Goal: Task Accomplishment & Management: Use online tool/utility

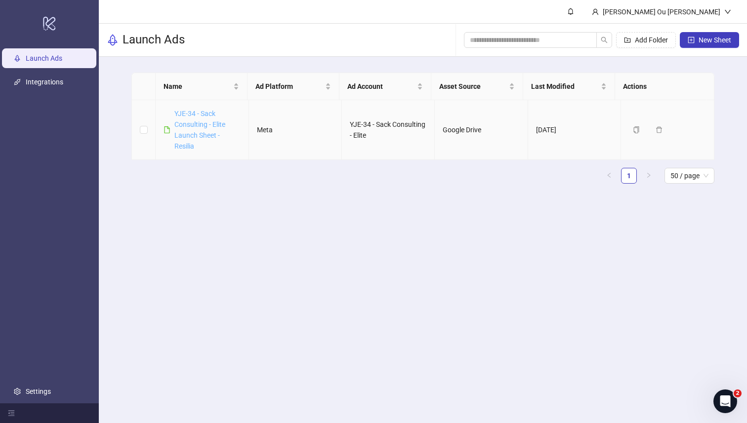
click at [199, 120] on link "YJE-34 - Sack Consulting - Elite Launch Sheet - Resilia" at bounding box center [199, 130] width 51 height 40
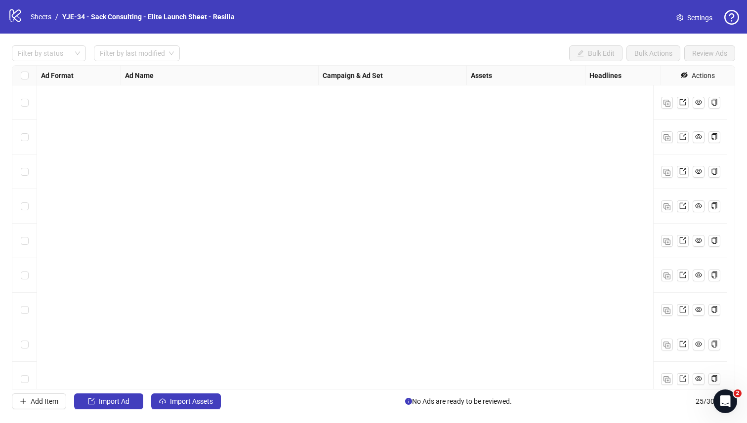
scroll to position [568, 0]
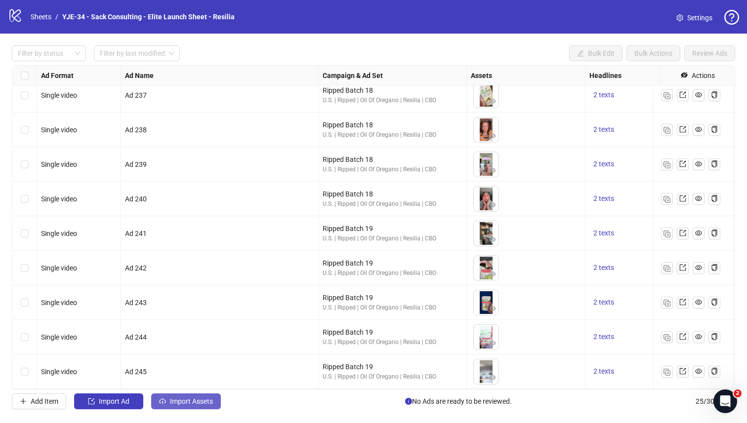
click at [169, 403] on button "Import Assets" at bounding box center [186, 402] width 70 height 16
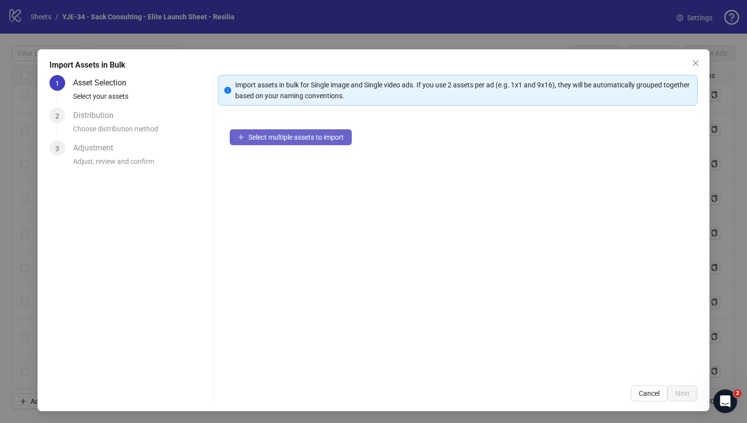
click at [277, 138] on span "Select multiple assets to import" at bounding box center [295, 137] width 95 height 8
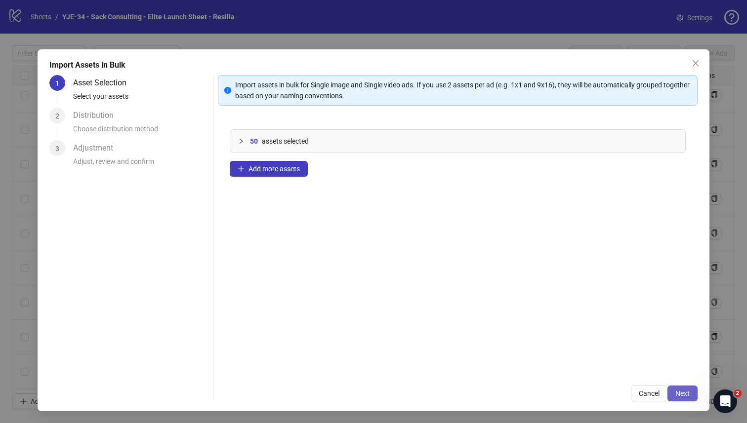
click at [684, 394] on button "Next" at bounding box center [682, 394] width 30 height 16
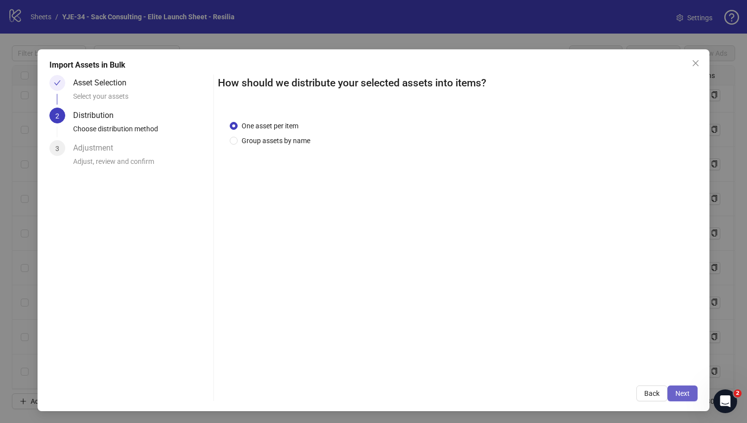
click at [667, 388] on button "Next" at bounding box center [682, 394] width 30 height 16
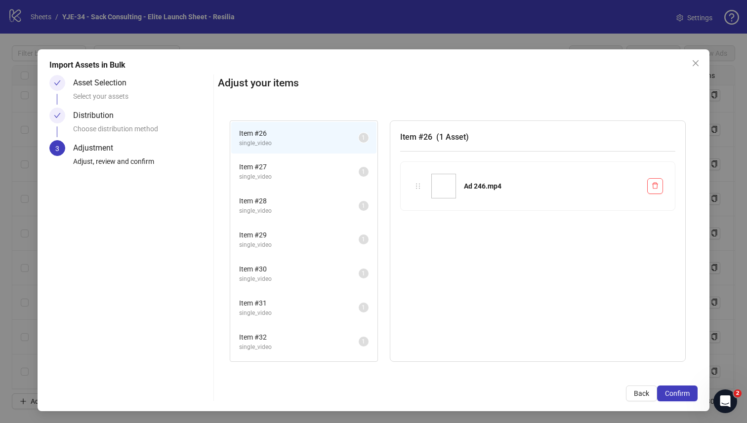
click at [317, 188] on div "Item # 27 single_video 1" at bounding box center [303, 172] width 147 height 34
click at [302, 180] on span "single_video" at bounding box center [298, 176] width 119 height 9
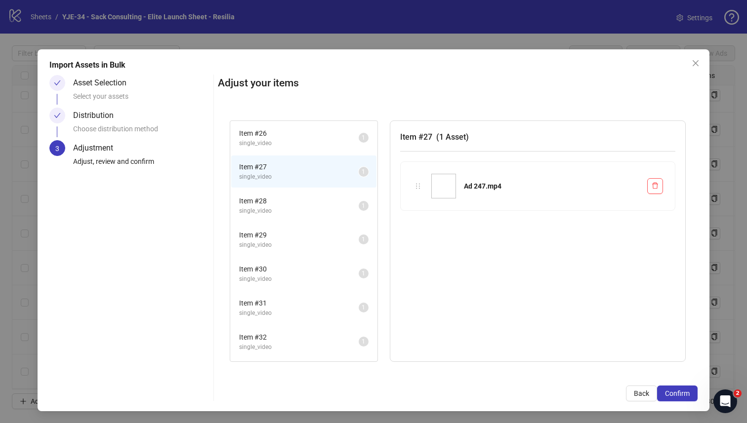
click at [301, 204] on span "Item # 28" at bounding box center [298, 201] width 119 height 11
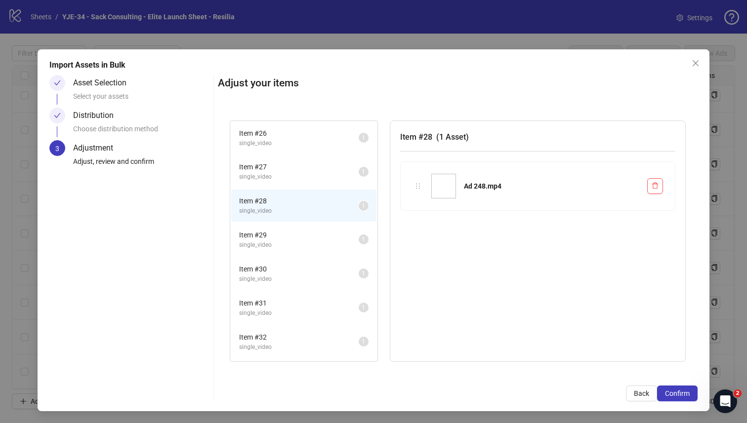
click at [303, 251] on li "Item # 29 single_video 1" at bounding box center [303, 240] width 145 height 32
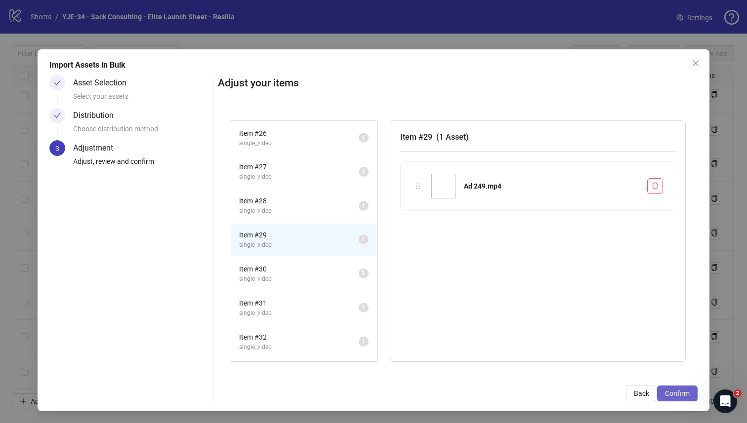
click at [667, 394] on span "Confirm" at bounding box center [677, 394] width 25 height 8
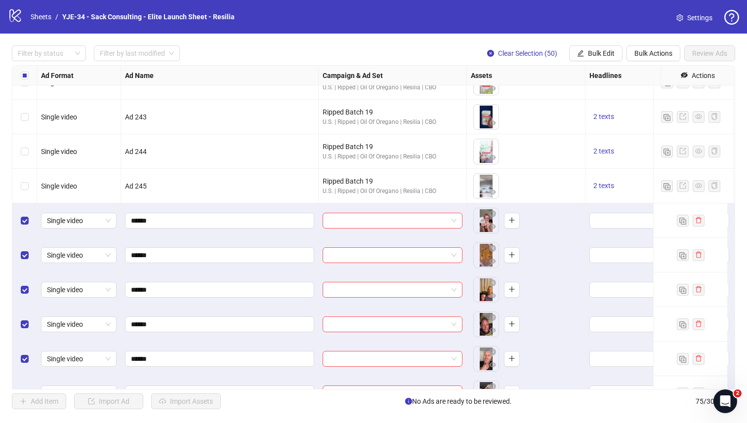
scroll to position [735, 0]
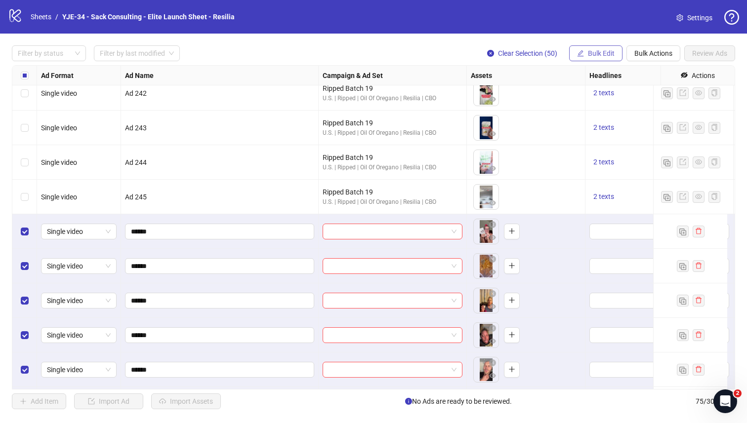
click at [585, 53] on button "Bulk Edit" at bounding box center [595, 53] width 53 height 16
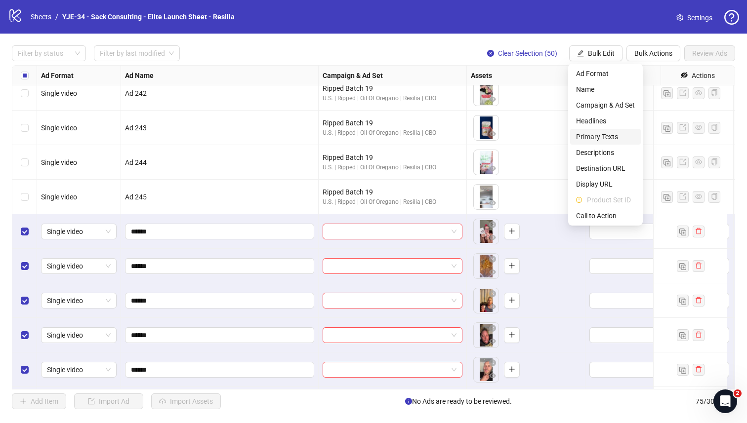
click at [604, 140] on span "Primary Texts" at bounding box center [605, 136] width 59 height 11
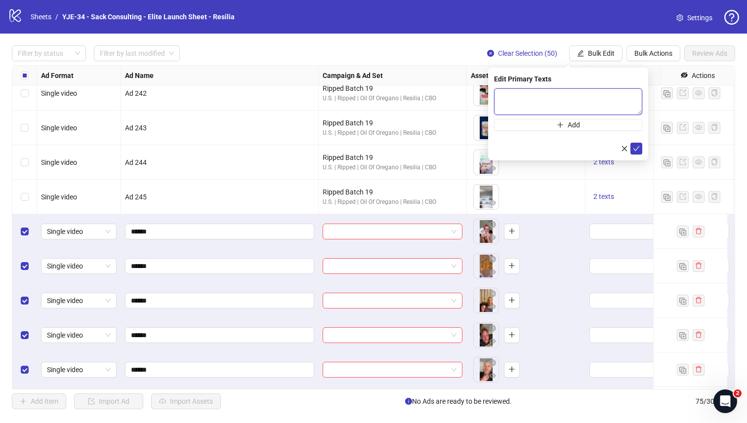
click at [535, 107] on textarea at bounding box center [568, 101] width 148 height 27
paste textarea "**********"
type textarea "**********"
click at [585, 128] on button "Add" at bounding box center [568, 125] width 148 height 12
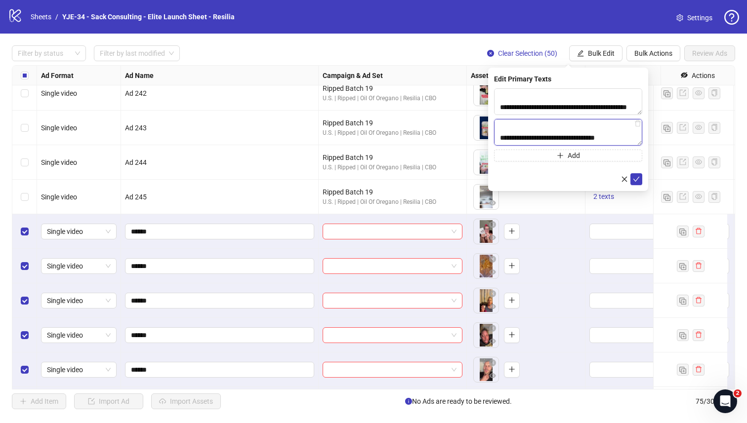
paste textarea "**********"
type textarea "**********"
click at [633, 177] on icon "check" at bounding box center [636, 179] width 7 height 7
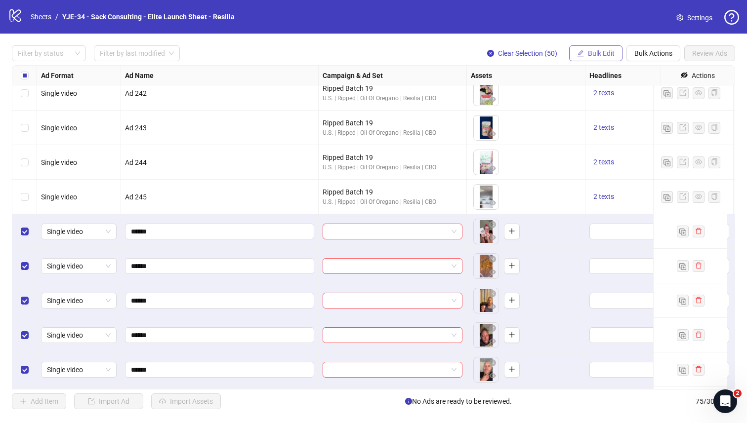
click at [592, 54] on span "Bulk Edit" at bounding box center [601, 53] width 27 height 8
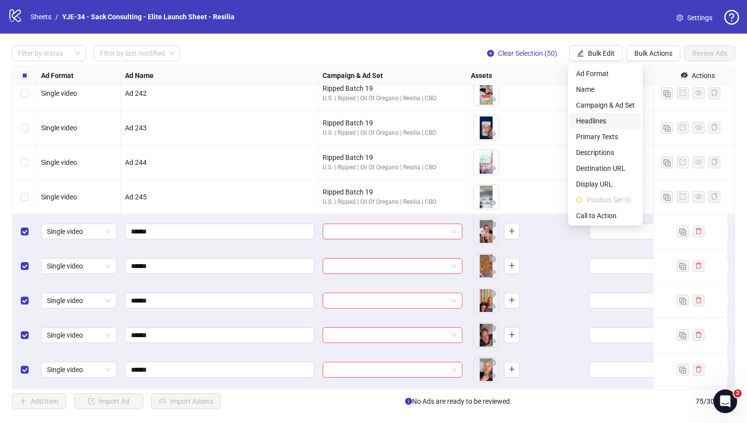
click at [598, 123] on span "Headlines" at bounding box center [605, 121] width 59 height 11
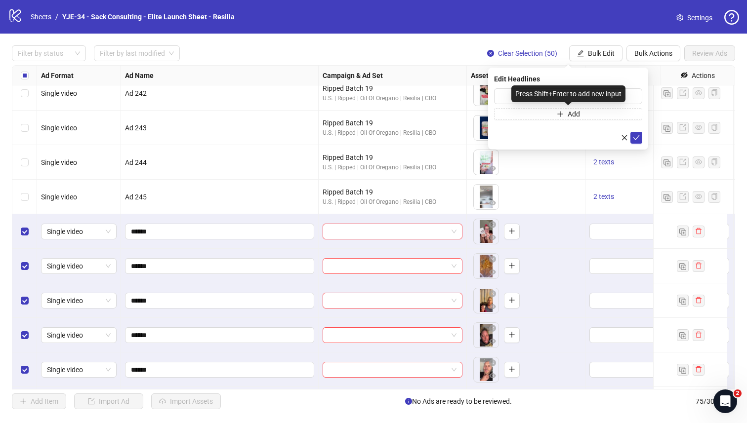
click at [520, 99] on div "Press Shift+Enter to add new input" at bounding box center [568, 93] width 114 height 17
click at [507, 99] on input "text" at bounding box center [568, 96] width 148 height 16
paste input "*********"
click at [581, 96] on input "*********" at bounding box center [568, 96] width 148 height 16
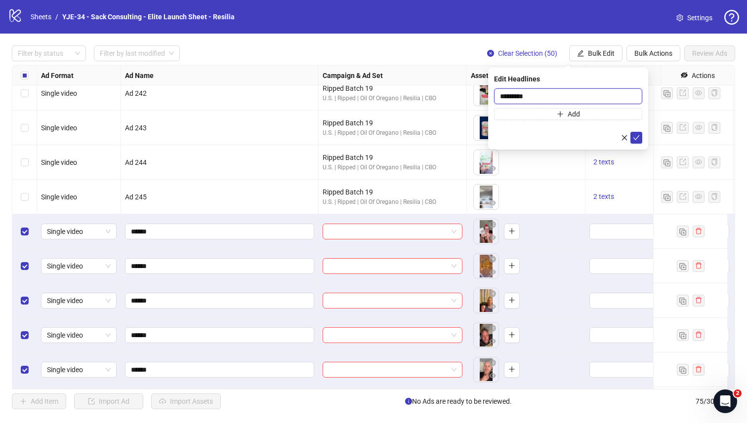
click at [581, 96] on input "*********" at bounding box center [568, 96] width 148 height 16
click at [538, 95] on input "*********" at bounding box center [568, 96] width 148 height 16
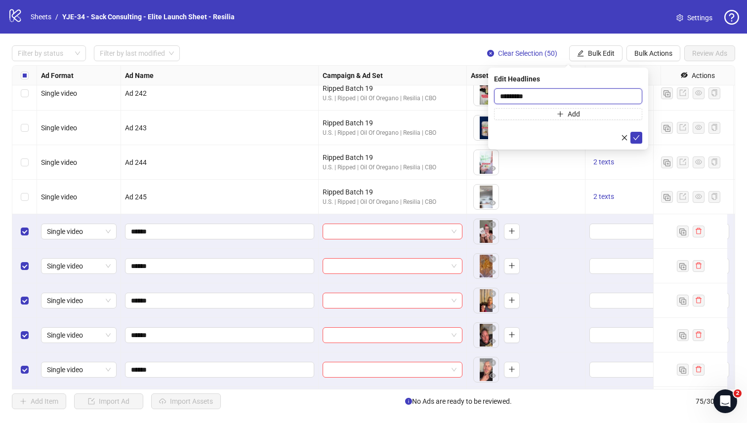
paste input "**********"
type input "**********"
click at [541, 113] on button "Add" at bounding box center [568, 114] width 148 height 12
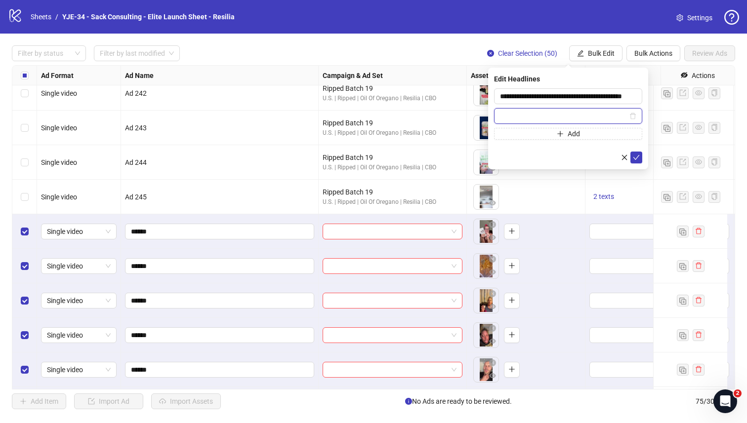
paste input "**********"
type input "**********"
click at [639, 158] on icon "check" at bounding box center [636, 157] width 7 height 7
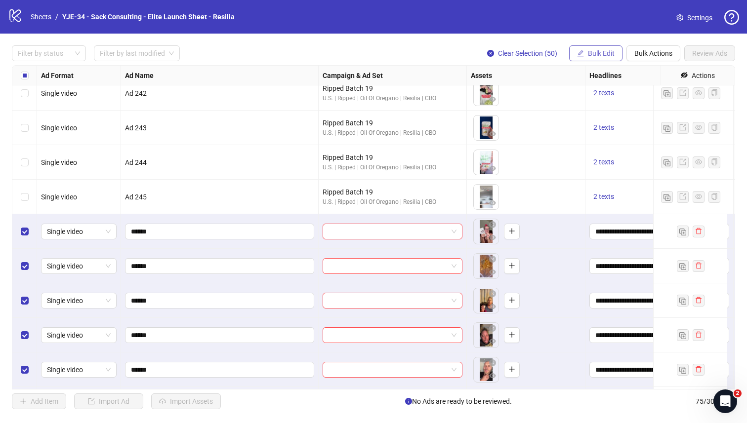
click at [574, 50] on button "Bulk Edit" at bounding box center [595, 53] width 53 height 16
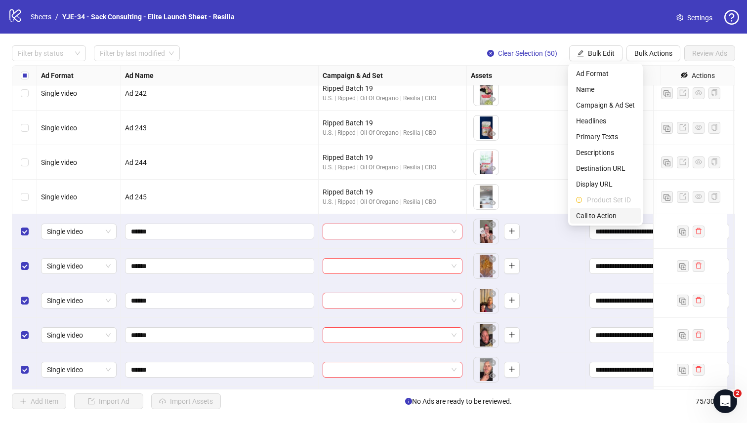
click at [603, 212] on span "Call to Action" at bounding box center [605, 215] width 59 height 11
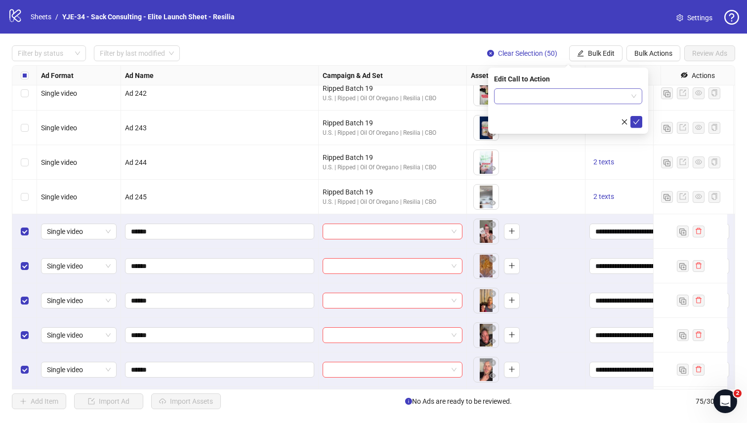
click at [564, 92] on input "search" at bounding box center [563, 96] width 127 height 15
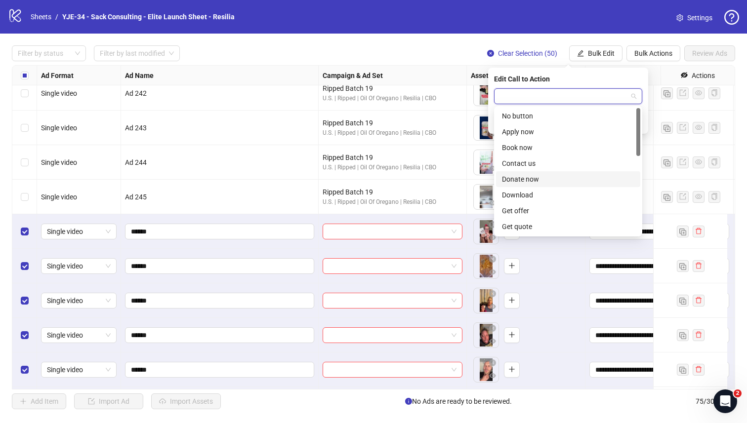
scroll to position [205, 0]
click at [537, 146] on div "Shop now" at bounding box center [568, 147] width 132 height 11
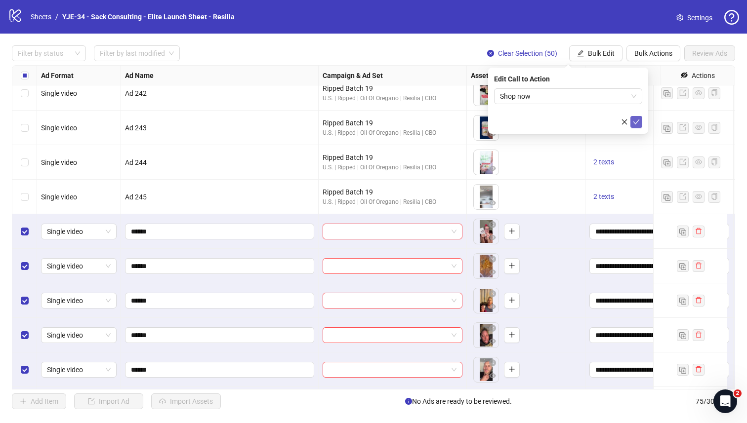
click at [641, 125] on button "submit" at bounding box center [636, 122] width 12 height 12
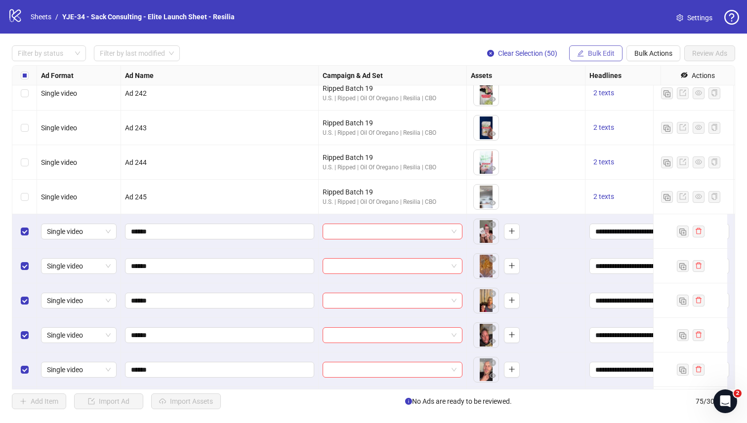
click at [607, 59] on button "Bulk Edit" at bounding box center [595, 53] width 53 height 16
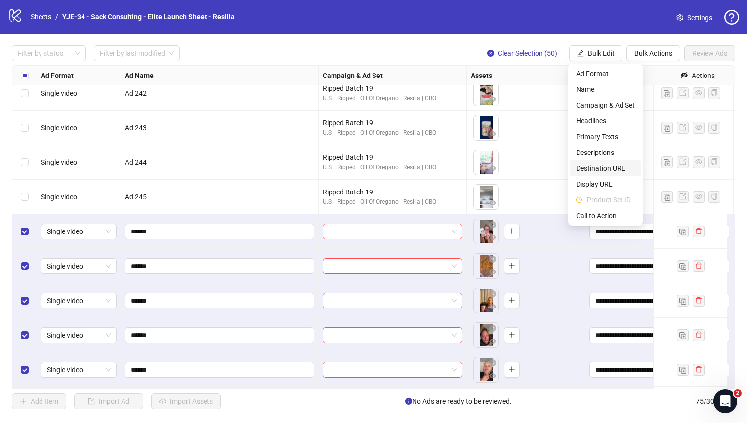
click at [605, 170] on span "Destination URL" at bounding box center [605, 168] width 59 height 11
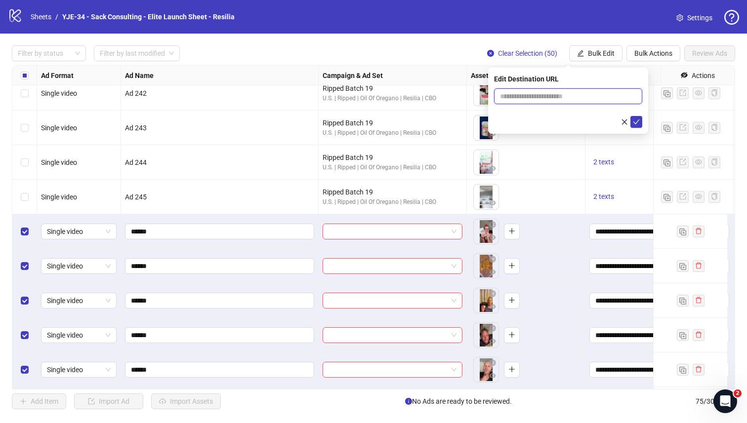
click at [564, 96] on input "text" at bounding box center [564, 96] width 128 height 11
paste input "**********"
type input "**********"
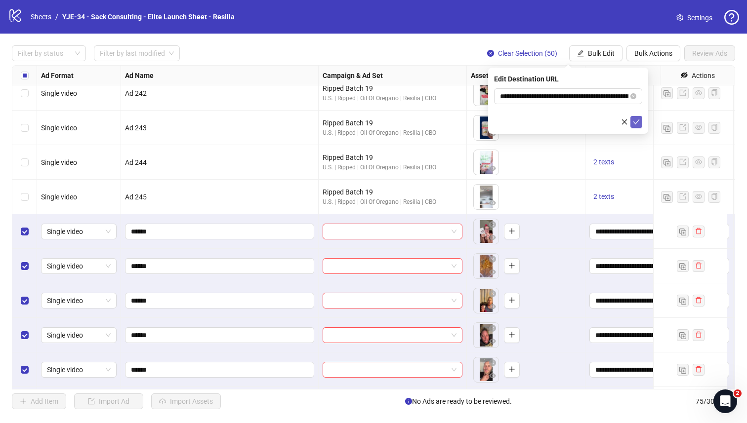
click at [638, 125] on span "submit" at bounding box center [636, 122] width 7 height 8
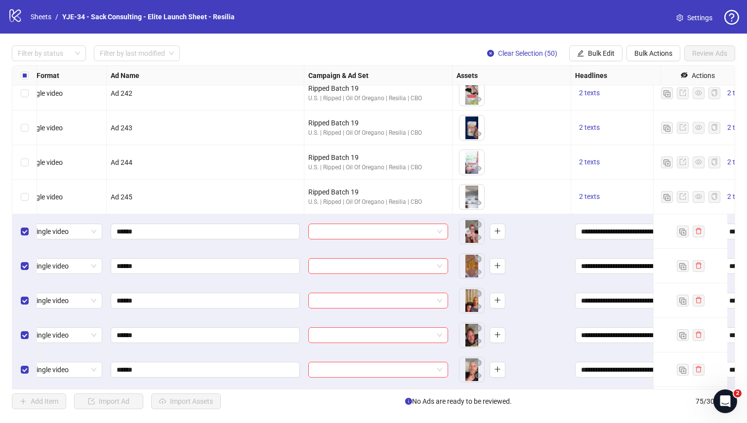
scroll to position [735, 0]
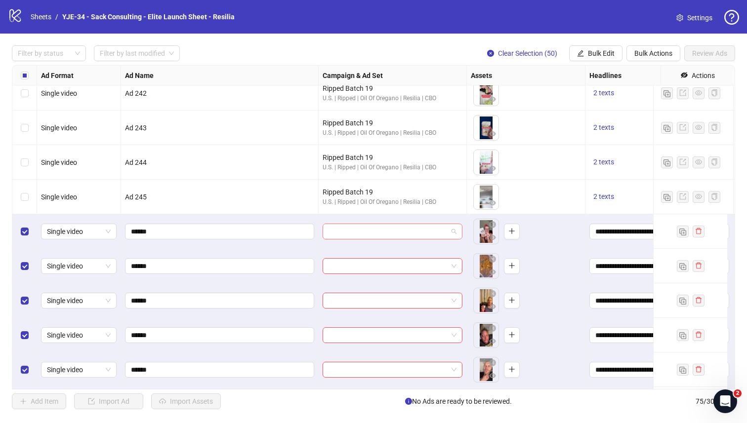
click at [393, 232] on input "search" at bounding box center [387, 231] width 119 height 15
click at [455, 231] on span at bounding box center [392, 231] width 128 height 15
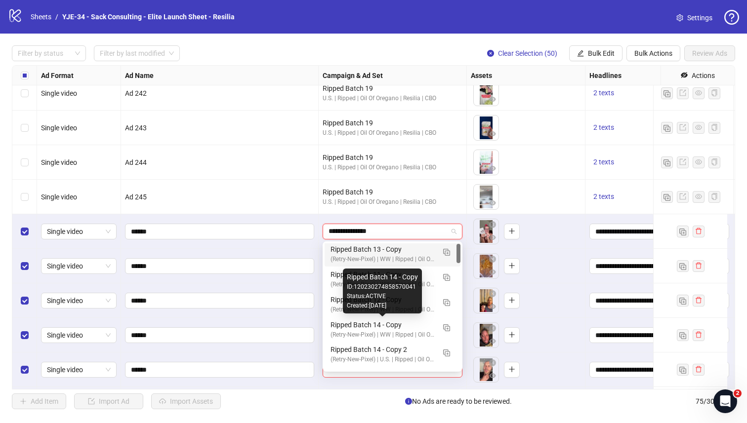
scroll to position [0, 0]
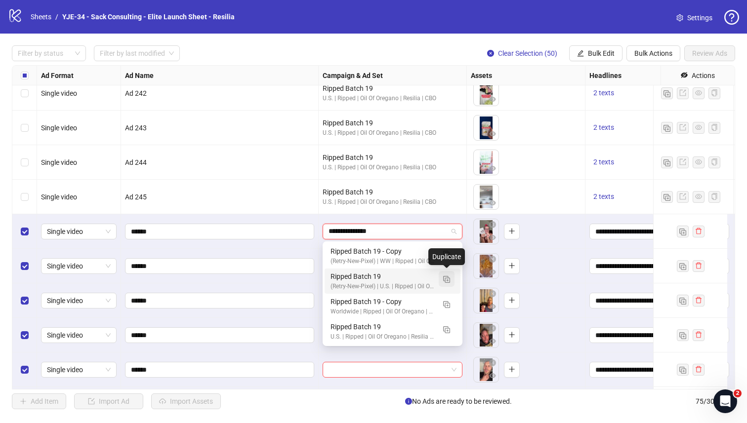
click at [443, 279] on img "button" at bounding box center [446, 279] width 7 height 7
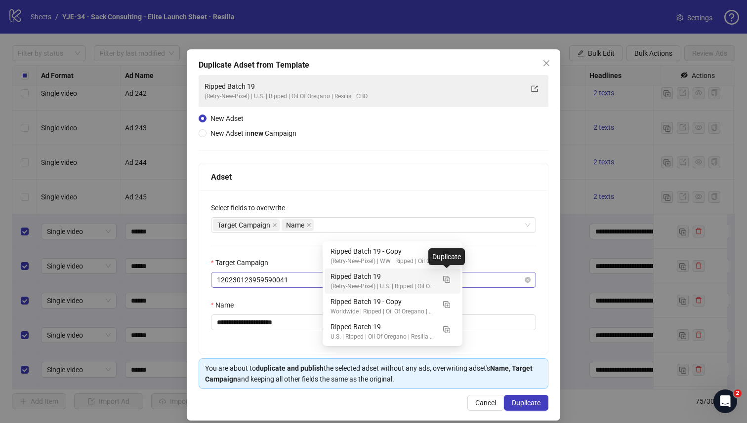
type input "**********"
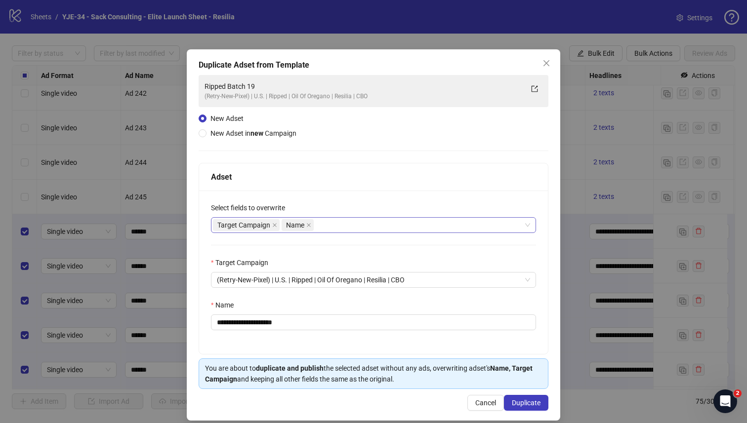
click at [331, 226] on div "Target Campaign Name" at bounding box center [368, 225] width 311 height 14
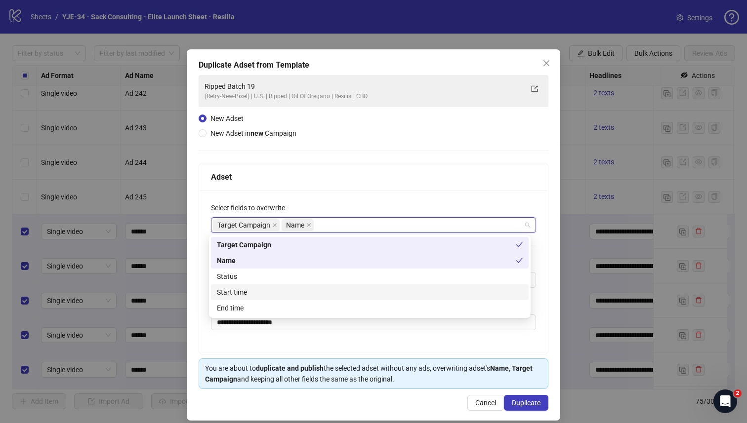
click at [289, 287] on div "Start time" at bounding box center [370, 292] width 306 height 11
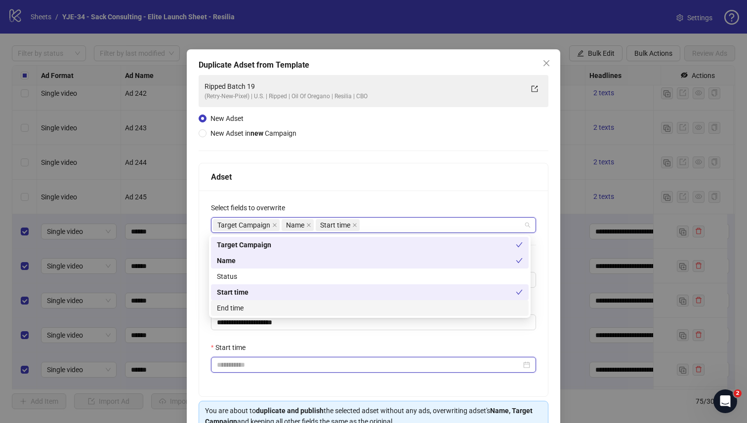
click at [313, 363] on input "Start time" at bounding box center [369, 364] width 304 height 11
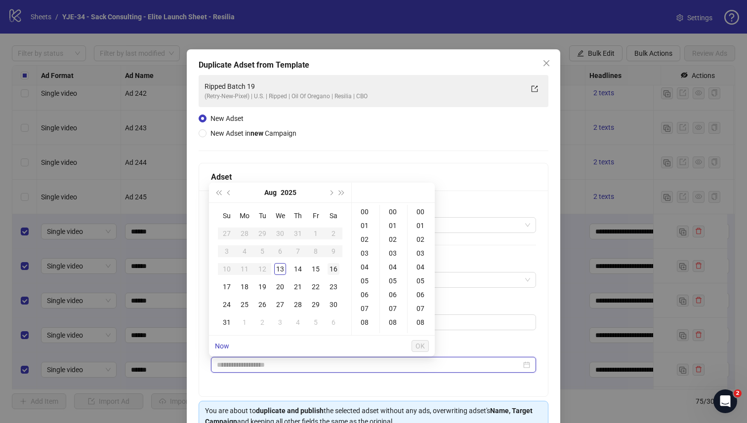
type input "**********"
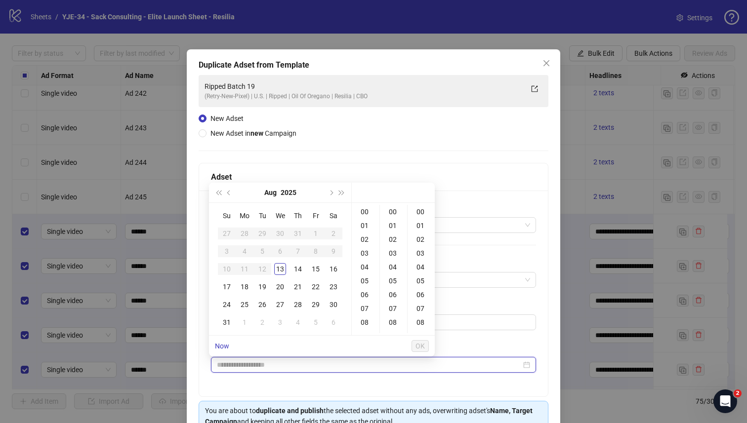
type input "**********"
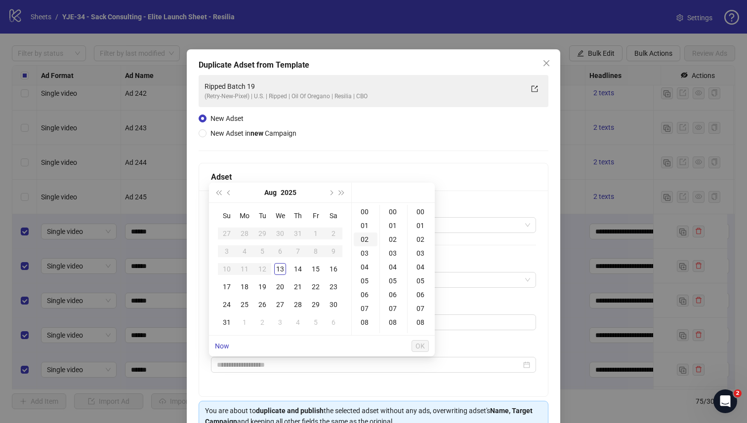
click at [366, 238] on div "02" at bounding box center [366, 240] width 24 height 14
type input "**********"
click at [419, 349] on span "OK" at bounding box center [419, 346] width 9 height 8
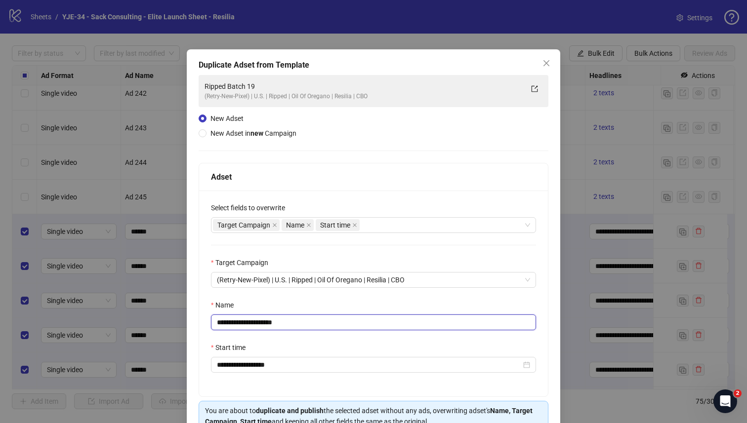
drag, startPoint x: 304, startPoint y: 328, endPoint x: 259, endPoint y: 325, distance: 45.5
click at [259, 325] on input "**********" at bounding box center [373, 323] width 325 height 16
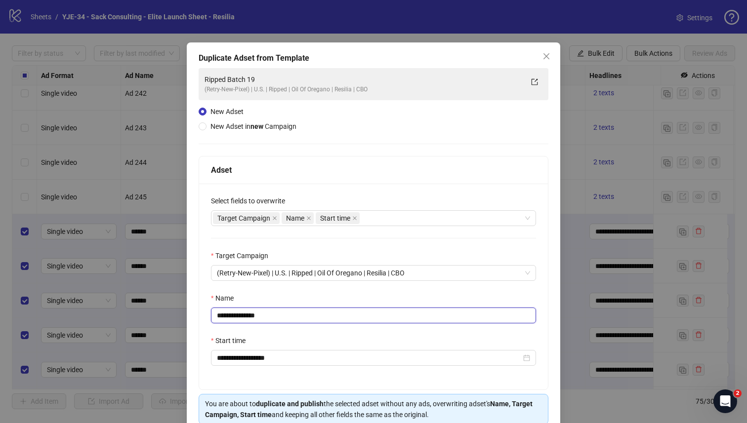
scroll to position [53, 0]
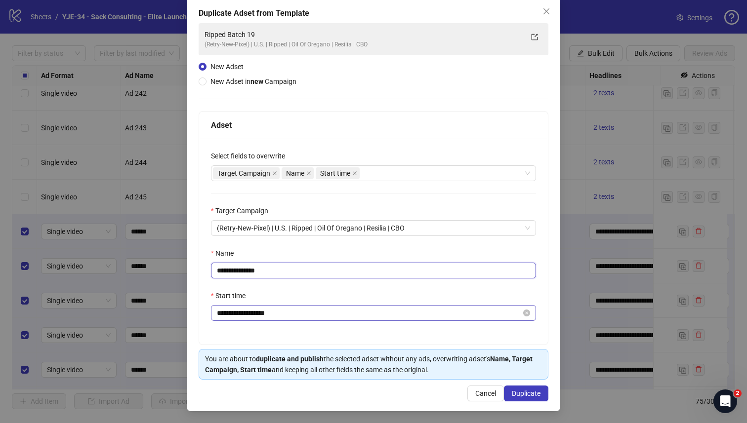
type input "**********"
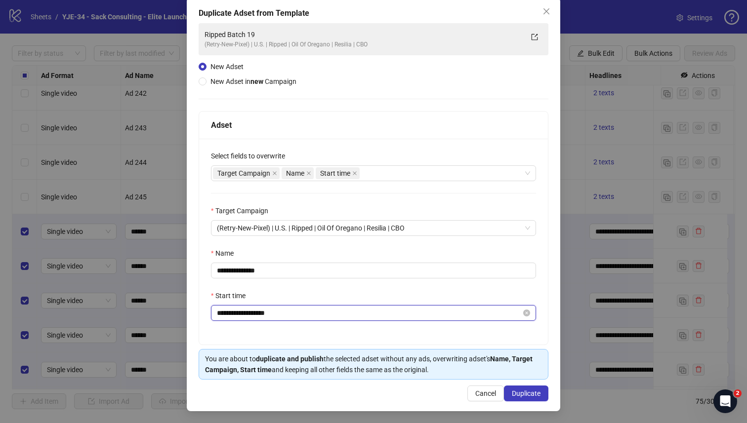
click at [288, 315] on input "**********" at bounding box center [369, 313] width 304 height 11
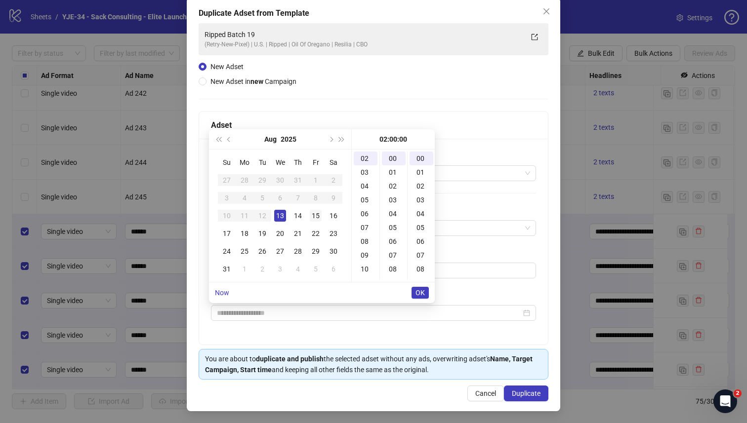
click at [315, 215] on div "15" at bounding box center [316, 216] width 12 height 12
click at [359, 162] on div "00" at bounding box center [366, 159] width 24 height 14
type input "**********"
click at [421, 292] on span "OK" at bounding box center [419, 293] width 9 height 8
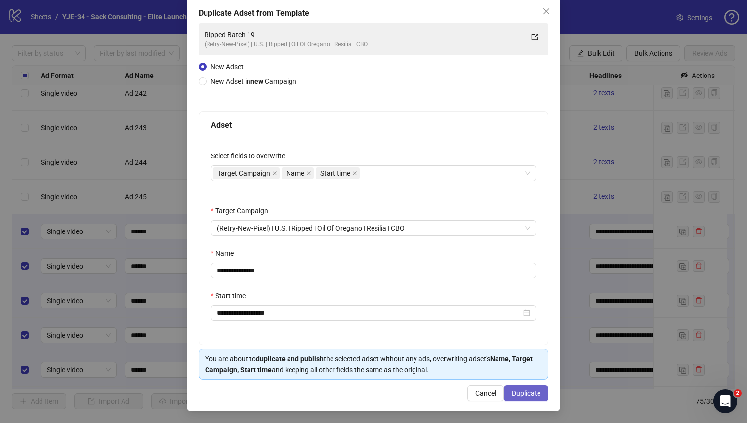
click at [522, 393] on span "Duplicate" at bounding box center [526, 394] width 29 height 8
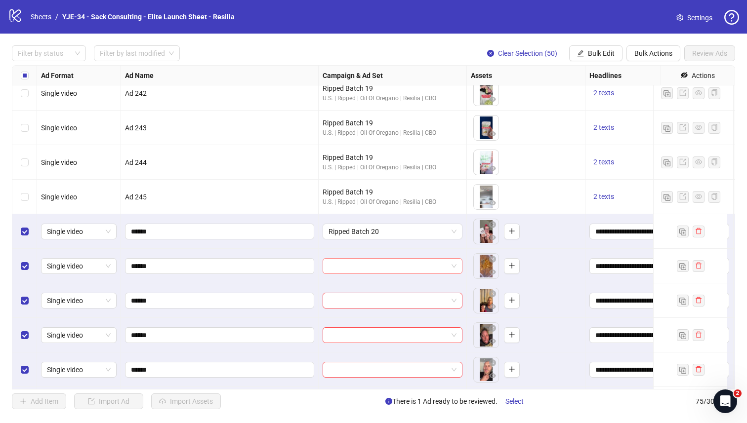
click at [437, 262] on input "search" at bounding box center [387, 266] width 119 height 15
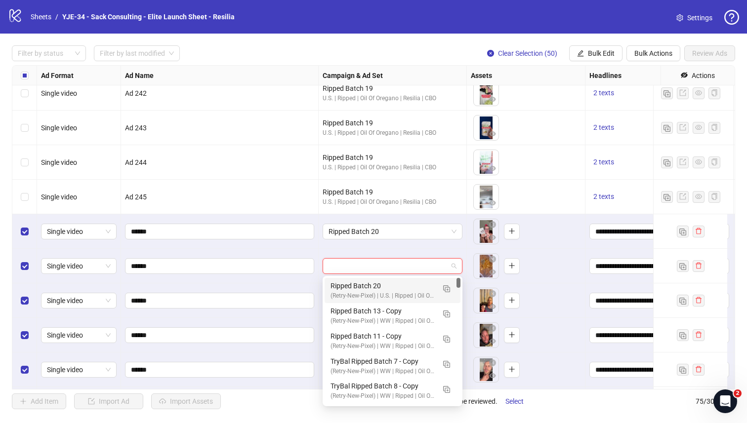
click at [395, 284] on div "Ripped Batch 20" at bounding box center [382, 285] width 104 height 11
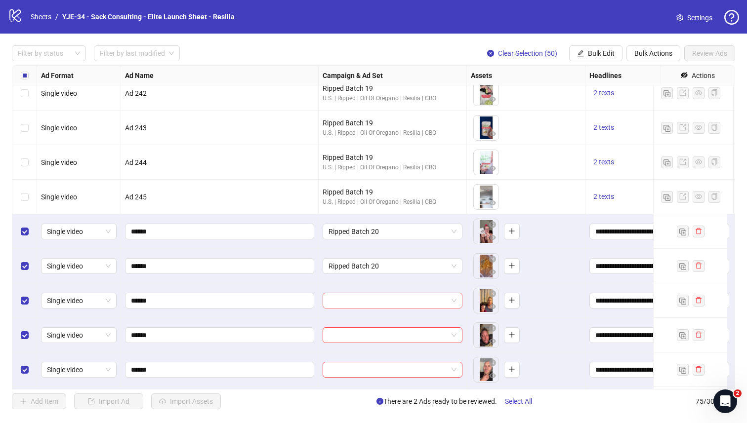
click at [394, 298] on input "search" at bounding box center [387, 300] width 119 height 15
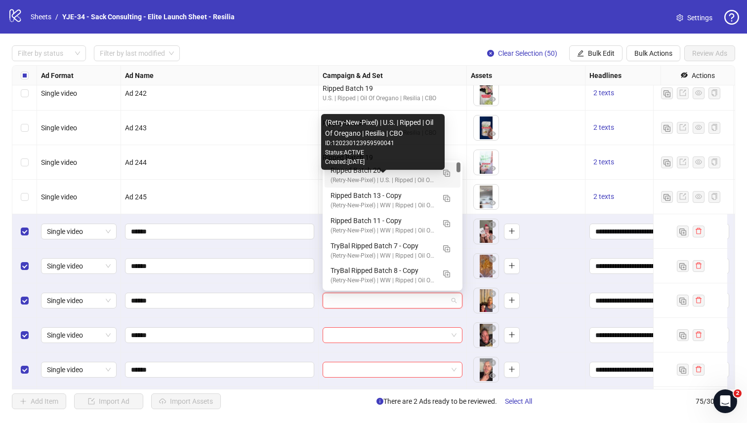
click at [381, 176] on div "(Retry-New-Pixel) | U.S. | Ripped | Oil Of Oregano | Resilia | CBO" at bounding box center [382, 180] width 104 height 9
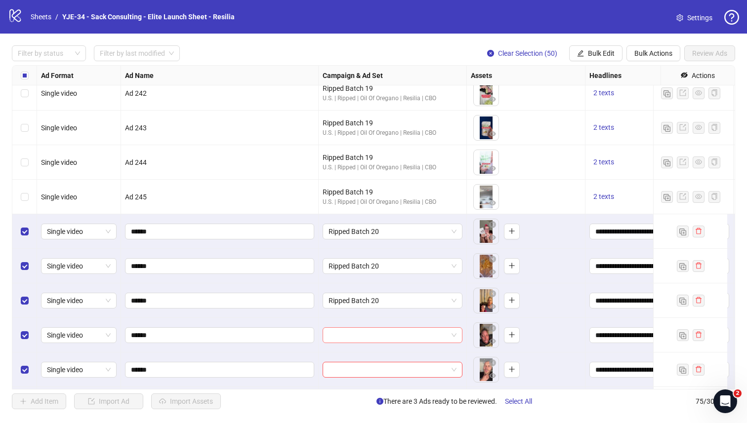
click at [384, 331] on input "search" at bounding box center [387, 335] width 119 height 15
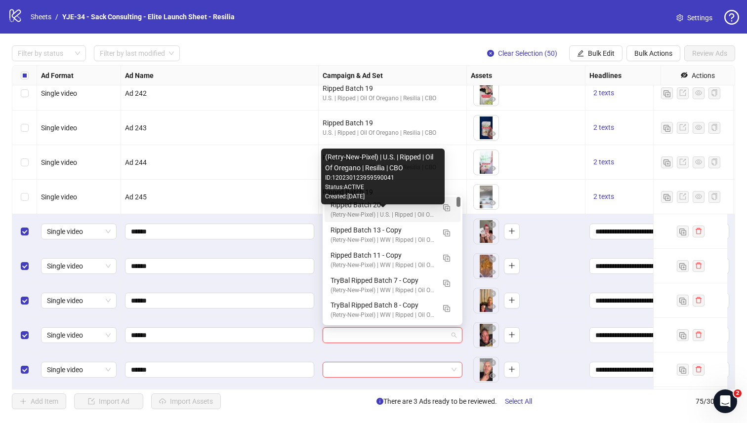
click at [354, 203] on div "(Retry-New-Pixel) | U.S. | Ripped | Oil Of Oregano | Resilia | CBO ID: 12023012…" at bounding box center [382, 177] width 123 height 56
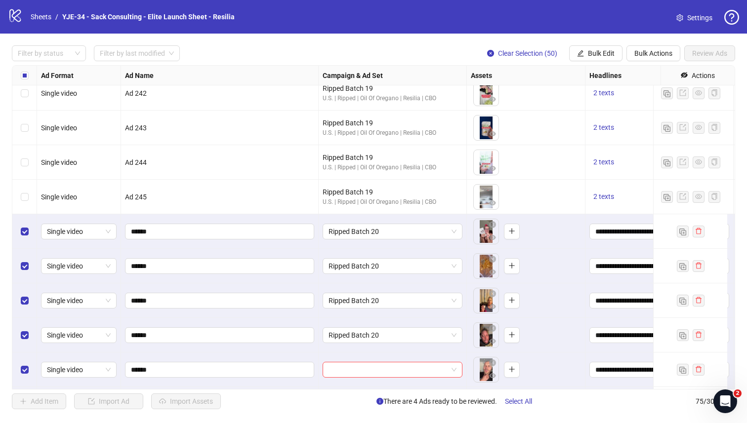
scroll to position [737, 0]
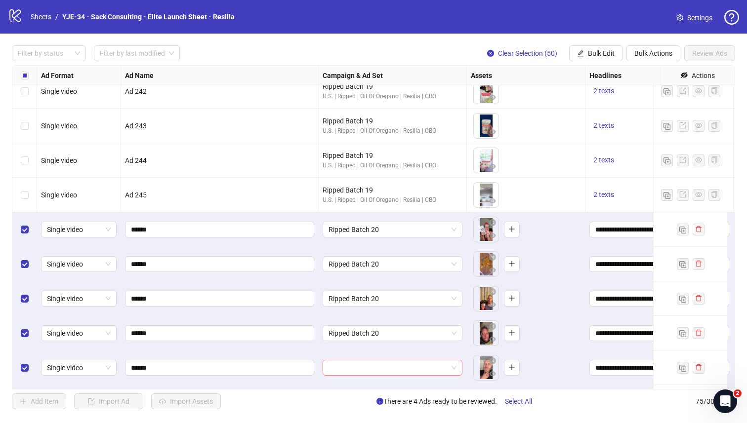
click at [373, 365] on input "search" at bounding box center [387, 367] width 119 height 15
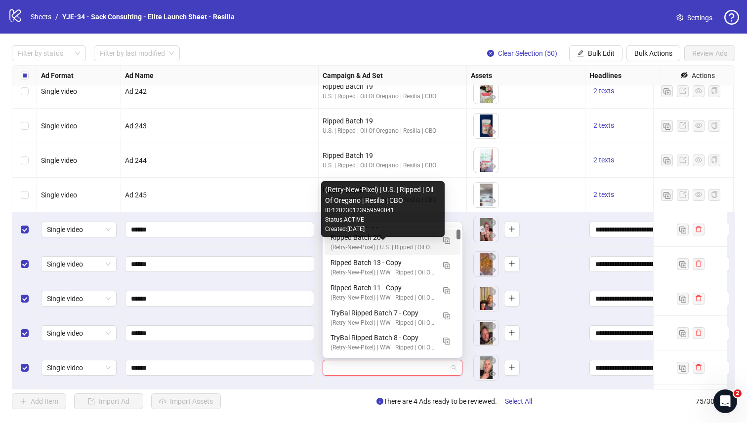
click at [349, 243] on div "(Retry-New-Pixel) | U.S. | Ripped | Oil Of Oregano | Resilia | CBO" at bounding box center [382, 247] width 104 height 9
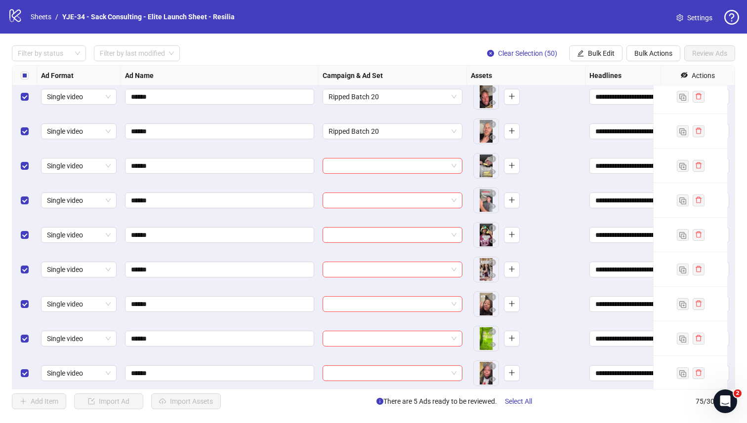
scroll to position [1011, 0]
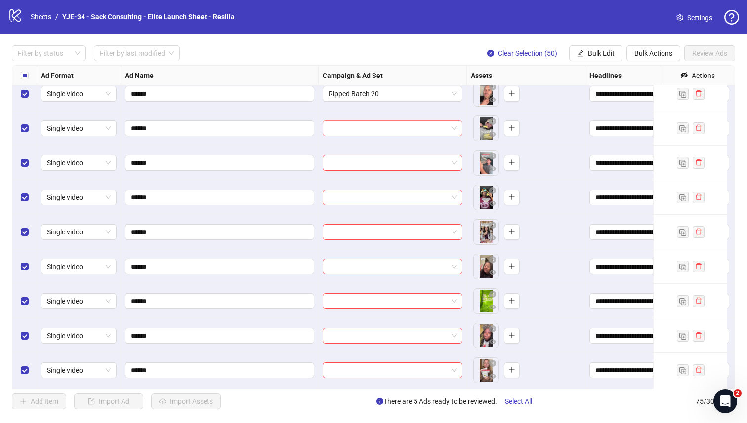
click at [380, 133] on input "search" at bounding box center [387, 128] width 119 height 15
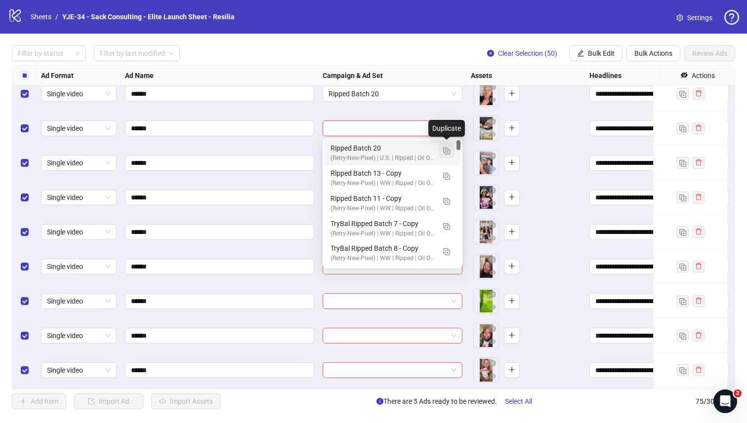
click at [441, 154] on button "button" at bounding box center [446, 151] width 16 height 16
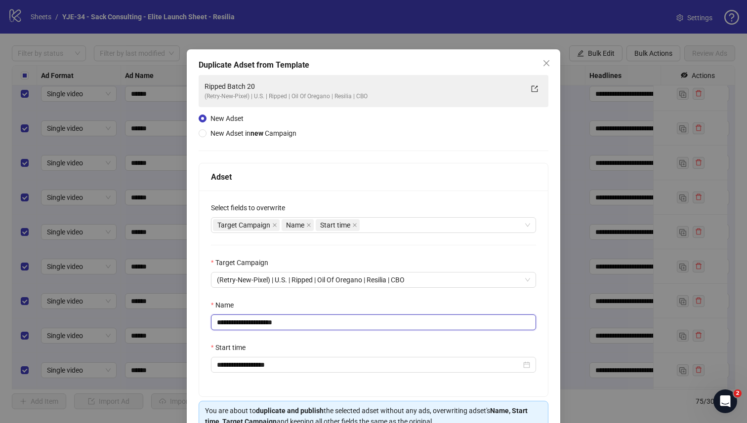
drag, startPoint x: 288, startPoint y: 323, endPoint x: 262, endPoint y: 323, distance: 25.7
click at [262, 323] on input "**********" at bounding box center [373, 323] width 325 height 16
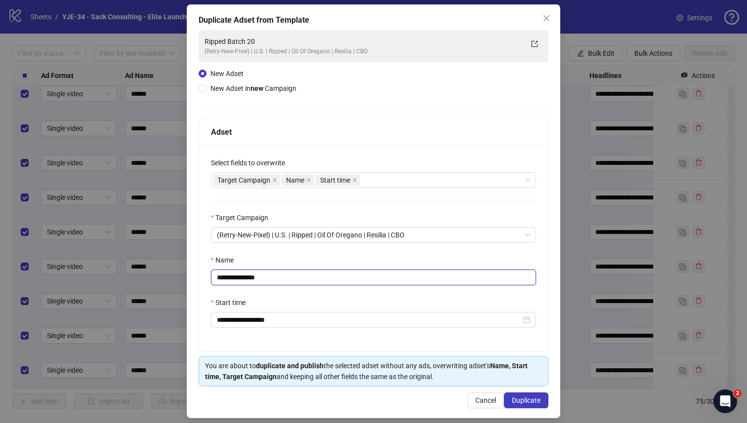
scroll to position [53, 0]
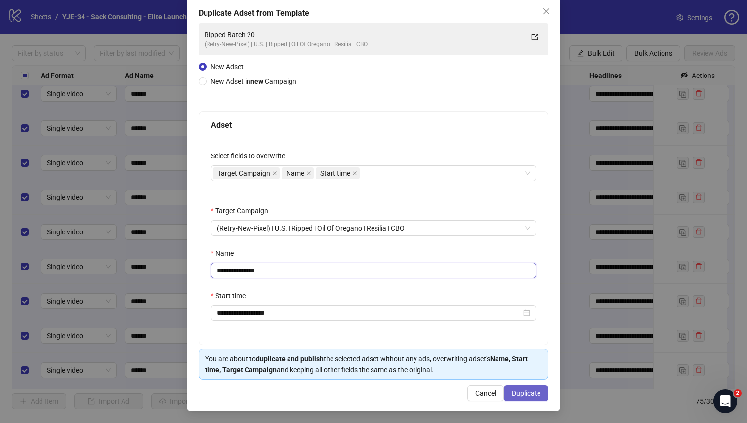
type input "**********"
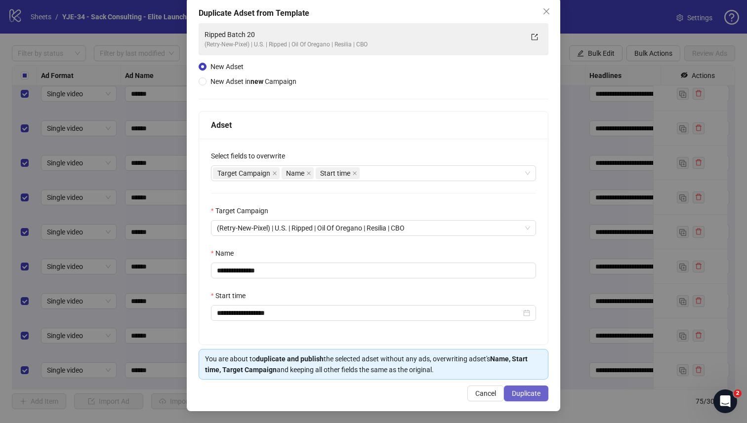
click at [519, 395] on span "Duplicate" at bounding box center [526, 394] width 29 height 8
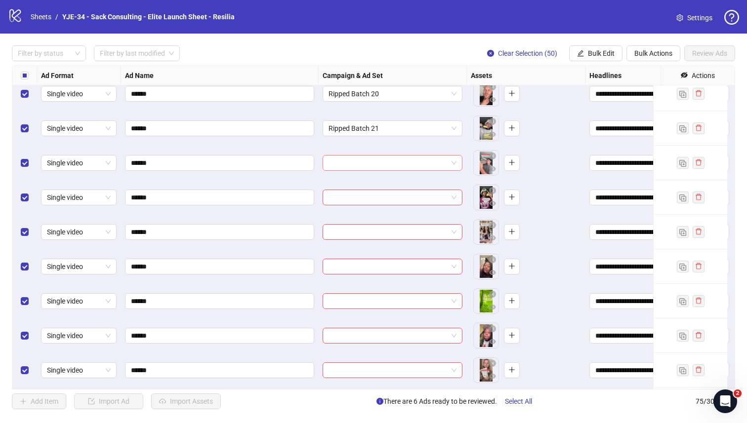
click at [385, 166] on input "search" at bounding box center [387, 163] width 119 height 15
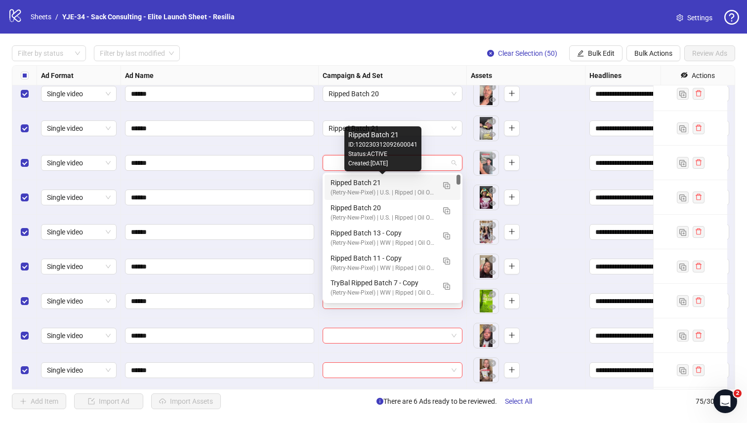
click at [366, 182] on div "Ripped Batch 21" at bounding box center [382, 182] width 104 height 11
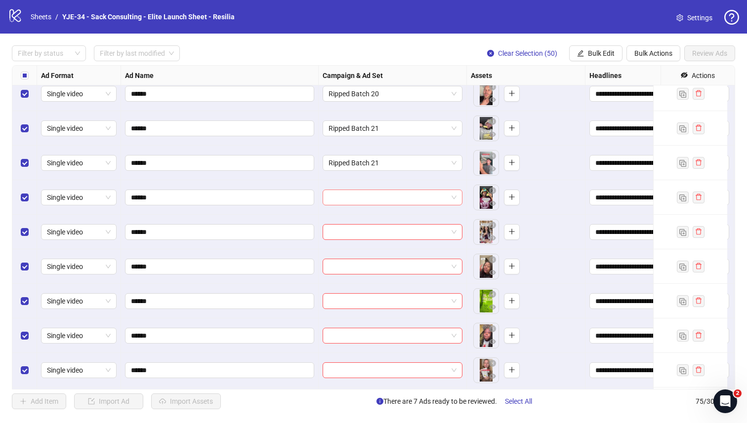
click at [357, 192] on input "search" at bounding box center [387, 197] width 119 height 15
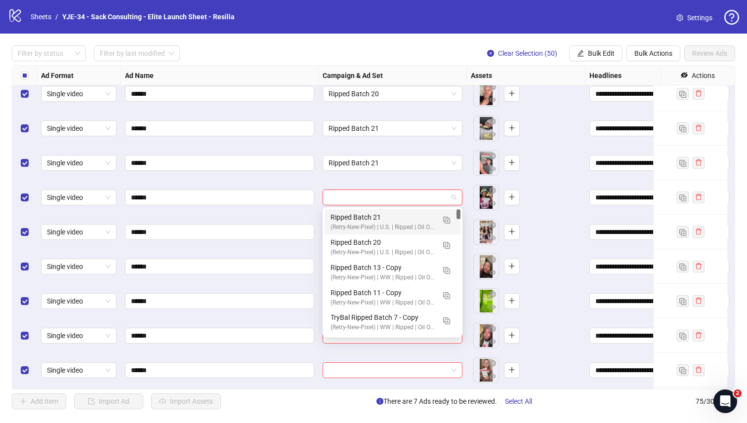
click at [350, 219] on div "Ripped Batch 21" at bounding box center [382, 217] width 104 height 11
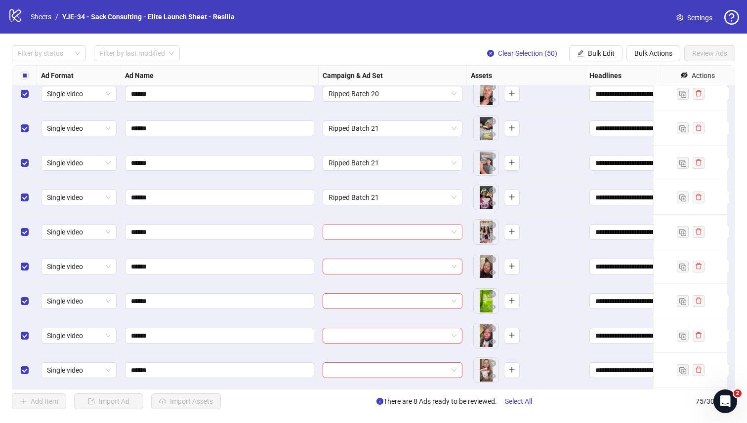
click at [341, 233] on input "search" at bounding box center [387, 232] width 119 height 15
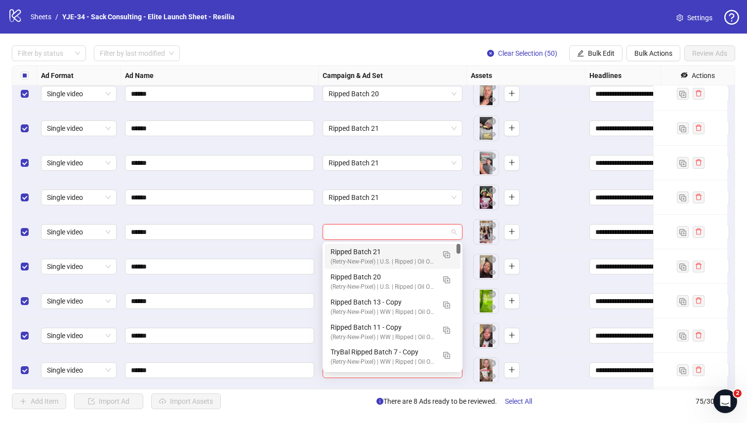
click at [332, 258] on div "(Retry-New-Pixel) | U.S. | Ripped | Oil Of Oregano | Resilia | CBO" at bounding box center [382, 261] width 104 height 9
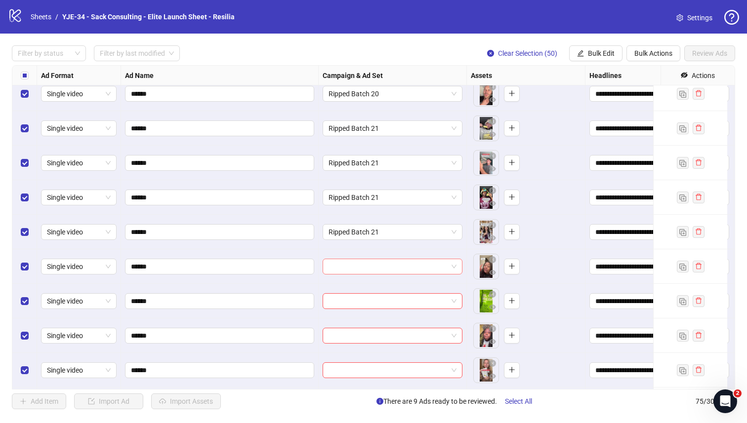
click at [334, 263] on input "search" at bounding box center [387, 266] width 119 height 15
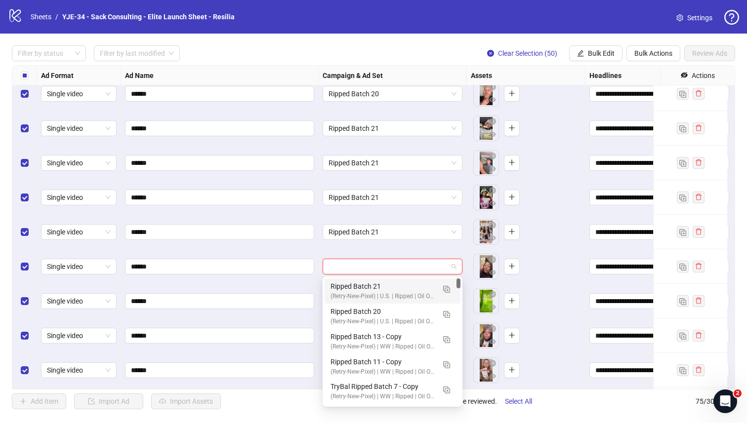
click at [338, 282] on div "Ripped Batch 21" at bounding box center [382, 286] width 104 height 11
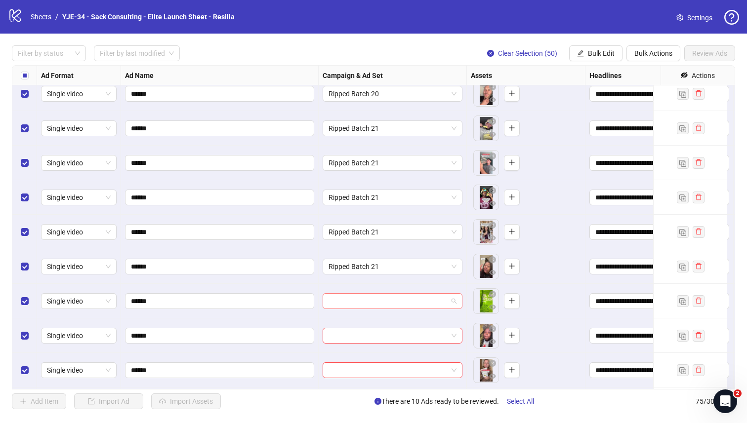
click at [458, 306] on div at bounding box center [392, 301] width 140 height 16
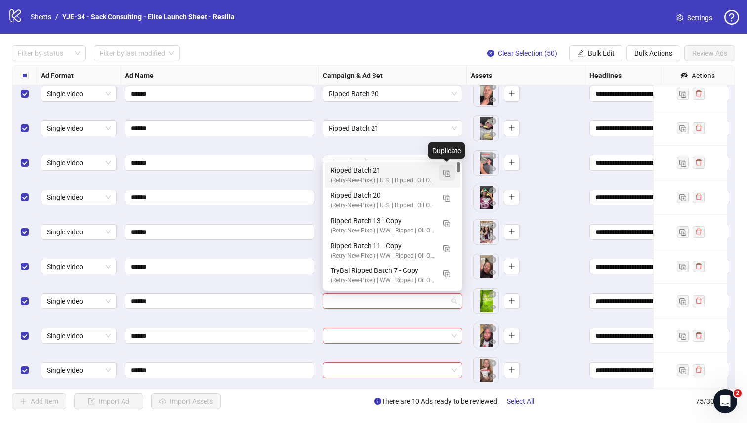
click at [446, 175] on img "button" at bounding box center [446, 173] width 7 height 7
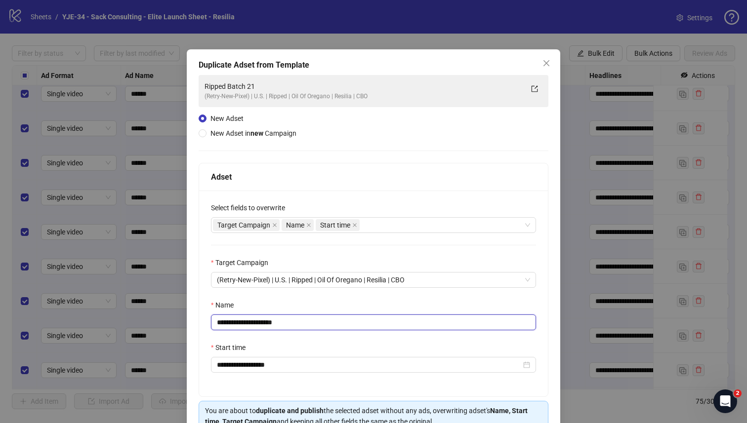
drag, startPoint x: 298, startPoint y: 321, endPoint x: 263, endPoint y: 325, distance: 35.2
click at [263, 325] on input "**********" at bounding box center [373, 323] width 325 height 16
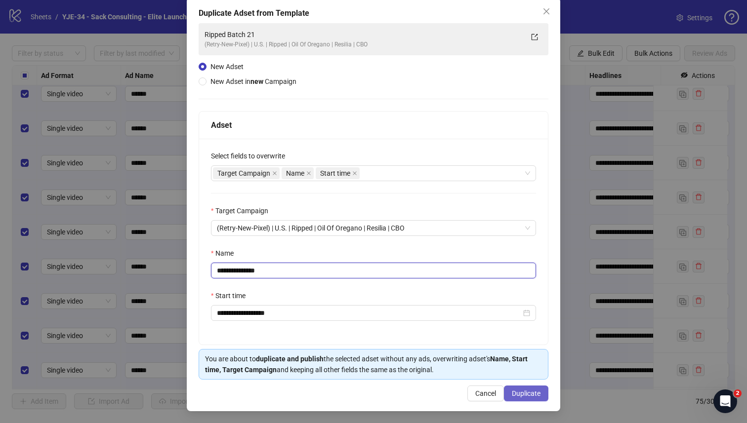
type input "**********"
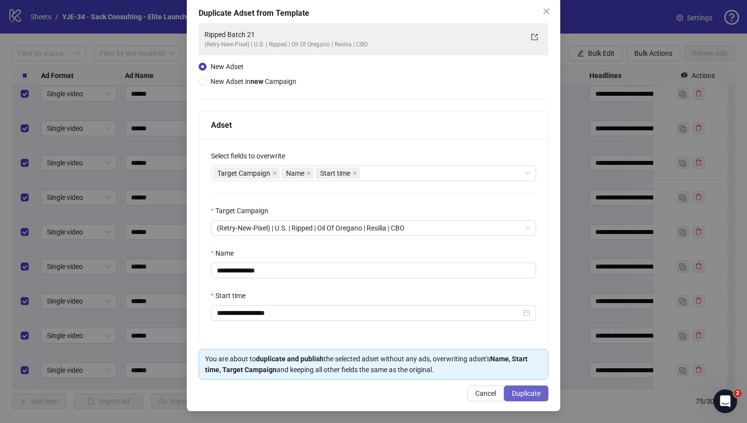
click at [516, 391] on span "Duplicate" at bounding box center [526, 394] width 29 height 8
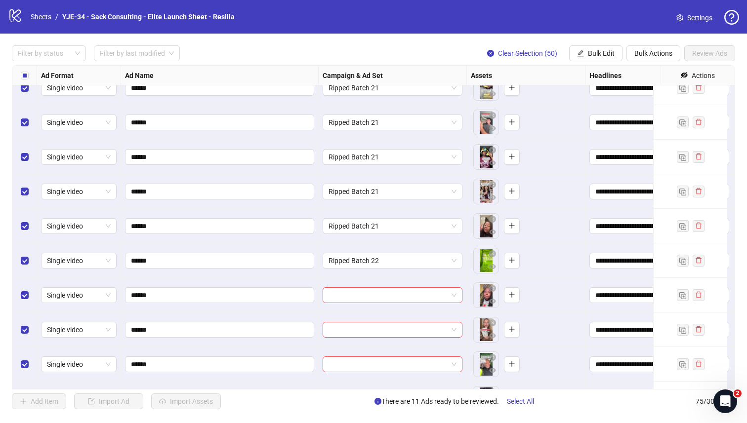
scroll to position [1070, 0]
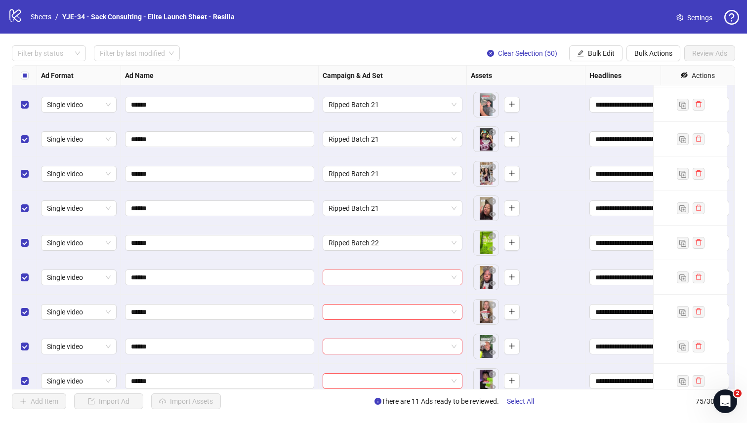
click at [387, 276] on input "search" at bounding box center [387, 277] width 119 height 15
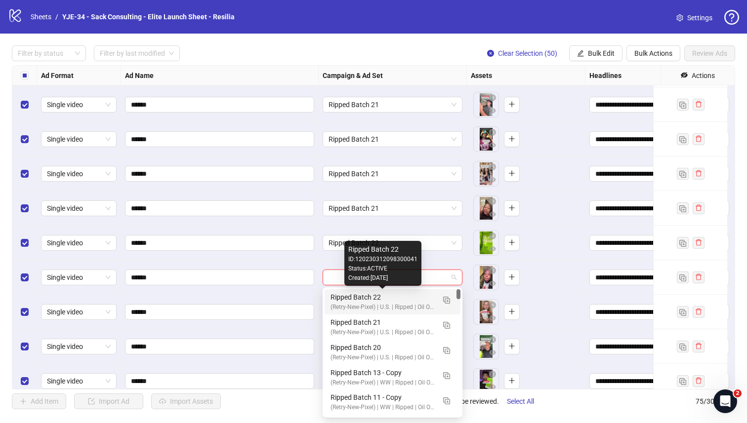
click at [370, 296] on div "Ripped Batch 22" at bounding box center [382, 297] width 104 height 11
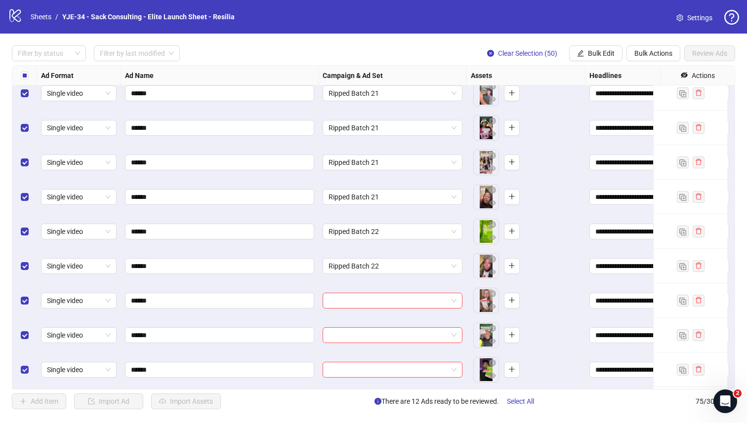
scroll to position [1086, 0]
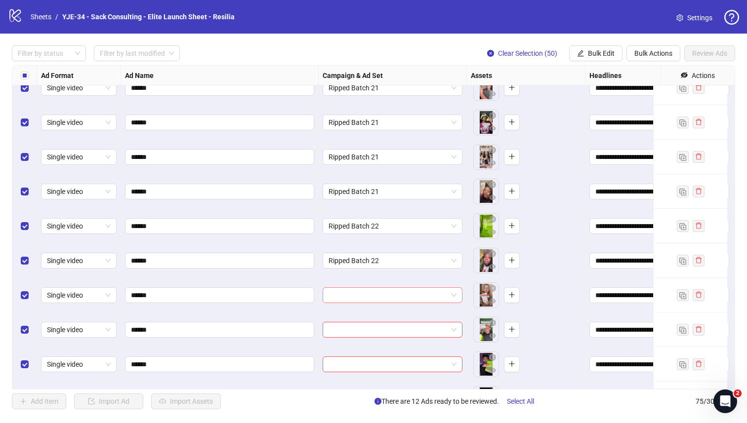
click at [338, 293] on input "search" at bounding box center [387, 295] width 119 height 15
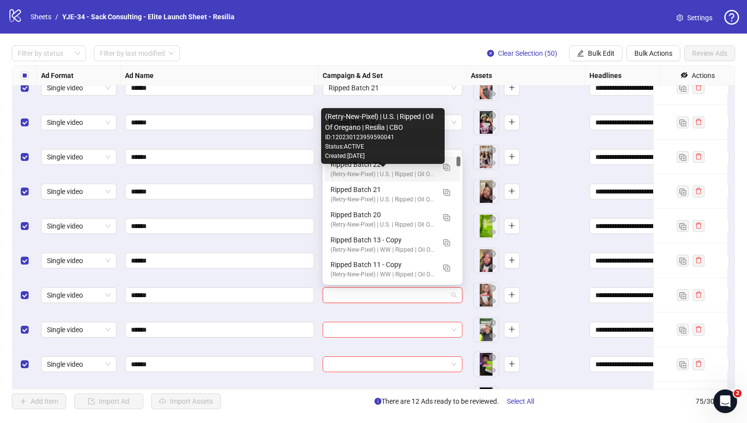
click at [347, 174] on div "(Retry-New-Pixel) | U.S. | Ripped | Oil Of Oregano | Resilia | CBO" at bounding box center [382, 174] width 104 height 9
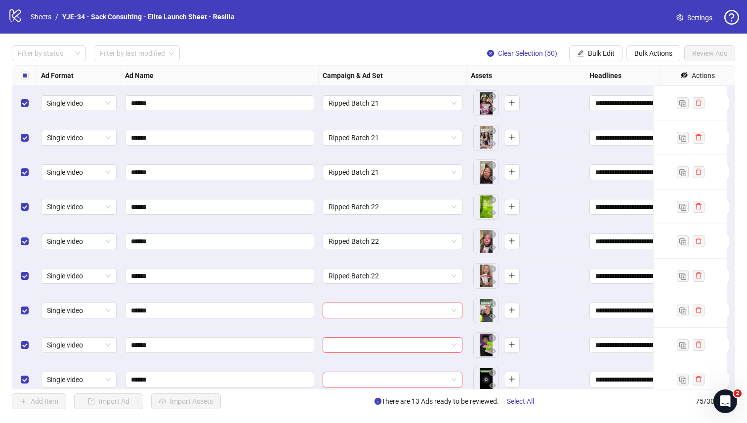
scroll to position [1107, 0]
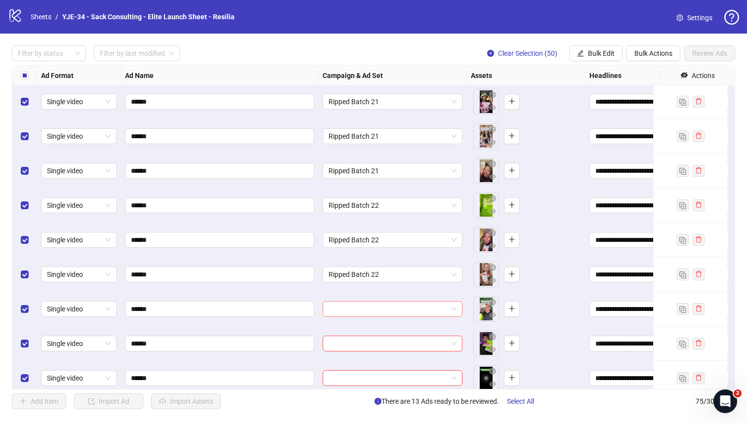
click at [358, 304] on input "search" at bounding box center [387, 309] width 119 height 15
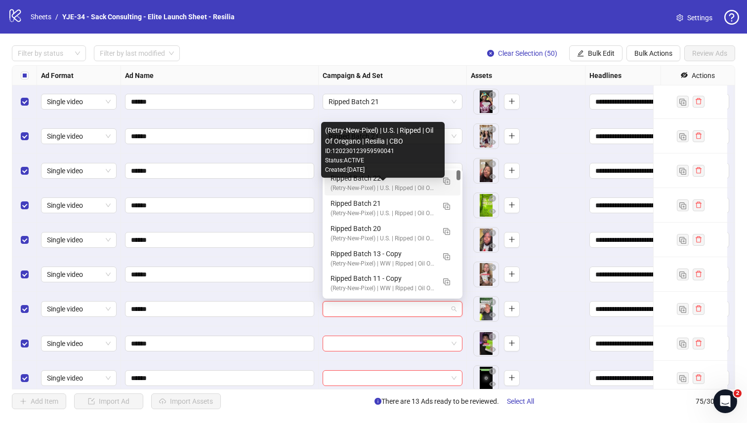
click at [335, 187] on div "(Retry-New-Pixel) | U.S. | Ripped | Oil Of Oregano | Resilia | CBO" at bounding box center [382, 188] width 104 height 9
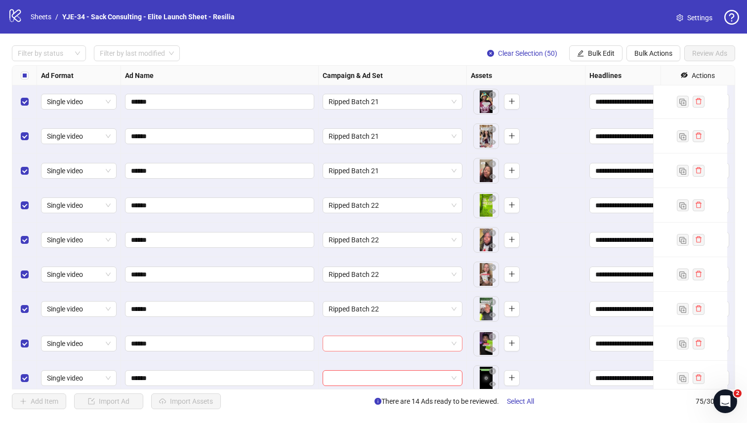
click at [365, 340] on input "search" at bounding box center [387, 343] width 119 height 15
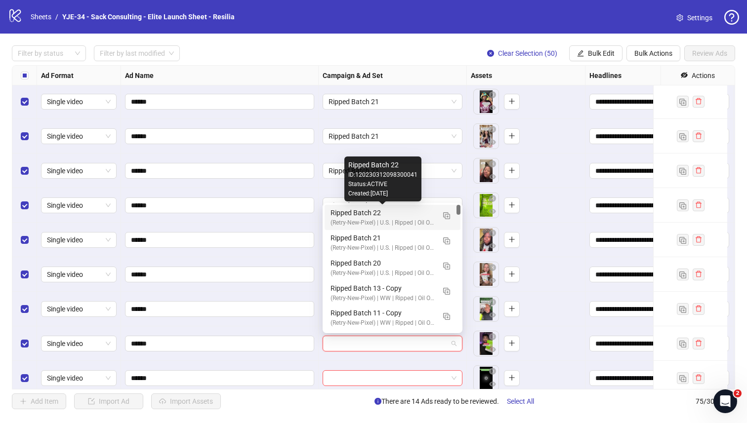
click at [341, 216] on div "Ripped Batch 22" at bounding box center [382, 212] width 104 height 11
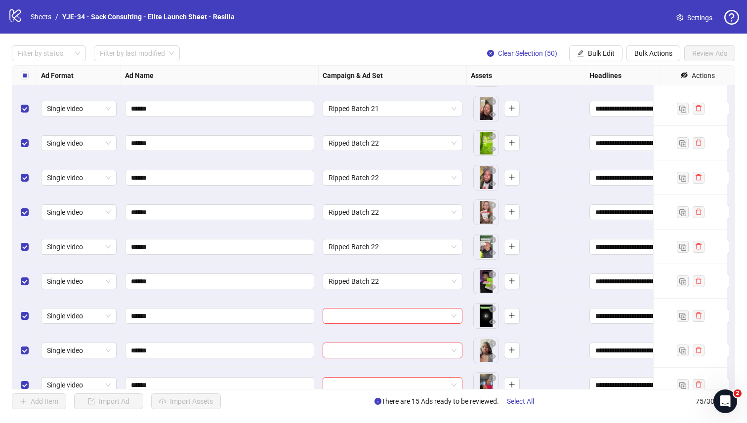
scroll to position [1216, 0]
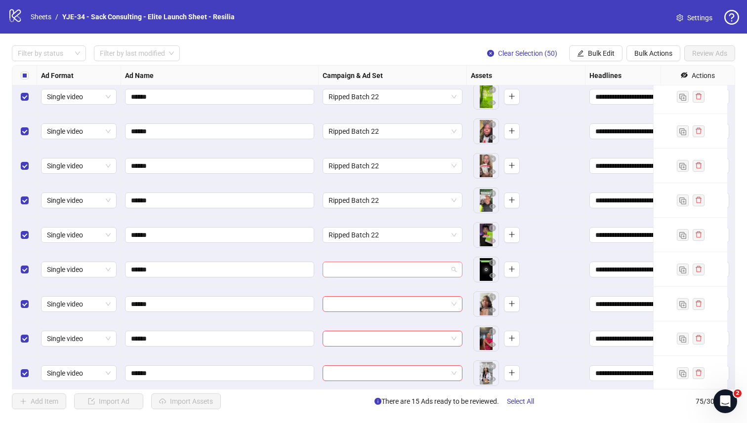
click at [398, 268] on input "search" at bounding box center [387, 269] width 119 height 15
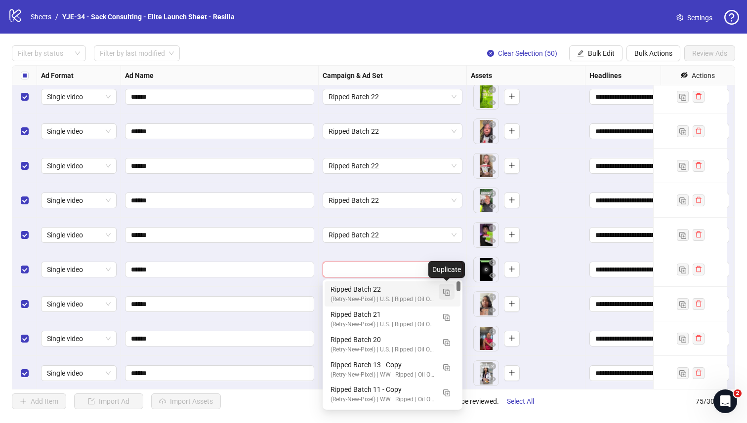
click at [451, 292] on button "button" at bounding box center [446, 292] width 16 height 16
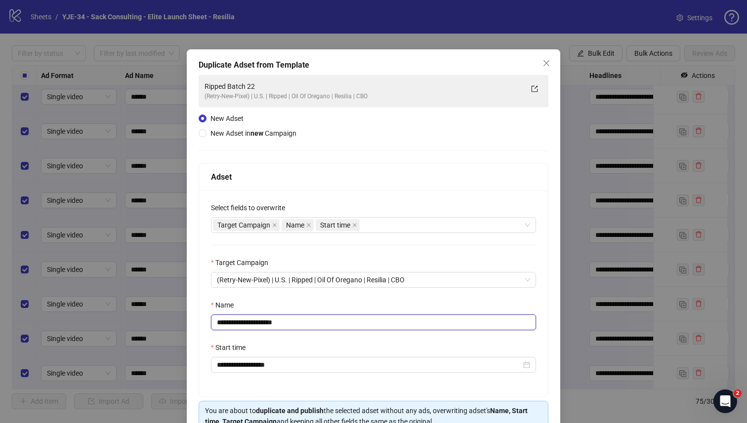
drag, startPoint x: 287, startPoint y: 324, endPoint x: 264, endPoint y: 321, distance: 24.0
click at [264, 321] on input "**********" at bounding box center [373, 323] width 325 height 16
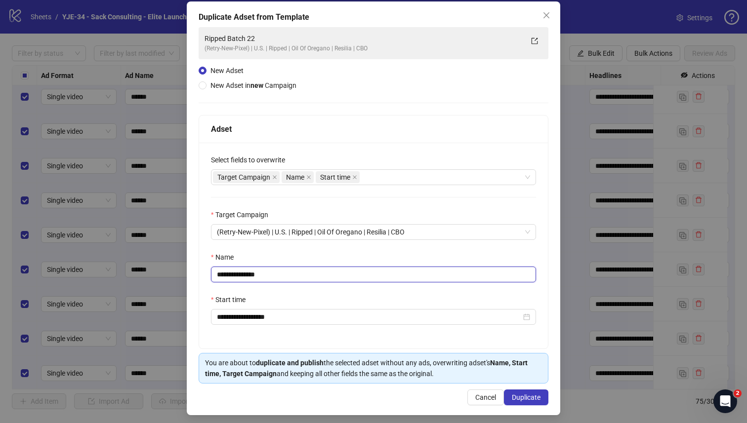
scroll to position [53, 0]
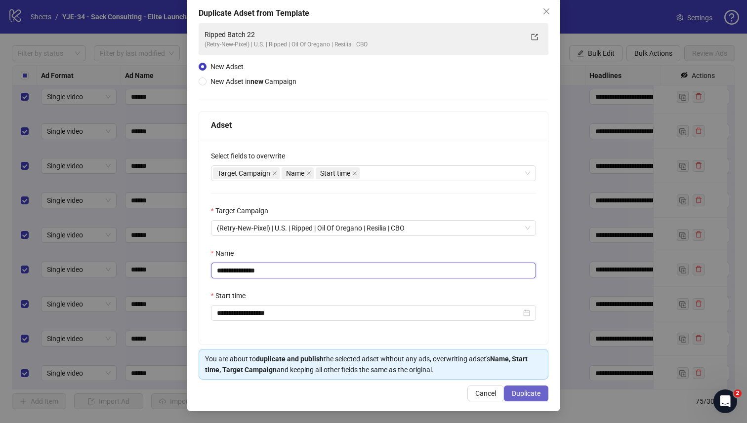
type input "**********"
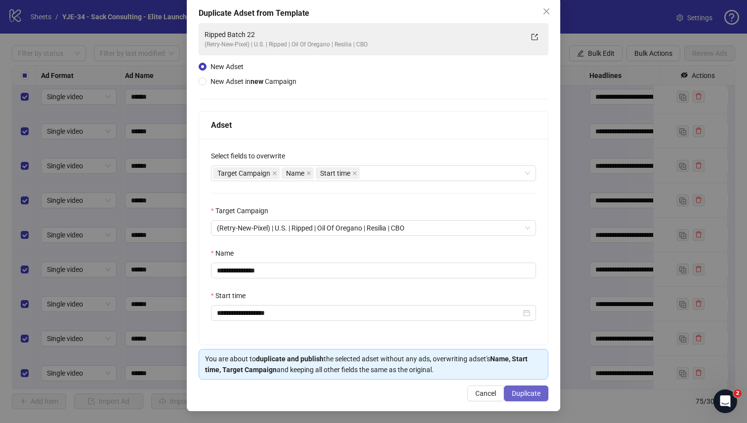
click at [504, 391] on button "Duplicate" at bounding box center [526, 394] width 44 height 16
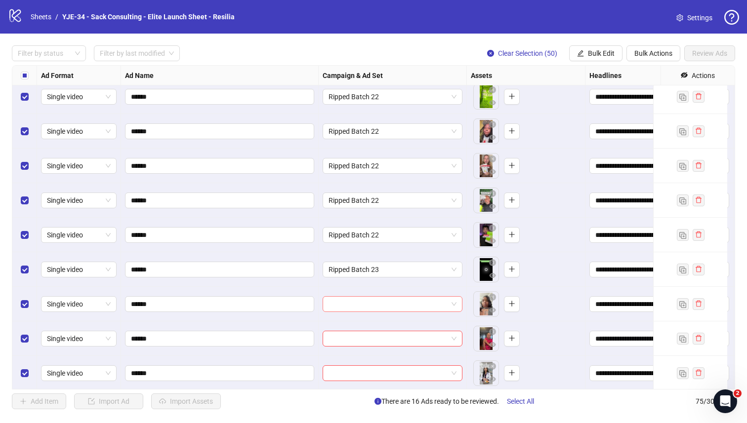
click at [420, 308] on input "search" at bounding box center [387, 304] width 119 height 15
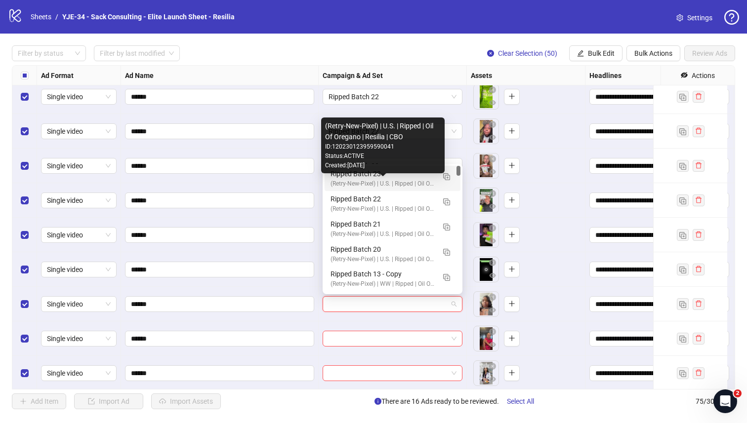
click at [340, 182] on div "(Retry-New-Pixel) | U.S. | Ripped | Oil Of Oregano | Resilia | CBO" at bounding box center [382, 183] width 104 height 9
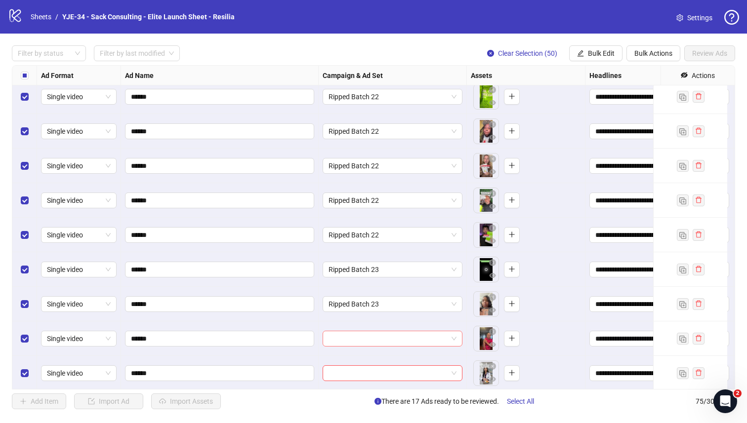
click at [341, 340] on input "search" at bounding box center [387, 338] width 119 height 15
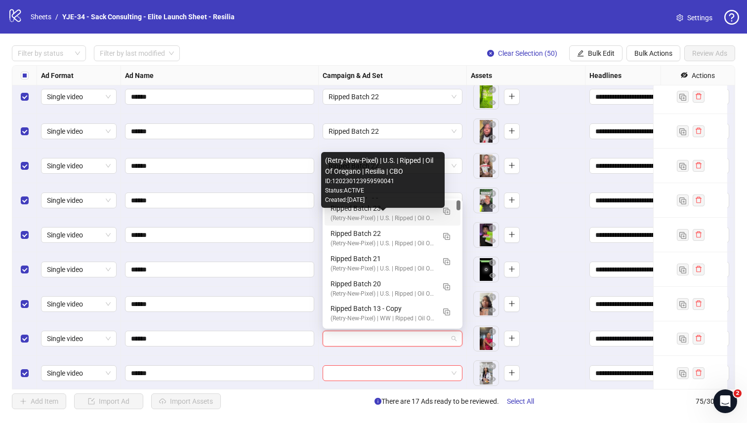
click at [337, 214] on div "(Retry-New-Pixel) | U.S. | Ripped | Oil Of Oregano | Resilia | CBO" at bounding box center [382, 218] width 104 height 9
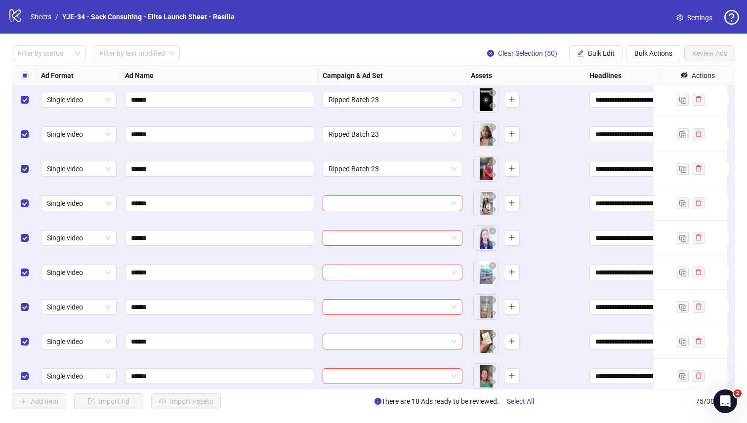
scroll to position [1379, 0]
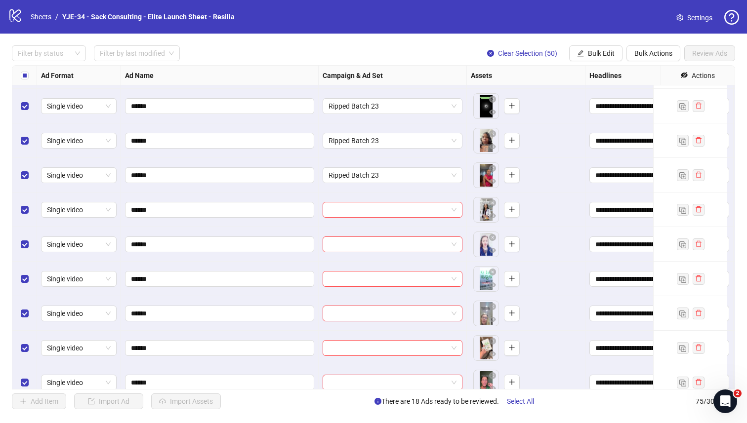
click at [329, 219] on div at bounding box center [392, 210] width 148 height 35
click at [331, 210] on input "search" at bounding box center [387, 209] width 119 height 15
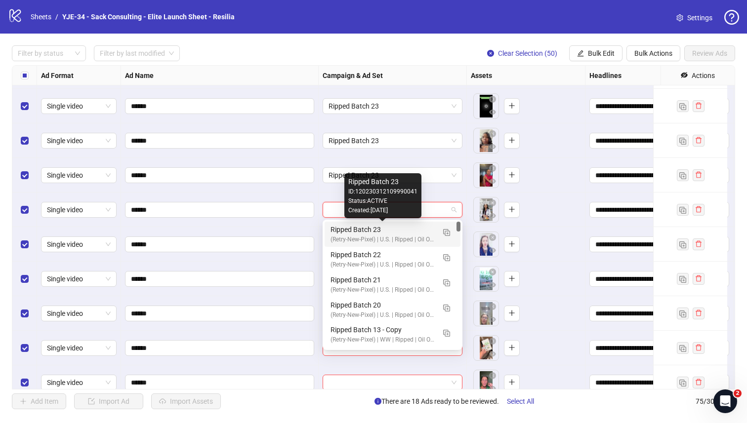
click at [333, 231] on div "Ripped Batch 23" at bounding box center [382, 229] width 104 height 11
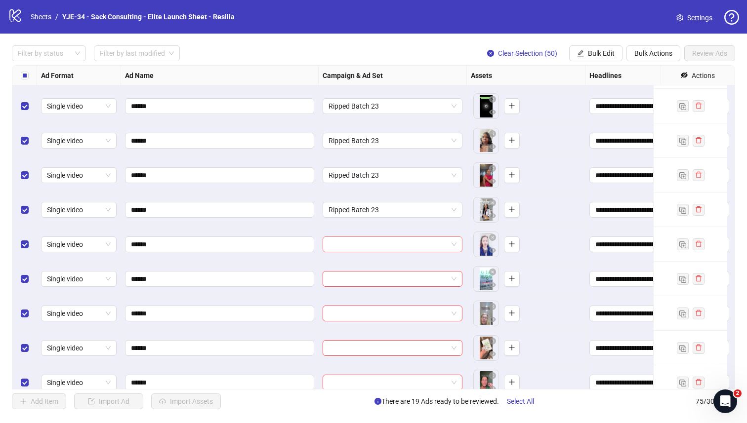
click at [343, 247] on input "search" at bounding box center [387, 244] width 119 height 15
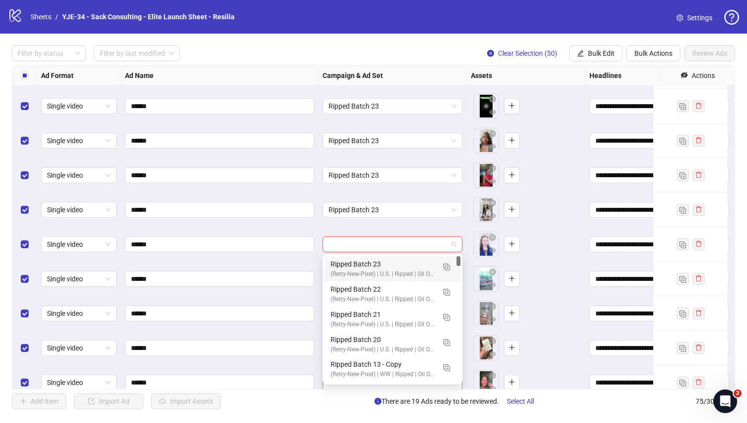
click at [341, 260] on div "Ripped Batch 23" at bounding box center [382, 264] width 104 height 11
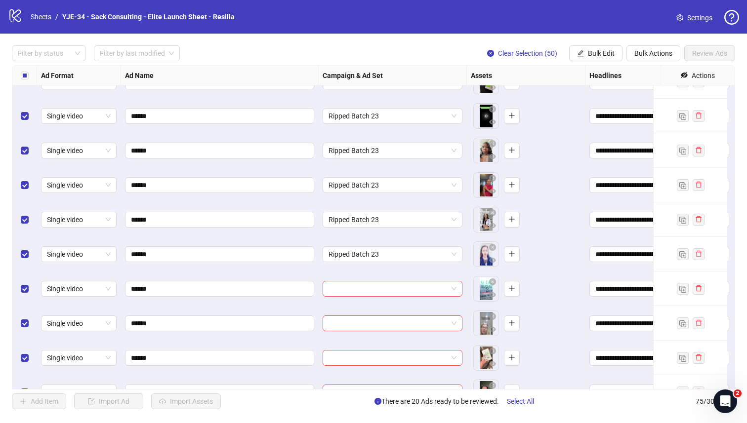
scroll to position [1377, 0]
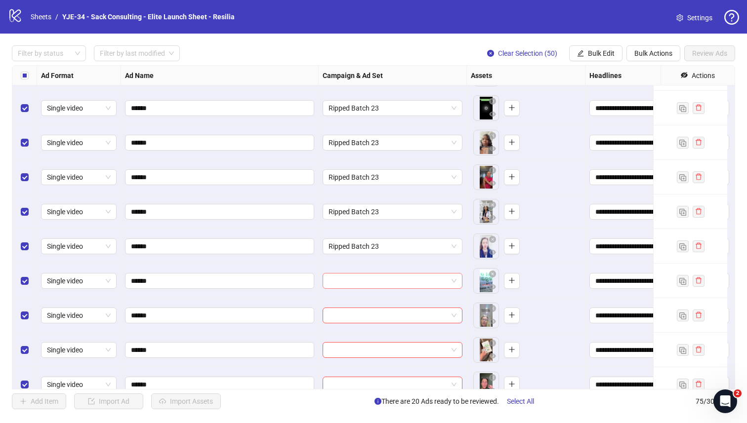
click at [385, 285] on input "search" at bounding box center [387, 281] width 119 height 15
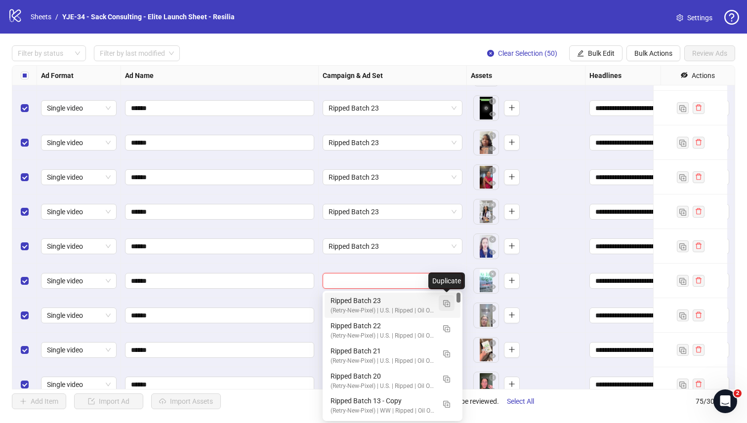
click at [445, 304] on img "button" at bounding box center [446, 303] width 7 height 7
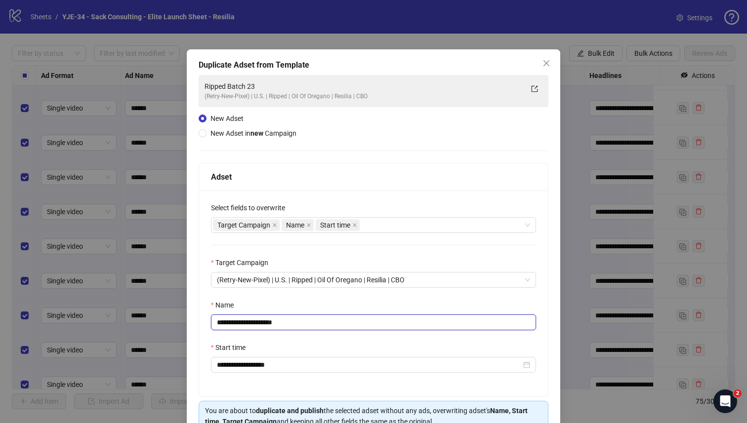
drag, startPoint x: 292, startPoint y: 321, endPoint x: 262, endPoint y: 326, distance: 30.6
click at [262, 326] on input "**********" at bounding box center [373, 323] width 325 height 16
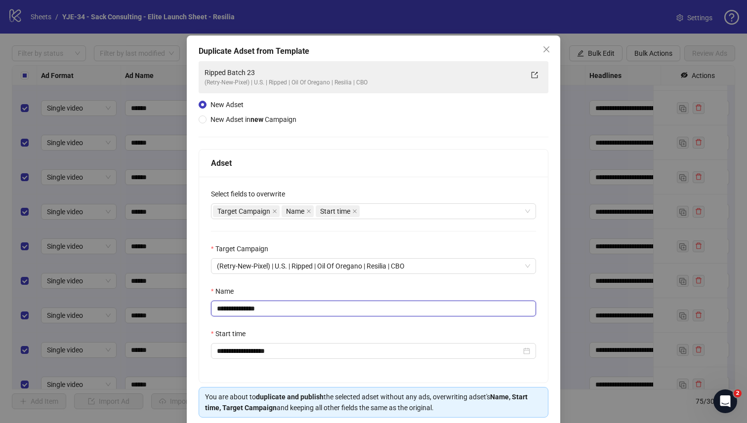
scroll to position [53, 0]
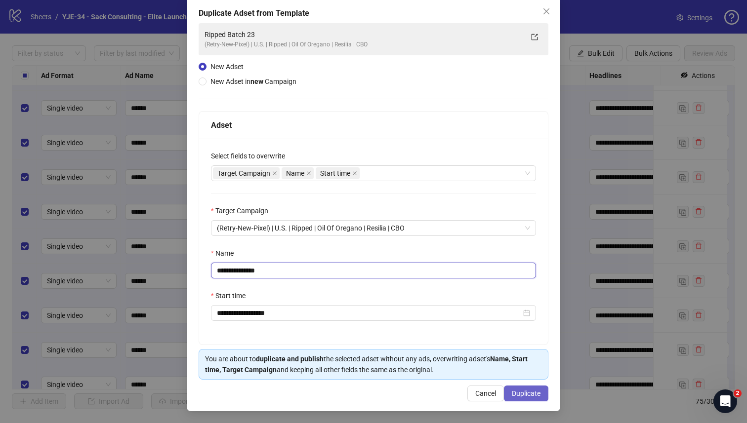
type input "**********"
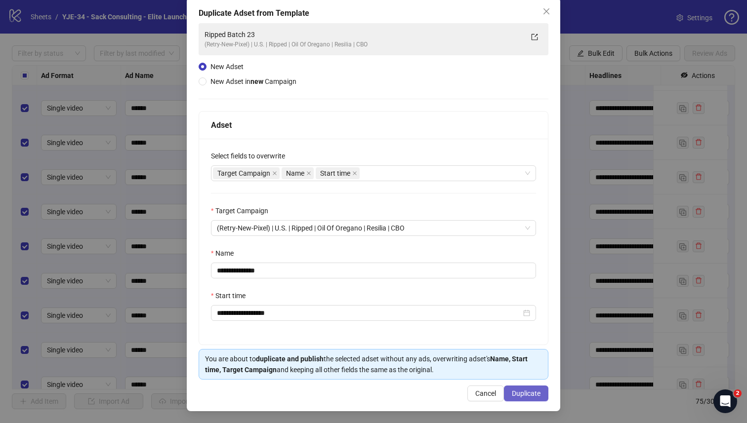
click at [504, 388] on button "Duplicate" at bounding box center [526, 394] width 44 height 16
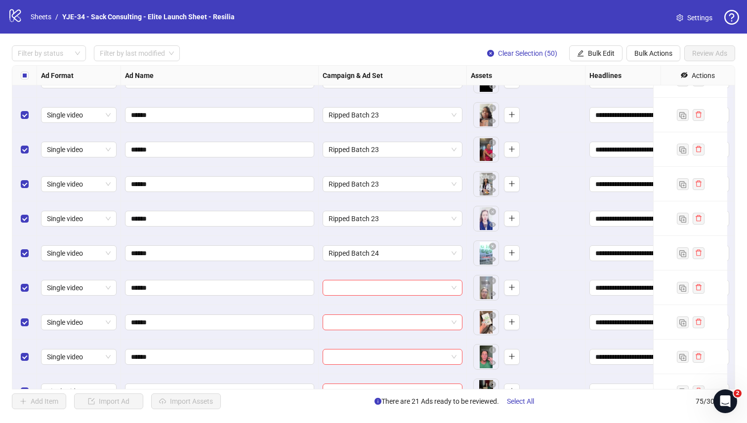
scroll to position [1423, 0]
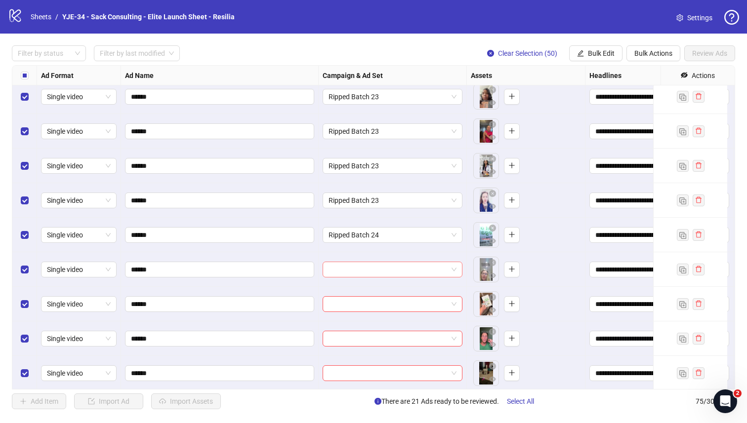
click at [335, 265] on input "search" at bounding box center [387, 269] width 119 height 15
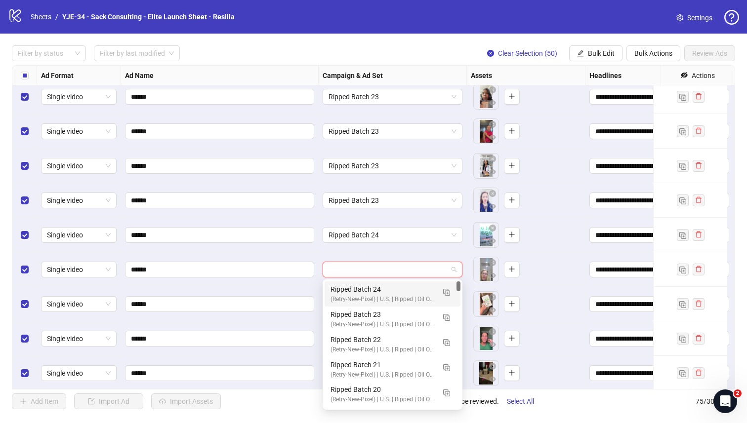
click at [333, 287] on div "Ripped Batch 24" at bounding box center [382, 289] width 104 height 11
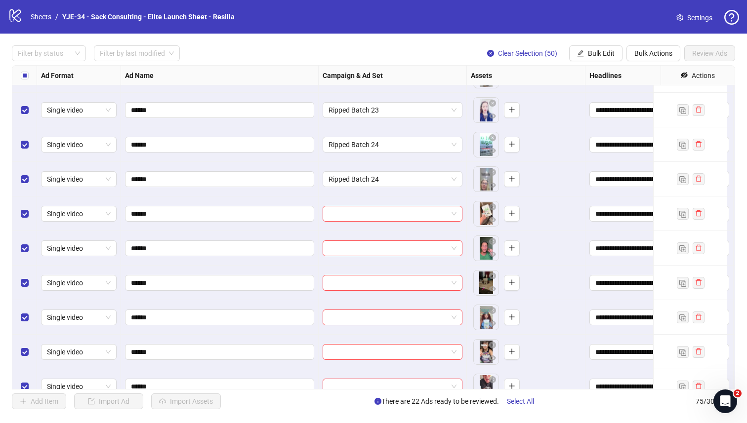
scroll to position [1513, 0]
click at [336, 218] on input "search" at bounding box center [387, 213] width 119 height 15
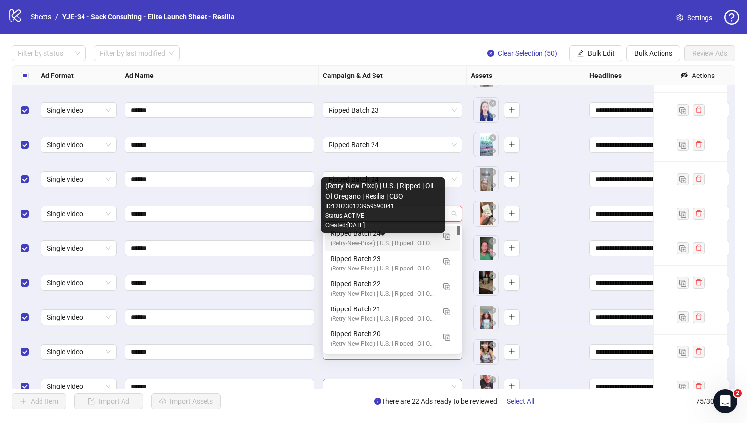
click at [333, 241] on div "(Retry-New-Pixel) | U.S. | Ripped | Oil Of Oregano | Resilia | CBO" at bounding box center [382, 243] width 104 height 9
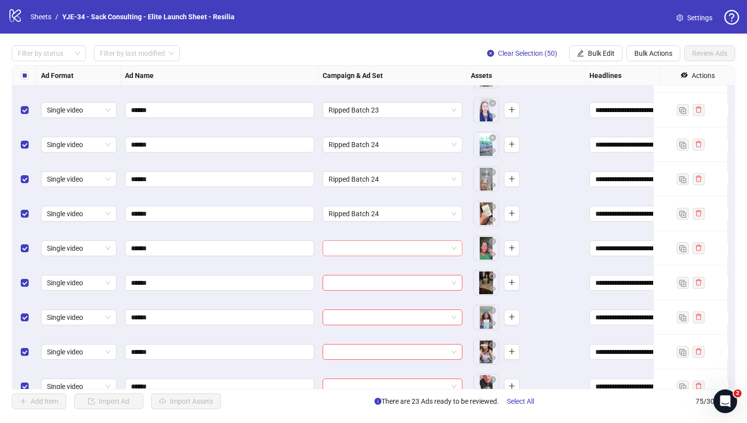
click at [333, 246] on input "search" at bounding box center [387, 248] width 119 height 15
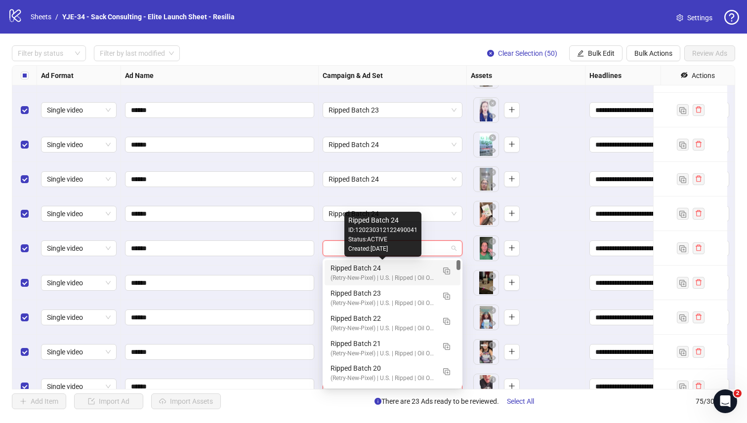
click at [331, 264] on div "Ripped Batch 24" at bounding box center [382, 268] width 104 height 11
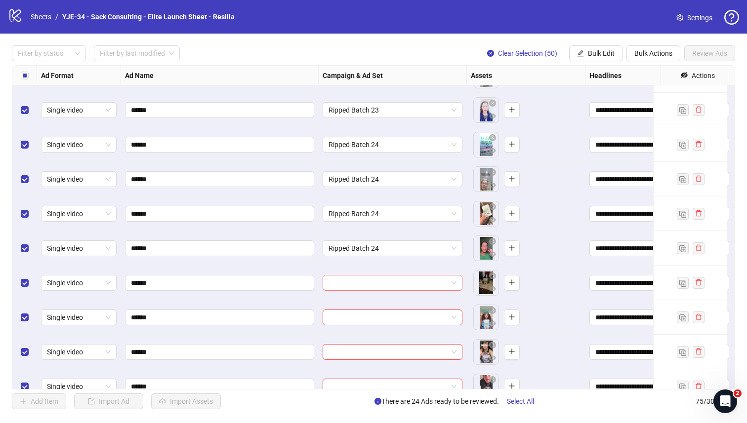
click at [329, 277] on input "search" at bounding box center [387, 283] width 119 height 15
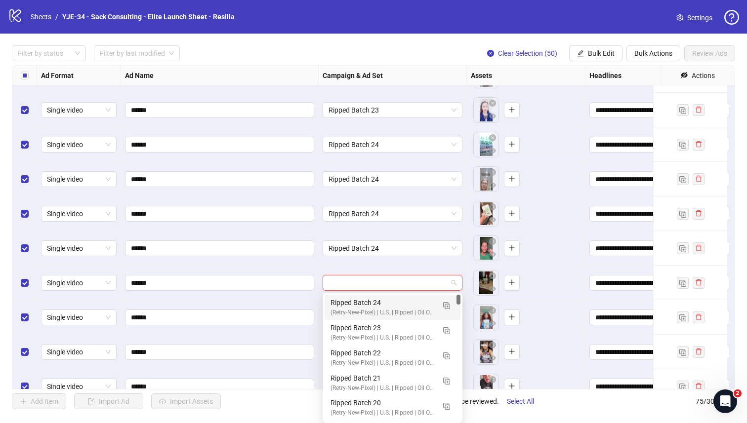
click at [328, 296] on div "Ripped Batch 24 (Retry-New-Pixel) | U.S. | Ripped | Oil Of Oregano | Resilia | …" at bounding box center [392, 307] width 136 height 25
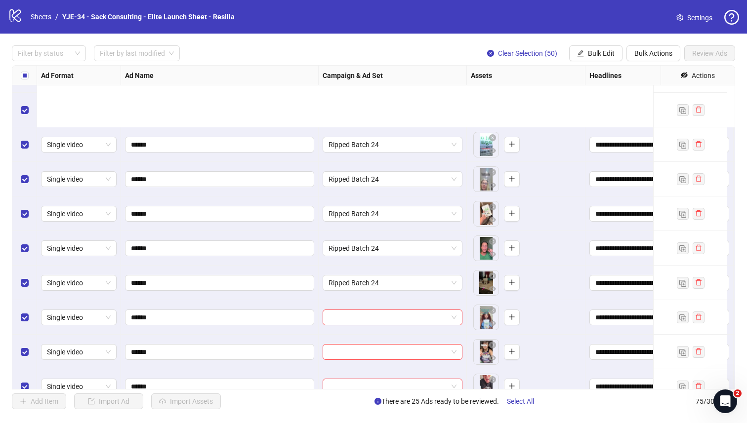
scroll to position [1635, 0]
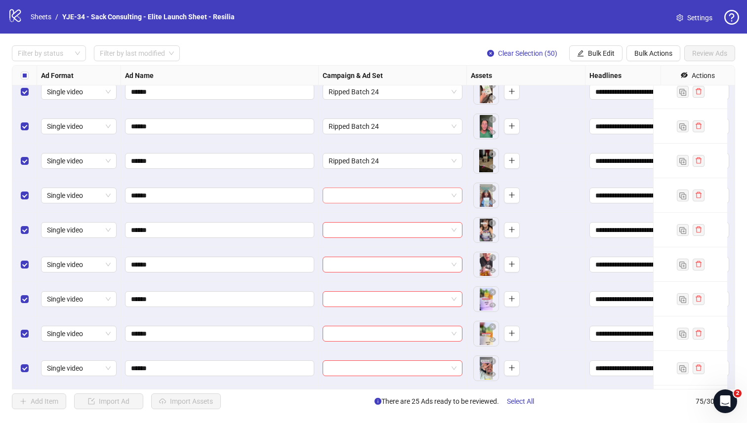
click at [347, 194] on input "search" at bounding box center [387, 195] width 119 height 15
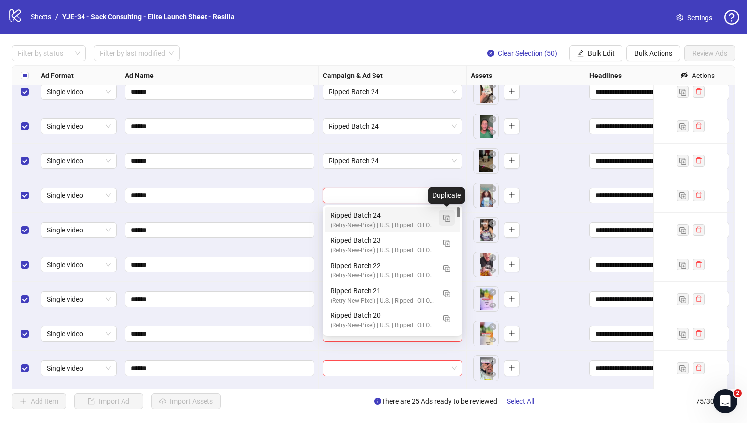
click at [441, 217] on button "button" at bounding box center [446, 218] width 16 height 16
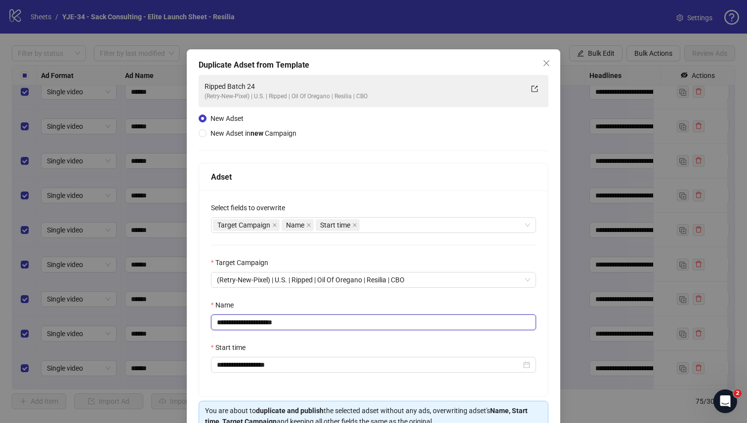
drag, startPoint x: 295, startPoint y: 325, endPoint x: 263, endPoint y: 325, distance: 32.1
click at [263, 325] on input "**********" at bounding box center [373, 323] width 325 height 16
type input "**********"
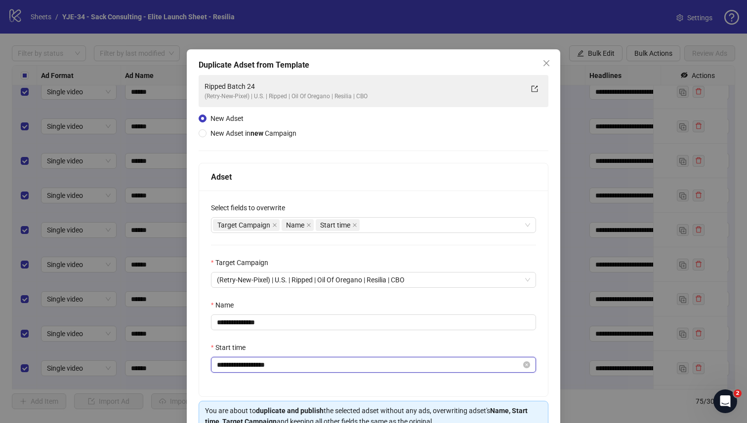
click at [286, 362] on input "**********" at bounding box center [369, 364] width 304 height 11
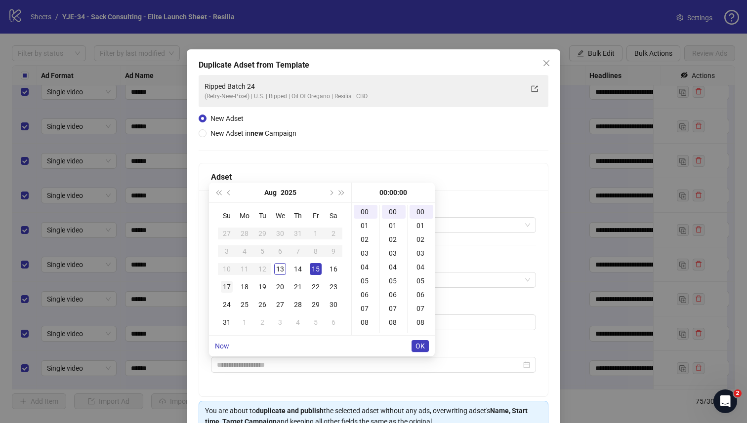
click at [226, 287] on div "17" at bounding box center [227, 287] width 12 height 12
type input "**********"
click at [418, 350] on span "OK" at bounding box center [419, 346] width 9 height 8
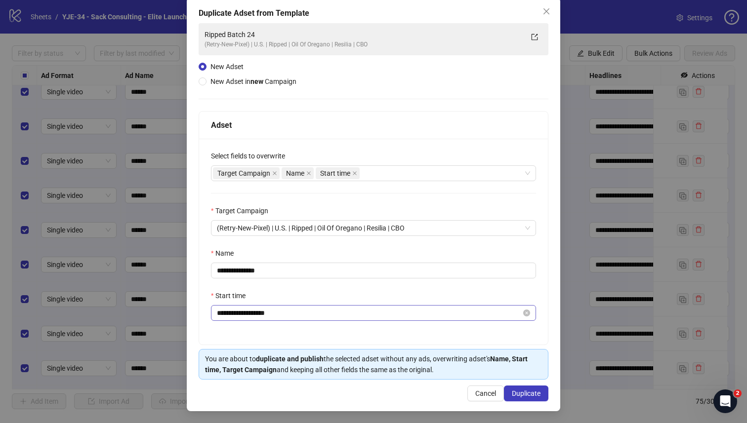
scroll to position [53, 0]
click at [512, 391] on span "Duplicate" at bounding box center [526, 394] width 29 height 8
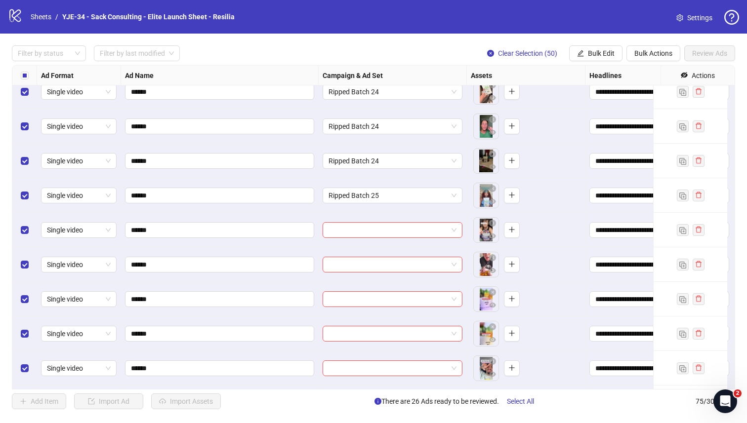
scroll to position [1637, 0]
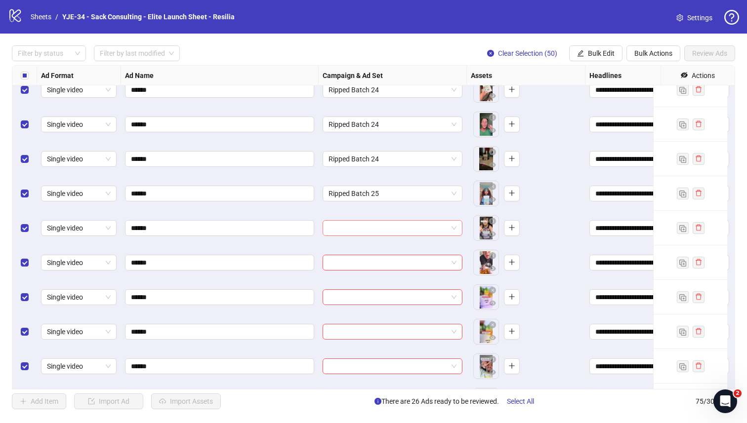
click at [341, 229] on input "search" at bounding box center [387, 228] width 119 height 15
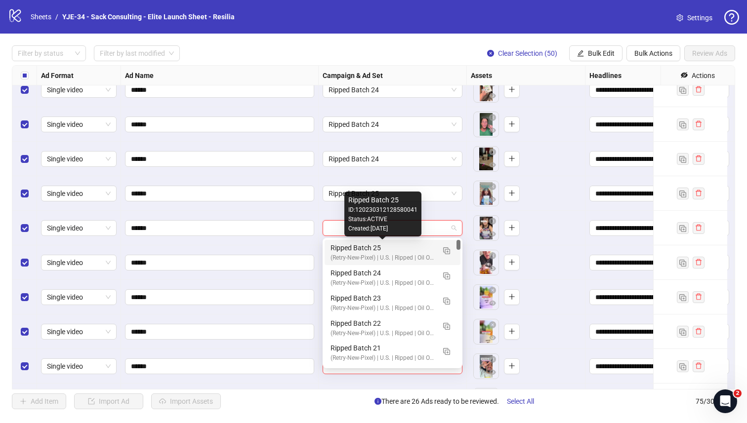
click at [336, 249] on div "Ripped Batch 25" at bounding box center [382, 247] width 104 height 11
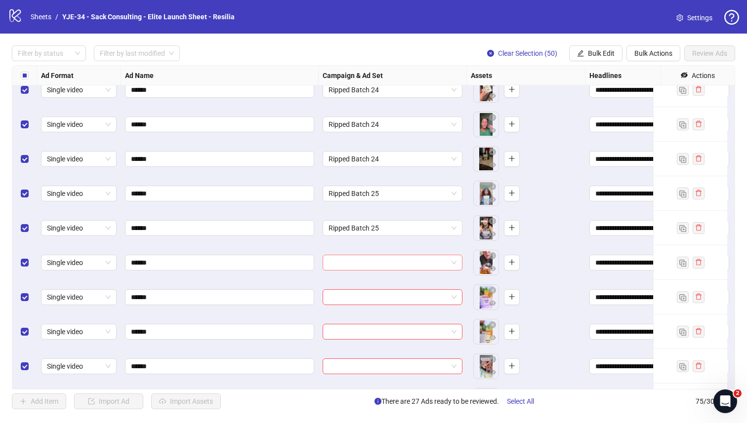
click at [333, 269] on input "search" at bounding box center [387, 262] width 119 height 15
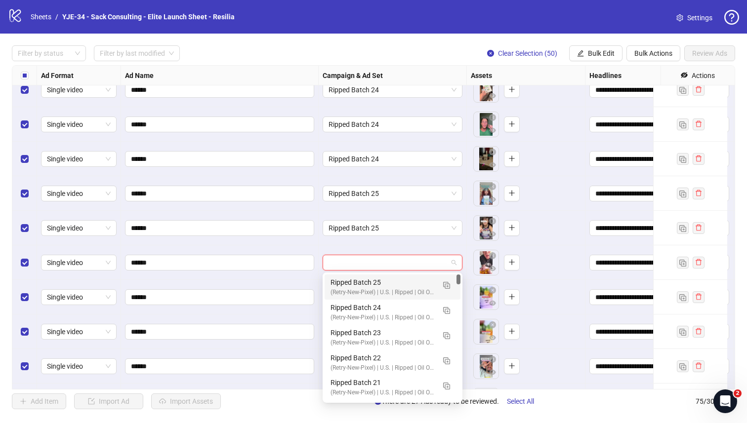
click at [328, 284] on div "Ripped Batch 25 (Retry-New-Pixel) | U.S. | Ripped | Oil Of Oregano | Resilia | …" at bounding box center [392, 287] width 136 height 25
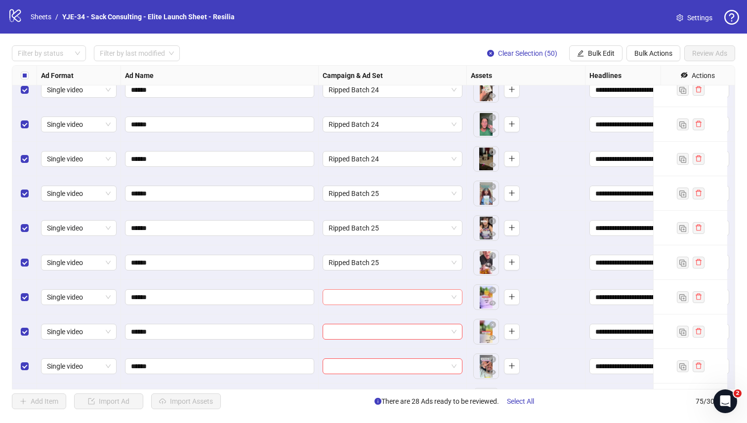
click at [331, 295] on input "search" at bounding box center [387, 297] width 119 height 15
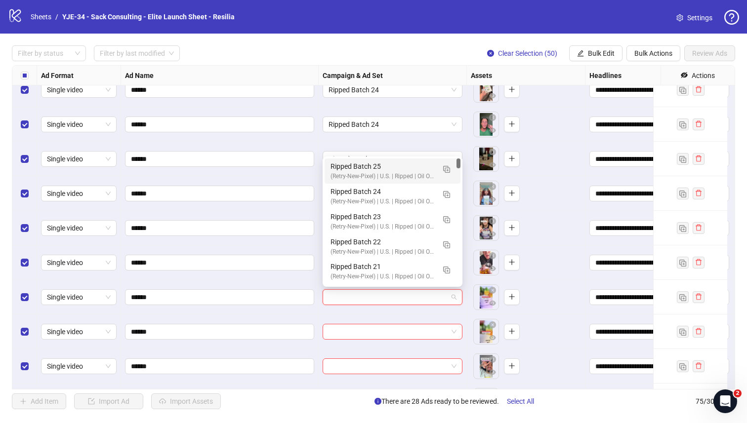
click at [342, 176] on div "(Retry-New-Pixel) | U.S. | Ripped | Oil Of Oregano | Resilia | CBO" at bounding box center [382, 176] width 104 height 9
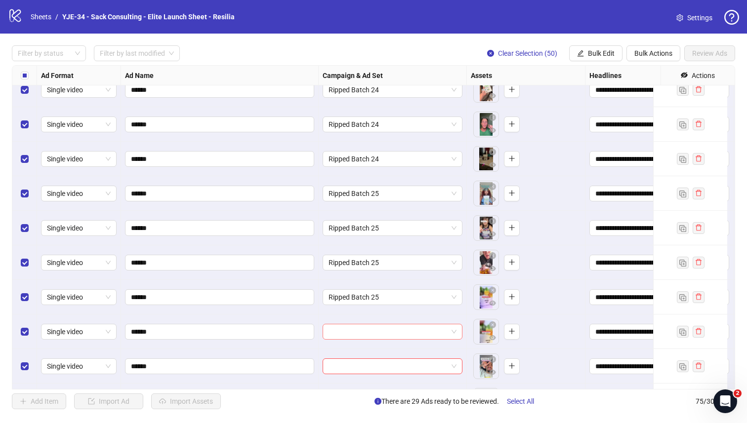
click at [350, 329] on input "search" at bounding box center [387, 331] width 119 height 15
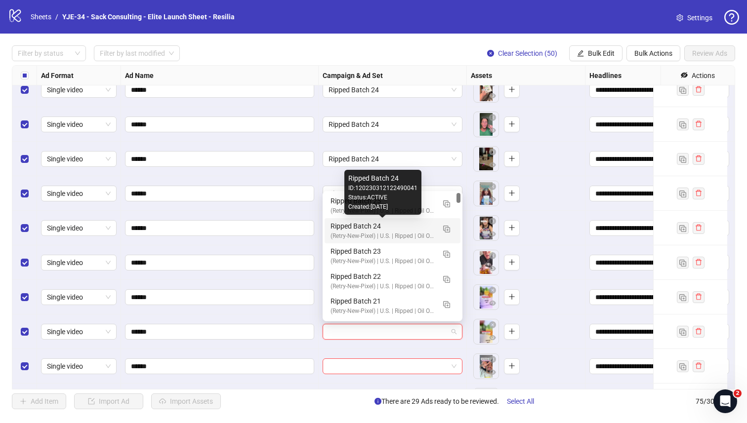
click at [343, 209] on div "(Retry-New-Pixel) | U.S. | Ripped | Oil Of Oregano | Resilia | CBO" at bounding box center [382, 210] width 104 height 9
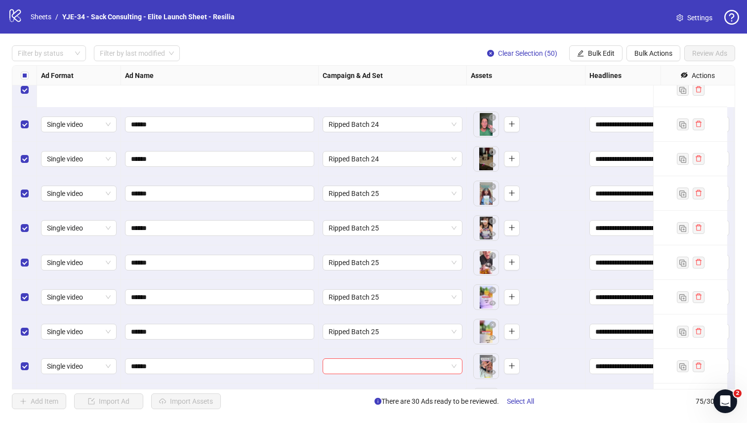
scroll to position [1748, 0]
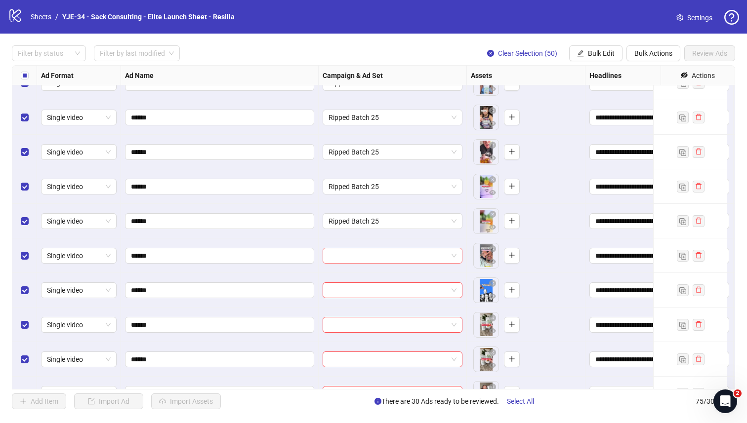
click at [328, 255] on input "search" at bounding box center [387, 255] width 119 height 15
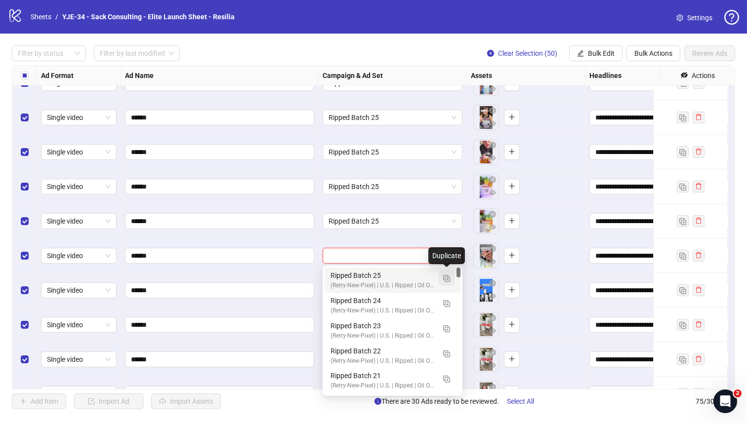
click at [441, 277] on button "button" at bounding box center [446, 278] width 16 height 16
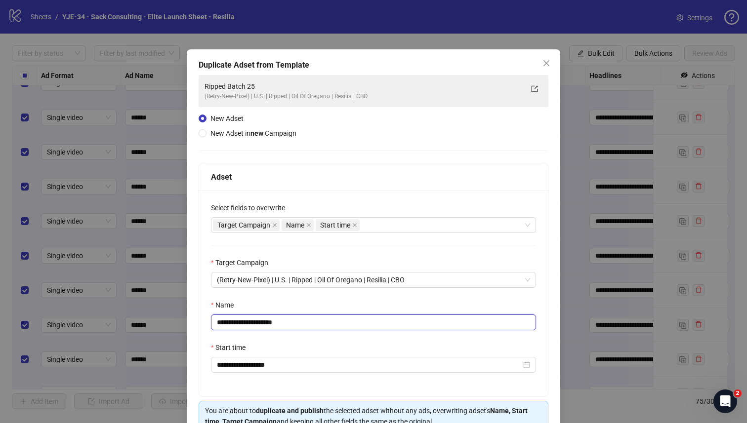
drag, startPoint x: 283, startPoint y: 322, endPoint x: 262, endPoint y: 325, distance: 21.5
click at [262, 325] on input "**********" at bounding box center [373, 323] width 325 height 16
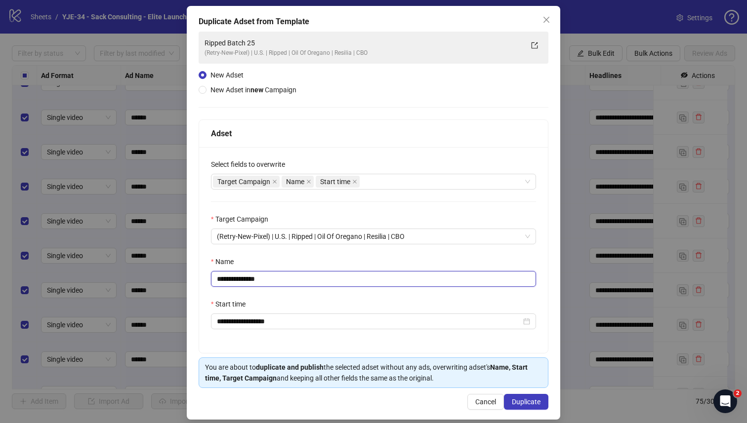
scroll to position [53, 0]
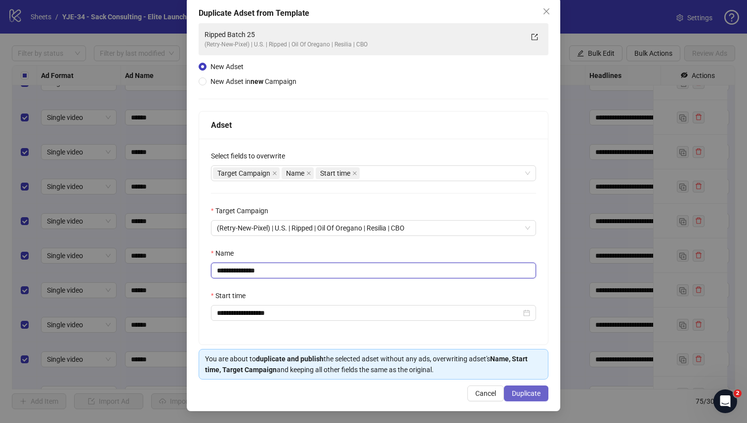
type input "**********"
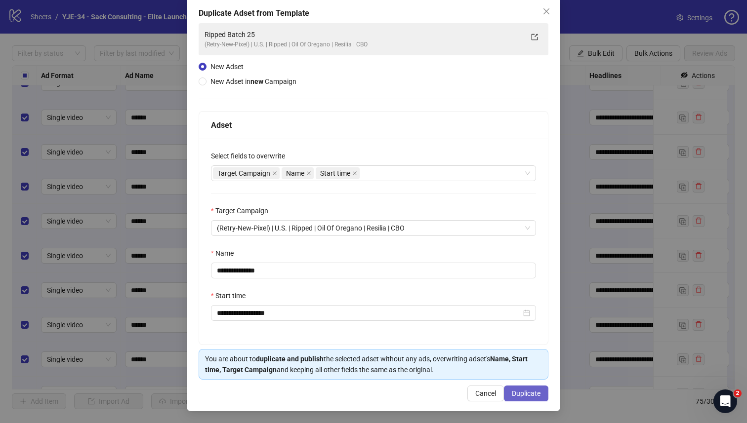
click at [512, 394] on span "Duplicate" at bounding box center [526, 394] width 29 height 8
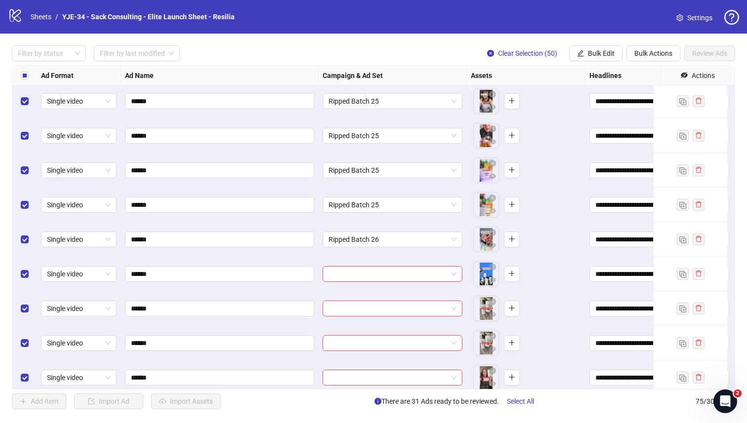
scroll to position [1767, 0]
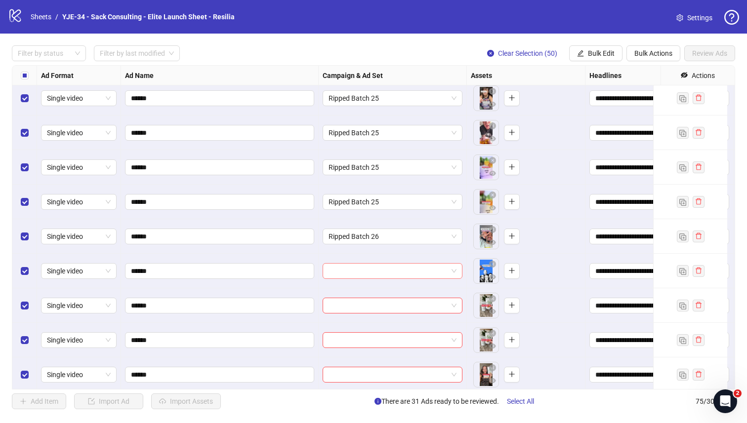
click at [337, 268] on input "search" at bounding box center [387, 271] width 119 height 15
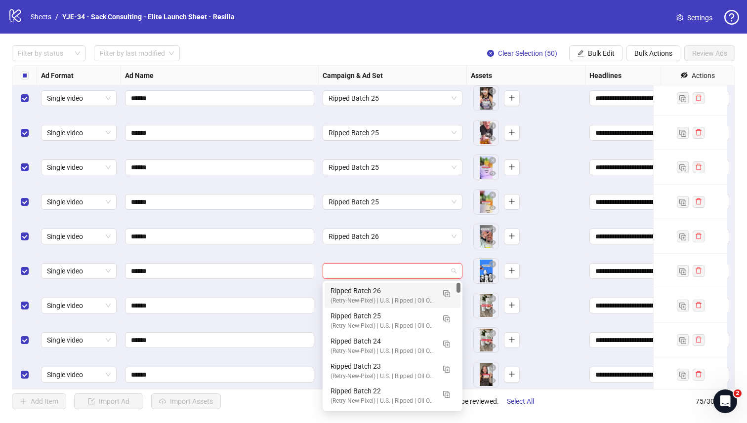
click at [332, 292] on div "Ripped Batch 26" at bounding box center [382, 290] width 104 height 11
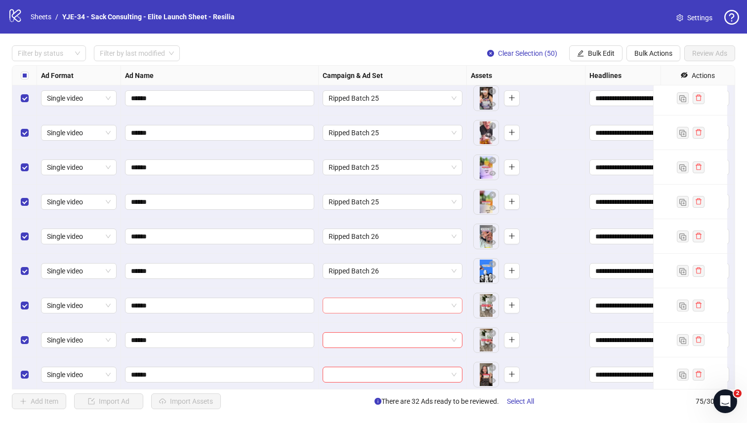
click at [334, 306] on input "search" at bounding box center [387, 305] width 119 height 15
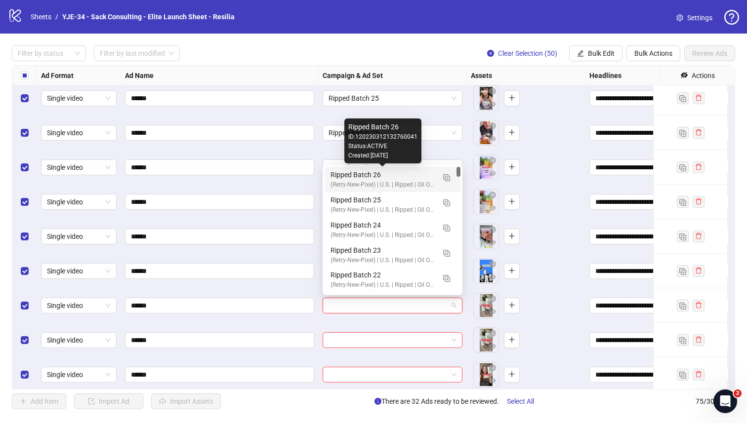
click at [332, 175] on div "Ripped Batch 26" at bounding box center [382, 174] width 104 height 11
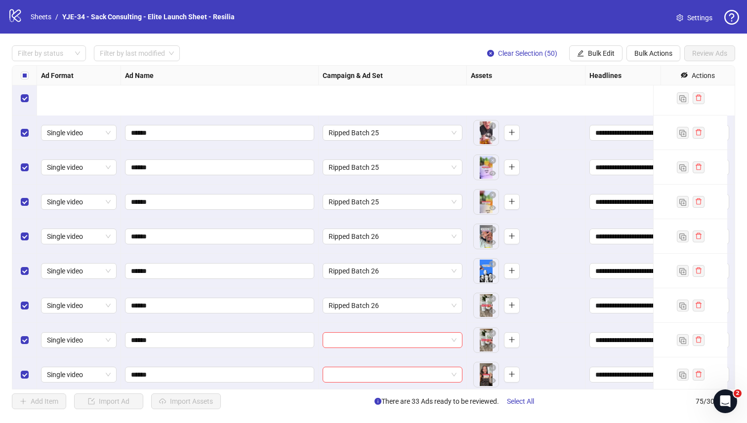
scroll to position [1871, 0]
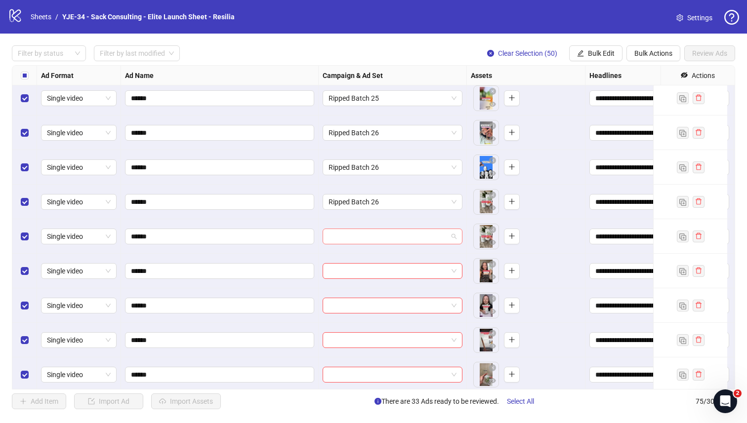
click at [338, 236] on input "search" at bounding box center [387, 236] width 119 height 15
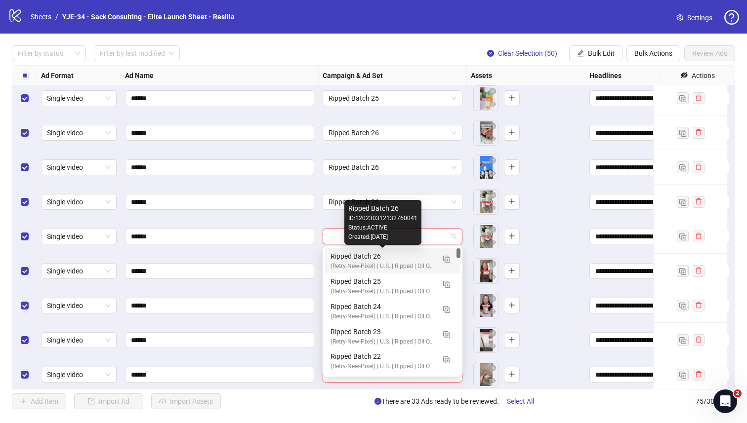
click at [340, 262] on div "(Retry-New-Pixel) | U.S. | Ripped | Oil Of Oregano | Resilia | CBO" at bounding box center [382, 266] width 104 height 9
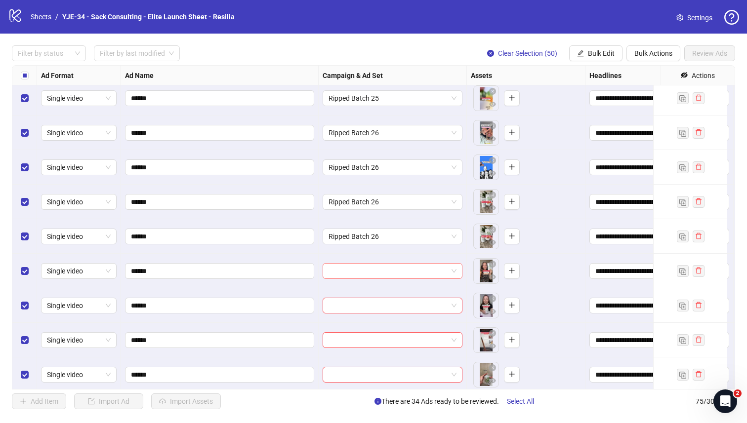
click at [338, 275] on input "search" at bounding box center [387, 271] width 119 height 15
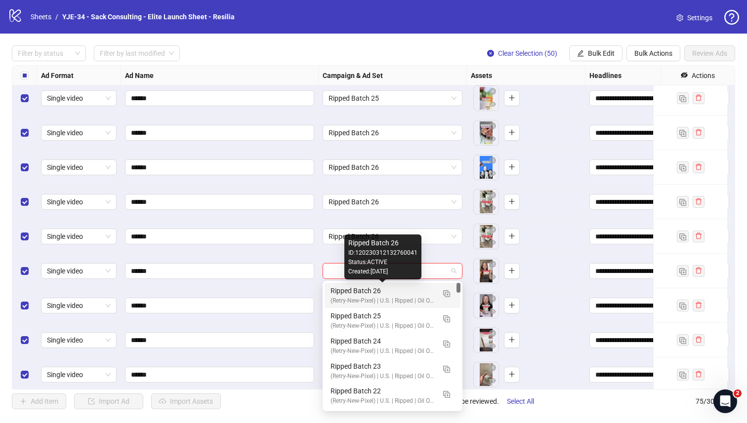
click at [335, 291] on div "Ripped Batch 26" at bounding box center [382, 290] width 104 height 11
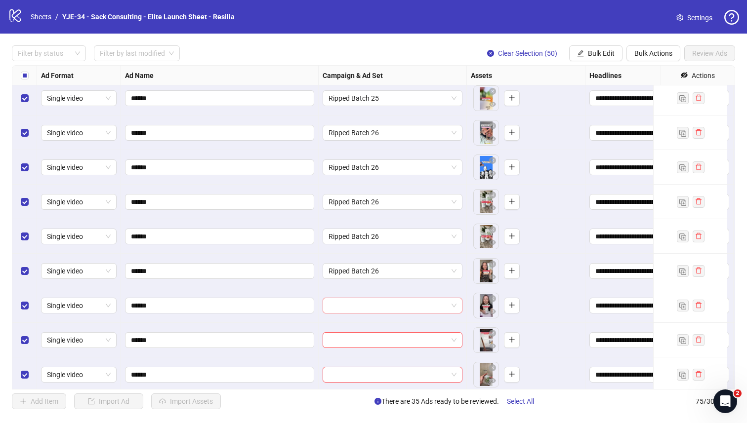
click at [415, 302] on input "search" at bounding box center [387, 305] width 119 height 15
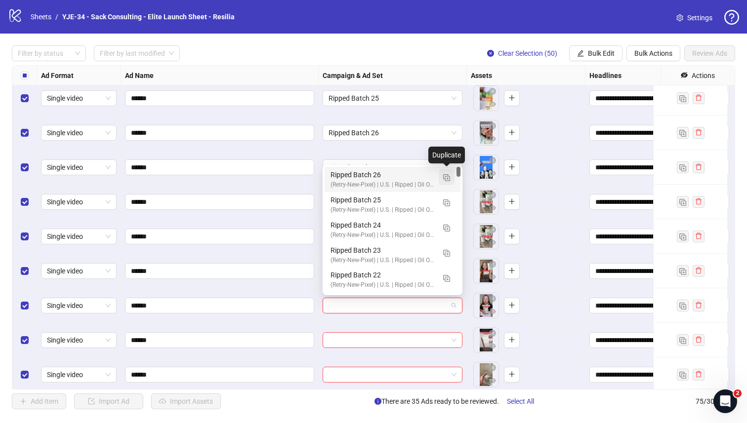
click at [443, 180] on img "button" at bounding box center [446, 177] width 7 height 7
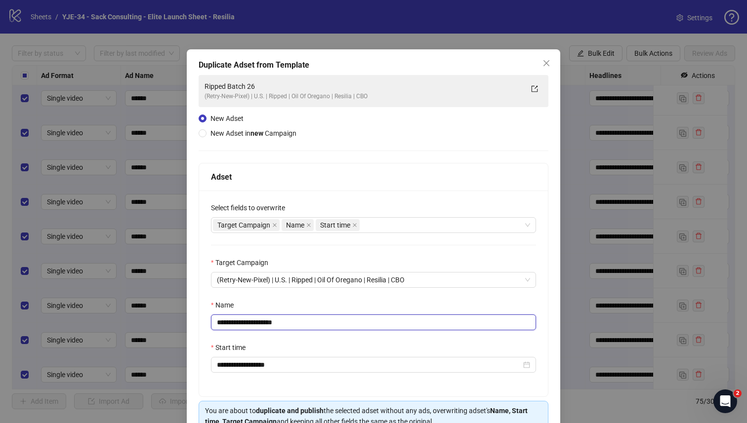
drag, startPoint x: 305, startPoint y: 325, endPoint x: 261, endPoint y: 326, distance: 43.5
click at [261, 326] on input "**********" at bounding box center [373, 323] width 325 height 16
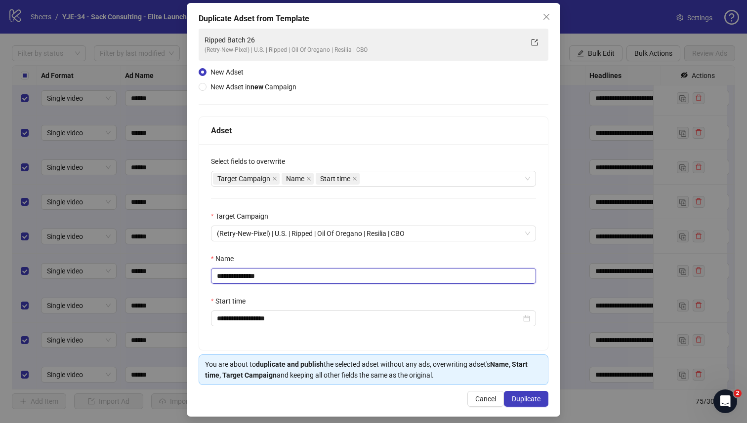
scroll to position [53, 0]
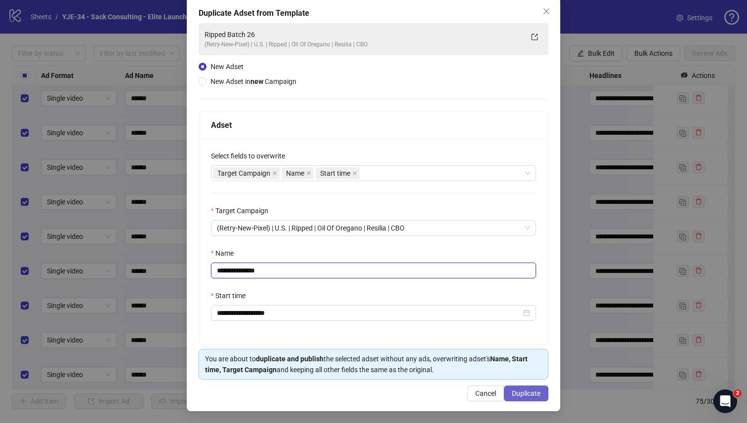
type input "**********"
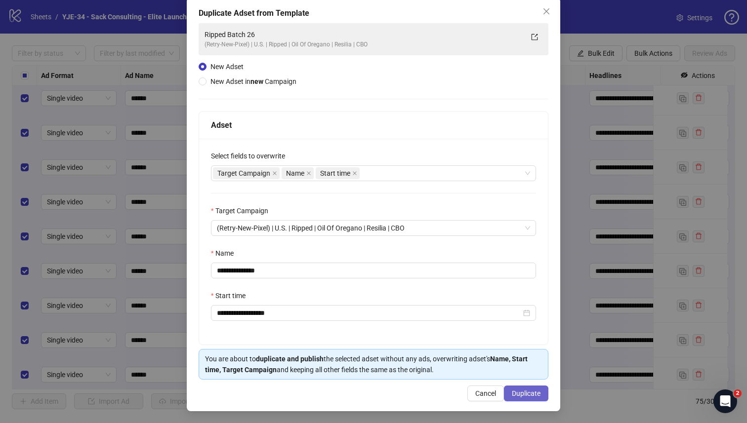
click at [514, 390] on span "Duplicate" at bounding box center [526, 394] width 29 height 8
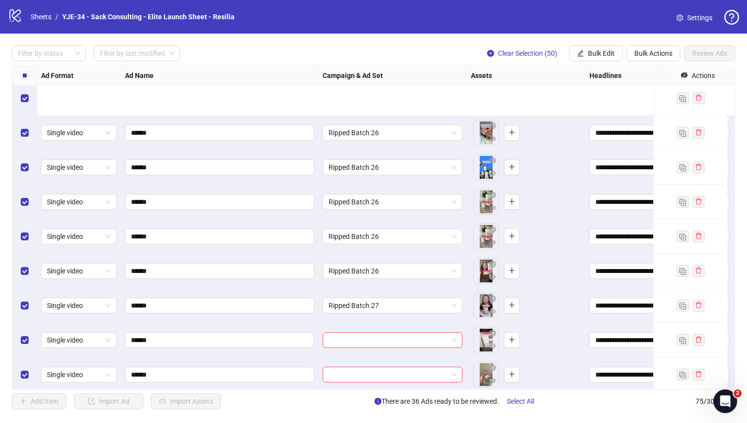
scroll to position [1984, 0]
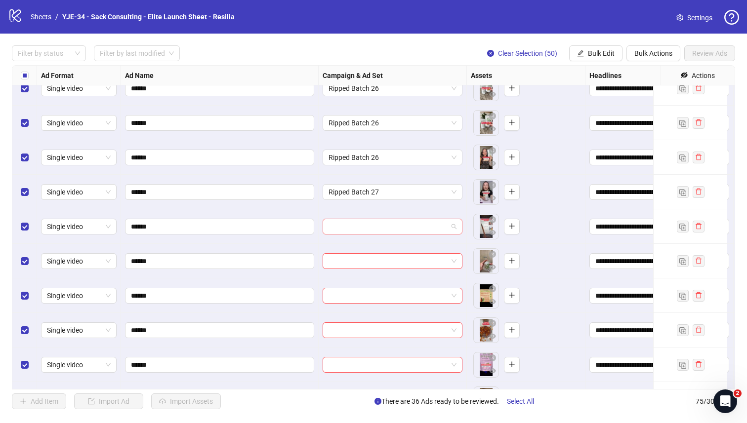
click at [323, 228] on div at bounding box center [392, 227] width 140 height 16
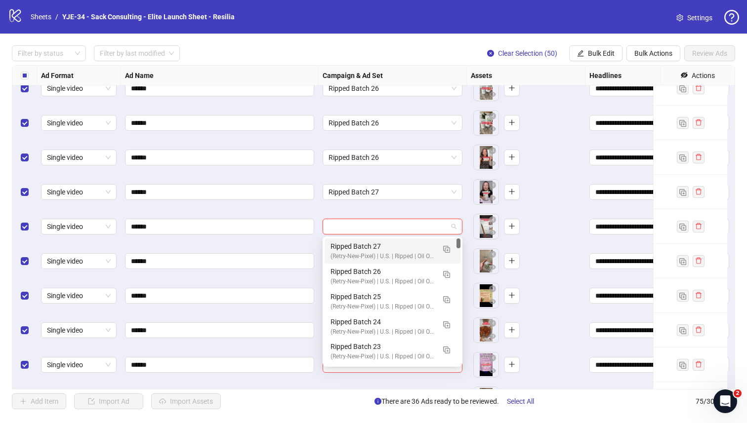
click at [327, 245] on div "Ripped Batch 27 (Retry-New-Pixel) | U.S. | Ripped | Oil Of Oregano | Resilia | …" at bounding box center [392, 250] width 136 height 25
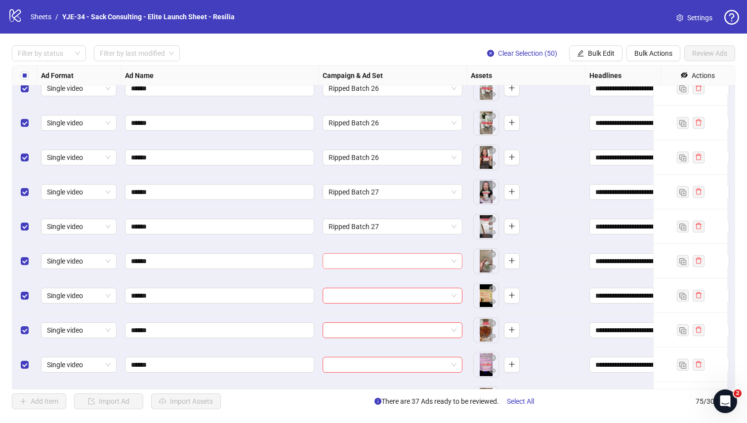
click at [338, 262] on input "search" at bounding box center [387, 261] width 119 height 15
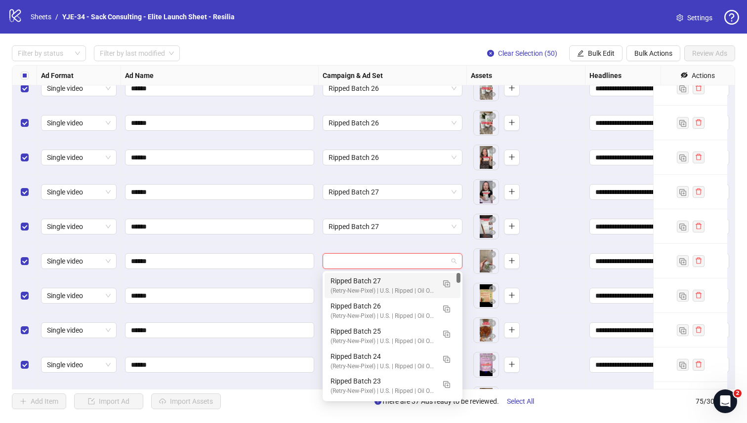
click at [337, 274] on div "Ripped Batch 27 (Retry-New-Pixel) | U.S. | Ripped | Oil Of Oregano | Resilia | …" at bounding box center [392, 285] width 136 height 25
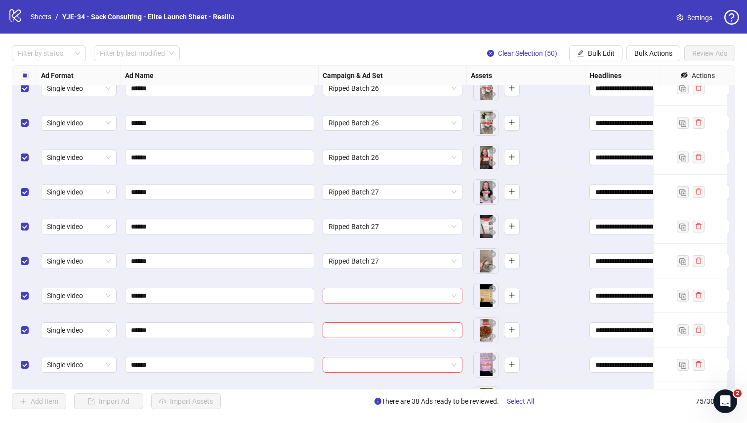
click at [338, 289] on input "search" at bounding box center [387, 295] width 119 height 15
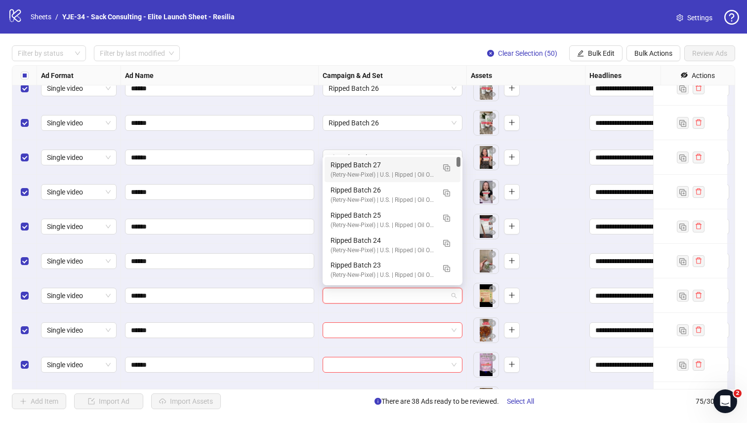
click at [328, 169] on div "Ripped Batch 27 (Retry-New-Pixel) | U.S. | Ripped | Oil Of Oregano | Resilia | …" at bounding box center [392, 169] width 136 height 25
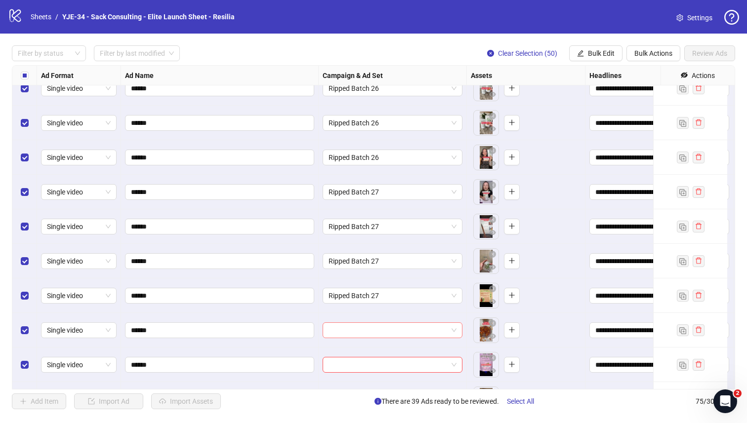
click at [350, 325] on input "search" at bounding box center [387, 330] width 119 height 15
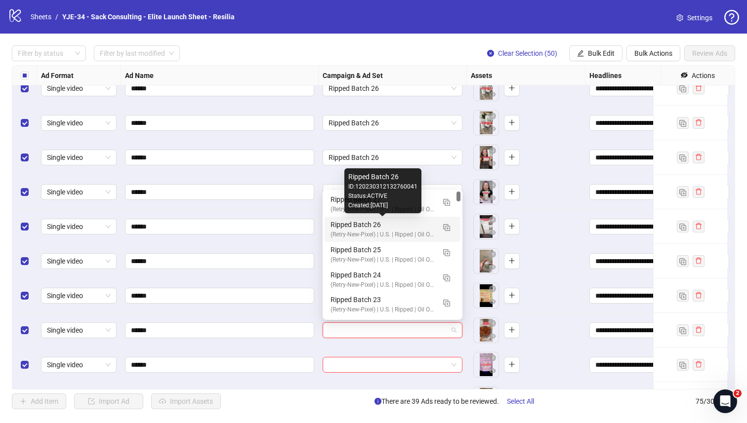
click at [345, 199] on div "Ripped Batch 26 ID: 120230312132760041 Status: ACTIVE Created: 2025-08-13" at bounding box center [382, 190] width 77 height 45
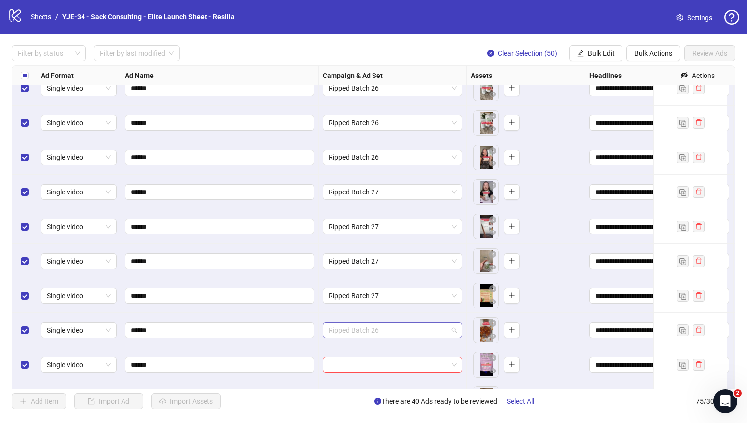
click at [363, 329] on span "Ripped Batch 26" at bounding box center [392, 330] width 128 height 15
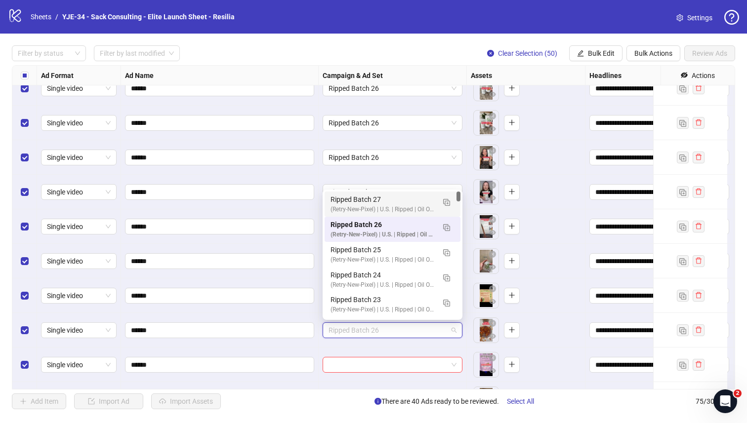
click at [328, 205] on div "Ripped Batch 27 (Retry-New-Pixel) | U.S. | Ripped | Oil Of Oregano | Resilia | …" at bounding box center [392, 204] width 136 height 25
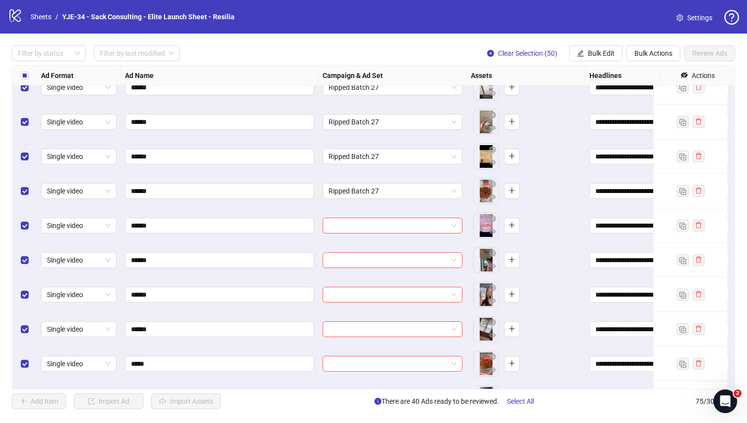
scroll to position [2194, 0]
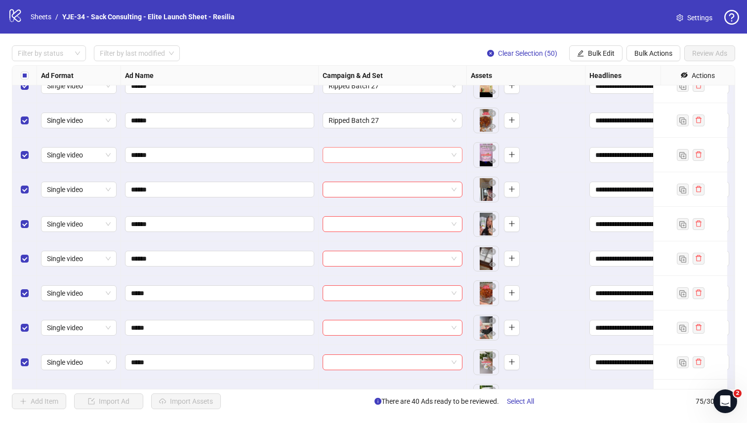
click at [329, 154] on input "search" at bounding box center [387, 155] width 119 height 15
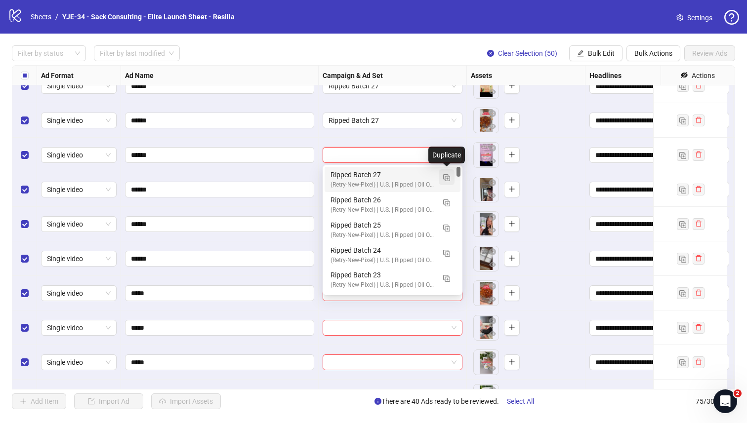
click at [444, 182] on button "button" at bounding box center [446, 177] width 16 height 16
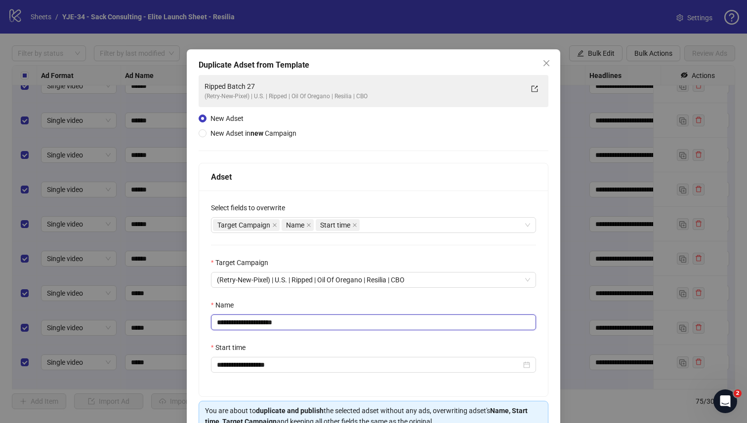
drag, startPoint x: 316, startPoint y: 325, endPoint x: 263, endPoint y: 325, distance: 52.8
click at [263, 325] on input "**********" at bounding box center [373, 323] width 325 height 16
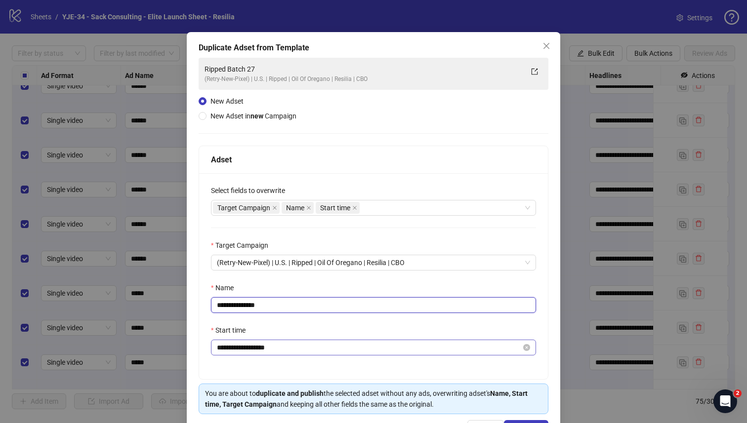
scroll to position [53, 0]
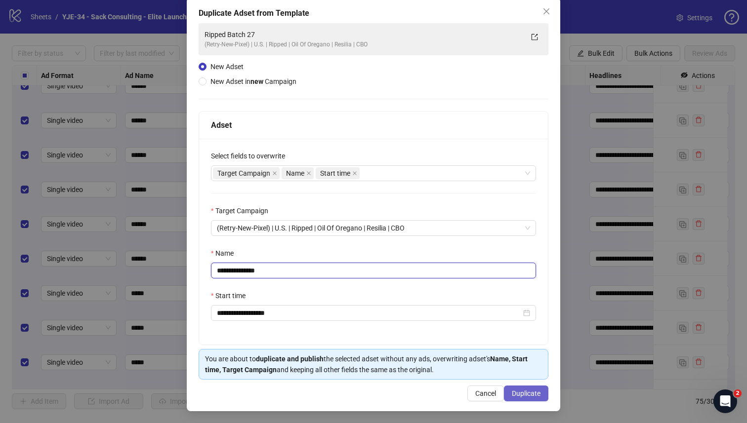
type input "**********"
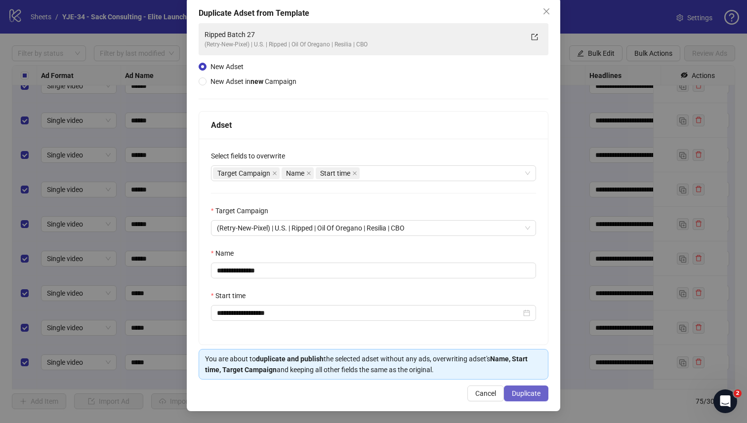
click at [523, 397] on button "Duplicate" at bounding box center [526, 394] width 44 height 16
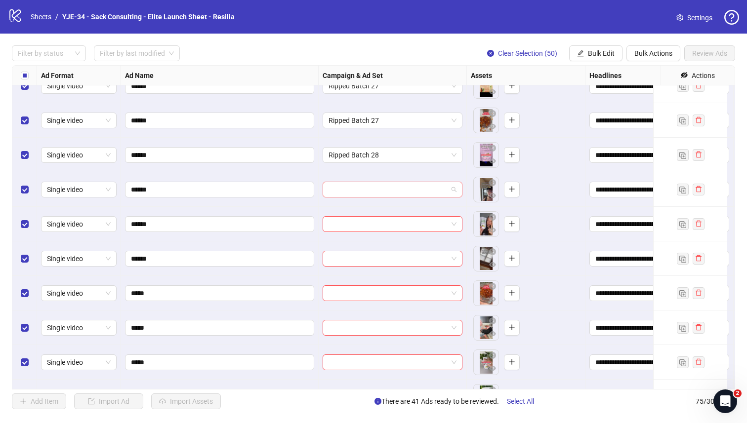
click at [345, 188] on input "search" at bounding box center [387, 189] width 119 height 15
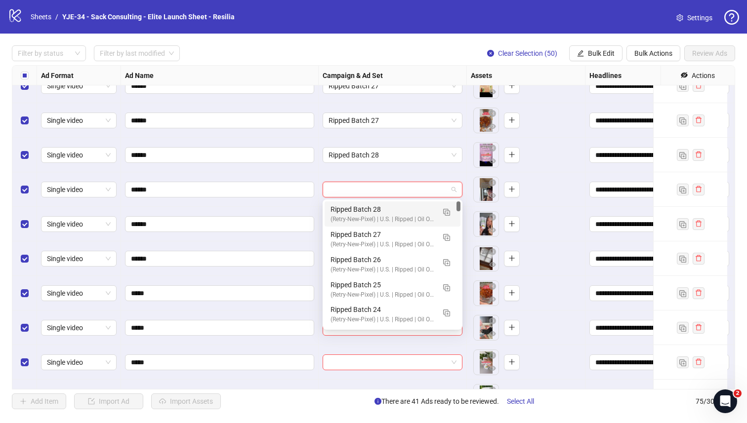
click at [347, 209] on div "Ripped Batch 28" at bounding box center [382, 209] width 104 height 11
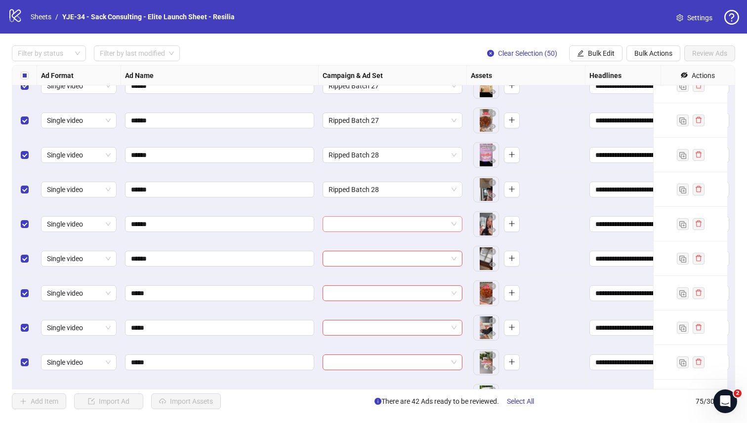
click at [340, 222] on input "search" at bounding box center [387, 224] width 119 height 15
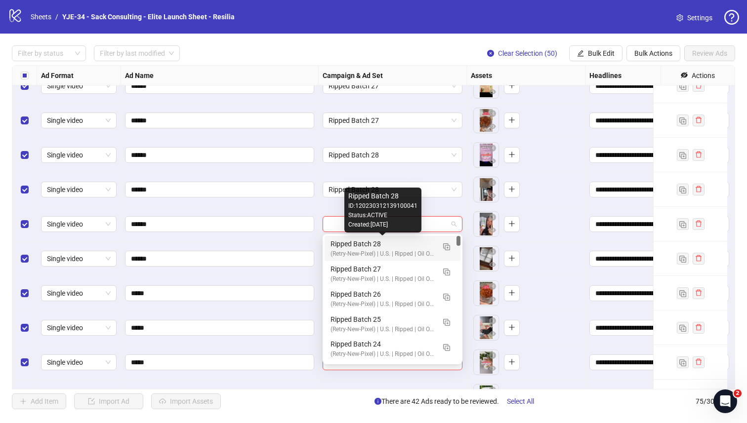
click at [338, 249] on div "(Retry-New-Pixel) | U.S. | Ripped | Oil Of Oregano | Resilia | CBO" at bounding box center [382, 253] width 104 height 9
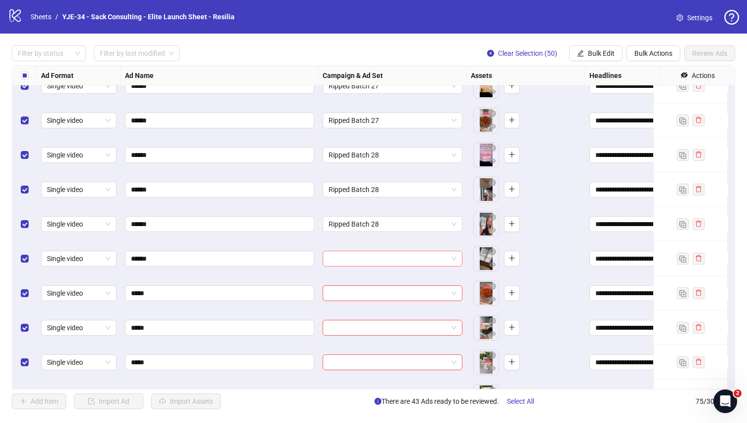
click at [336, 261] on input "search" at bounding box center [387, 258] width 119 height 15
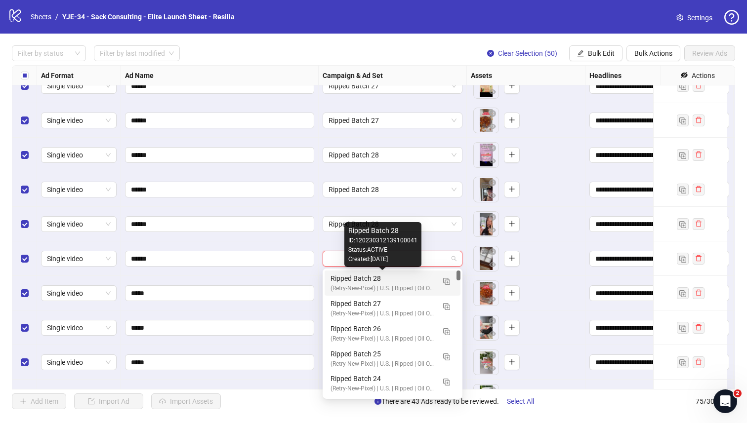
click at [337, 281] on div "Ripped Batch 28" at bounding box center [382, 278] width 104 height 11
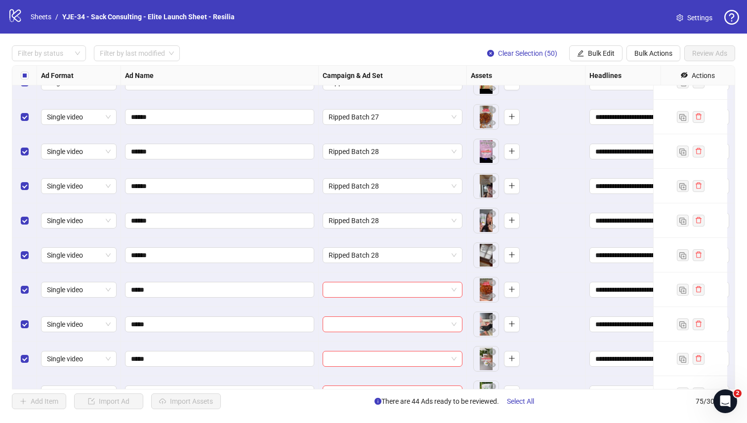
scroll to position [2201, 0]
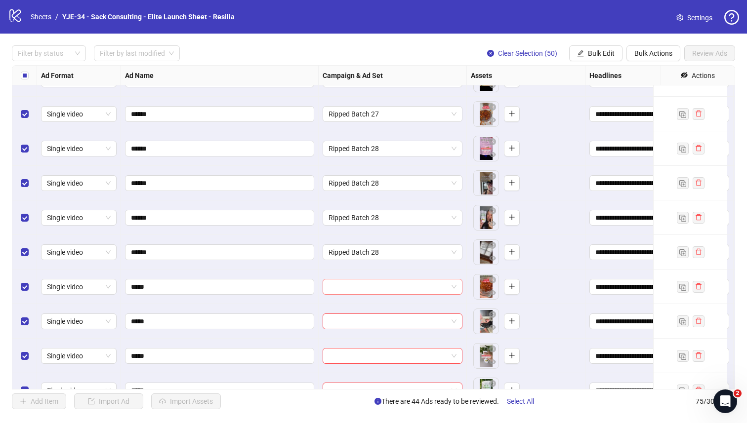
click at [335, 283] on input "search" at bounding box center [387, 286] width 119 height 15
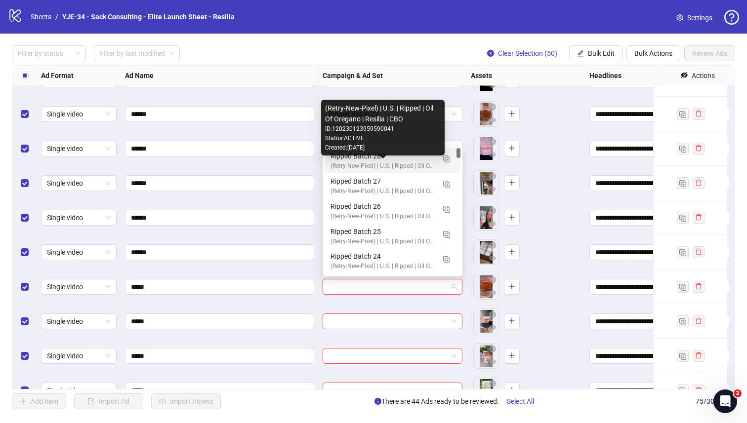
click at [337, 163] on div "(Retry-New-Pixel) | U.S. | Ripped | Oil Of Oregano | Resilia | CBO" at bounding box center [382, 165] width 104 height 9
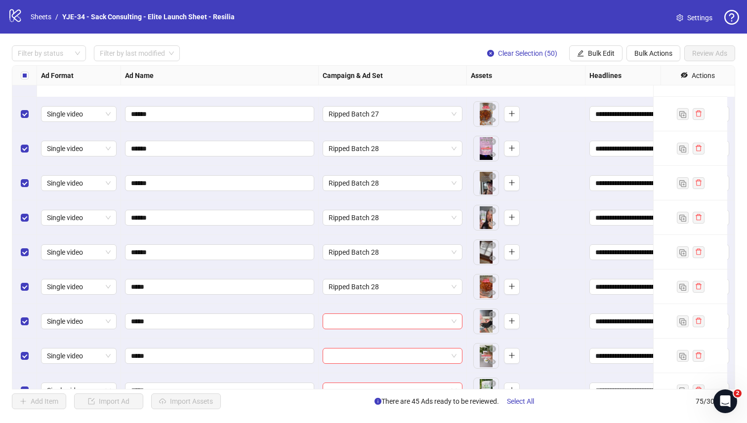
scroll to position [2296, 0]
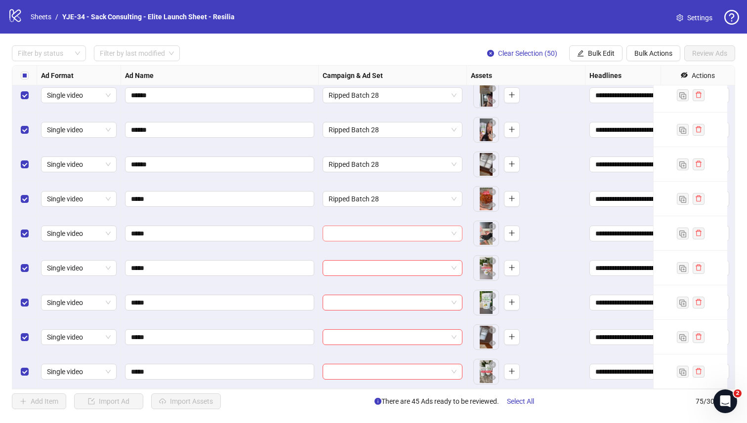
click at [338, 230] on input "search" at bounding box center [387, 233] width 119 height 15
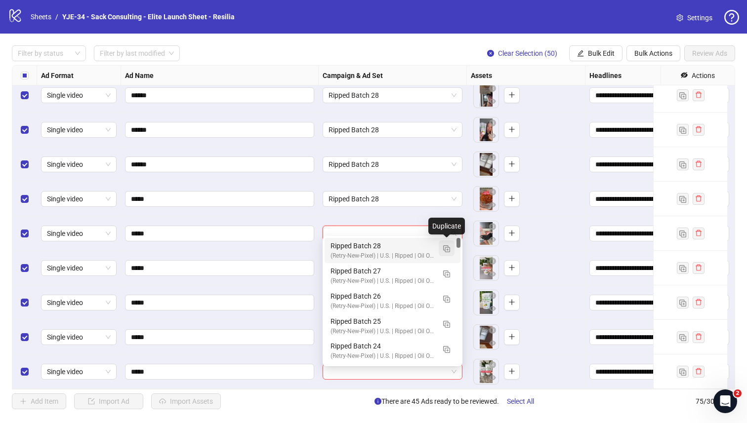
click at [442, 249] on button "button" at bounding box center [446, 248] width 16 height 16
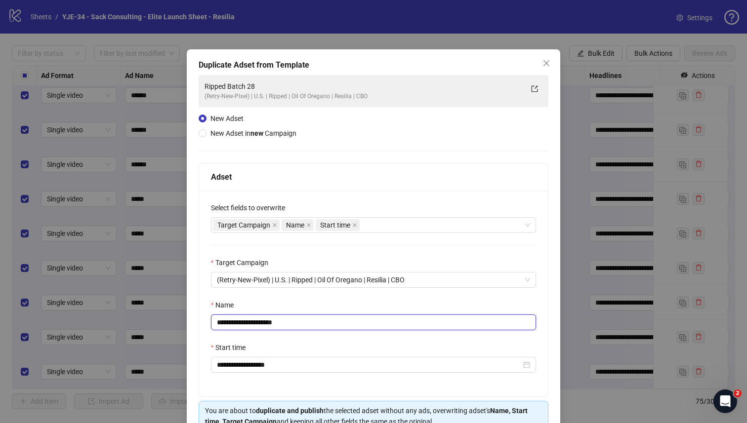
drag, startPoint x: 287, startPoint y: 320, endPoint x: 262, endPoint y: 326, distance: 26.5
click at [262, 326] on input "**********" at bounding box center [373, 323] width 325 height 16
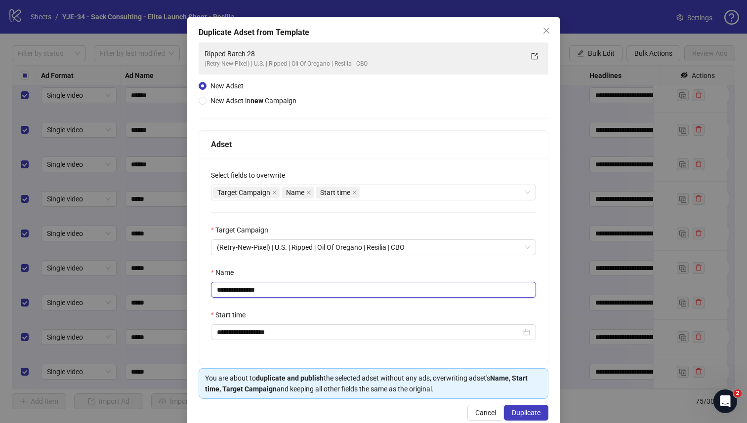
scroll to position [53, 0]
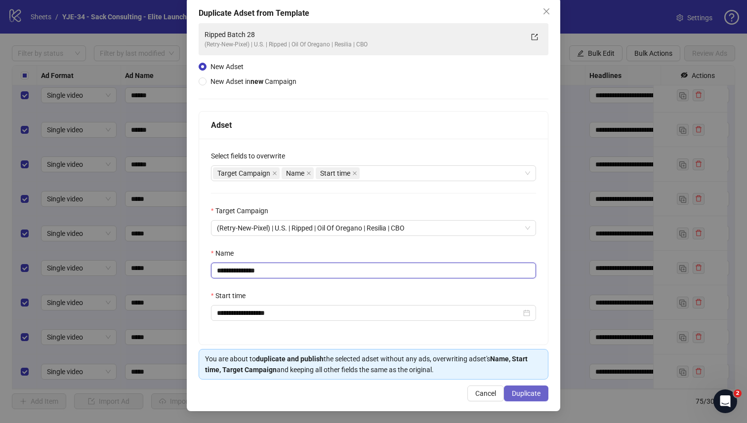
type input "**********"
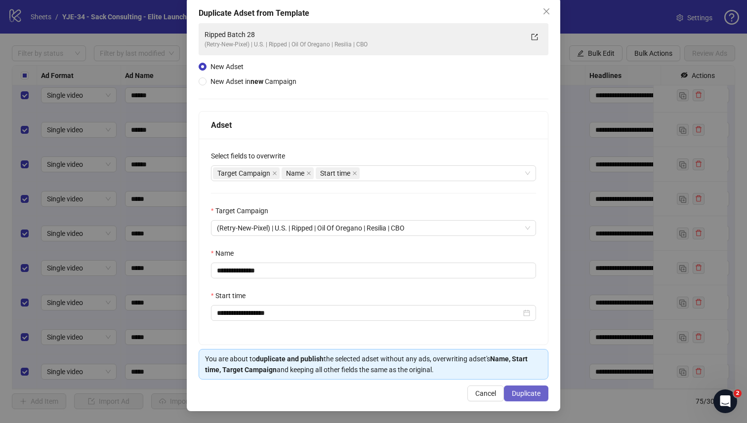
click at [505, 390] on button "Duplicate" at bounding box center [526, 394] width 44 height 16
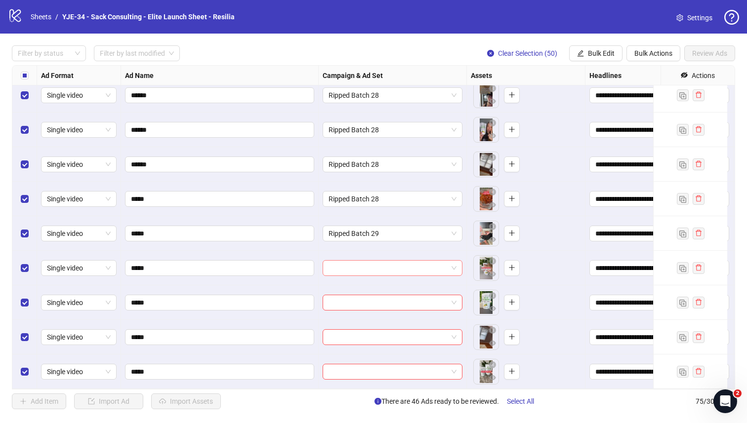
click at [346, 263] on input "search" at bounding box center [387, 268] width 119 height 15
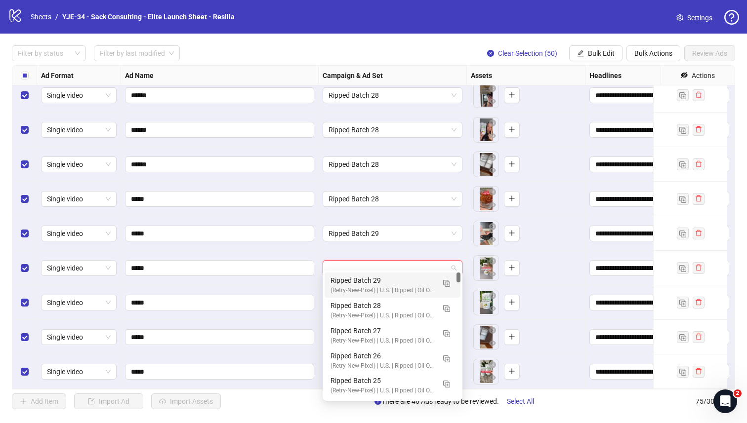
click at [340, 280] on div "Ripped Batch 29" at bounding box center [382, 280] width 104 height 11
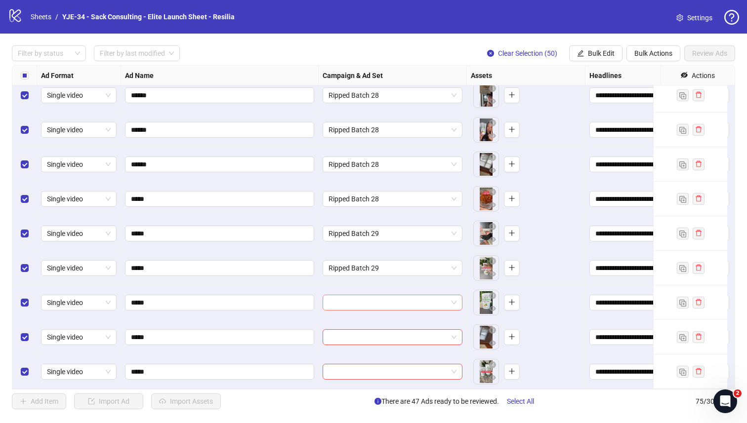
click at [339, 295] on input "search" at bounding box center [387, 302] width 119 height 15
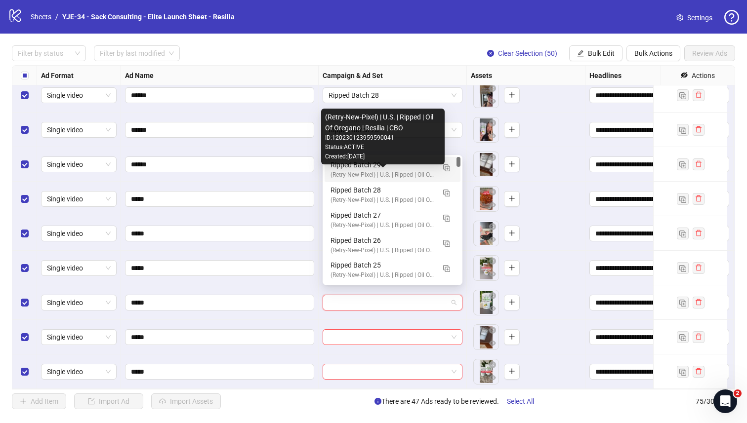
click at [330, 174] on div "(Retry-New-Pixel) | U.S. | Ripped | Oil Of Oregano | Resilia | CBO" at bounding box center [382, 174] width 104 height 9
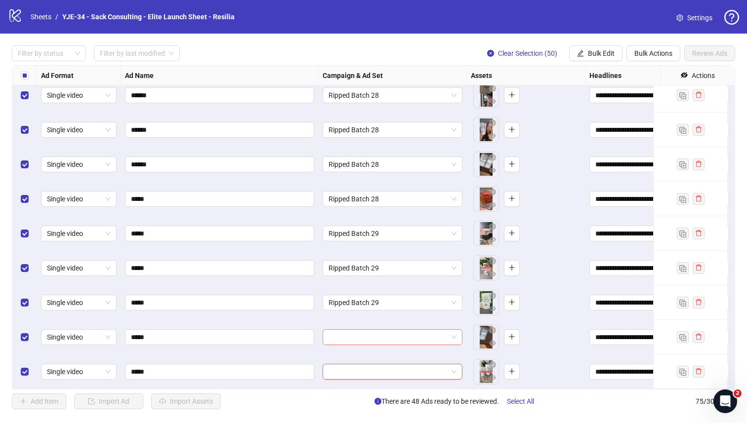
click at [333, 330] on input "search" at bounding box center [387, 337] width 119 height 15
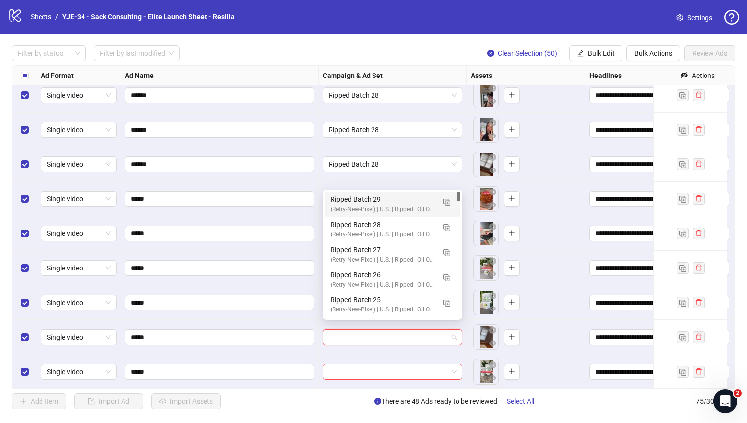
click at [346, 200] on div "Ripped Batch 29" at bounding box center [382, 199] width 104 height 11
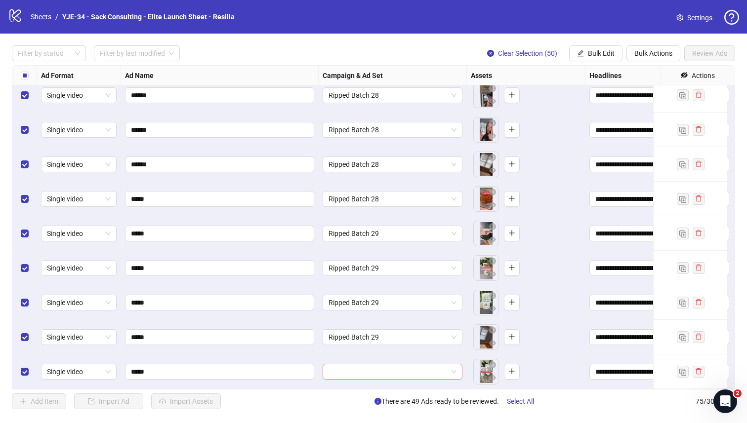
click at [346, 364] on input "search" at bounding box center [387, 371] width 119 height 15
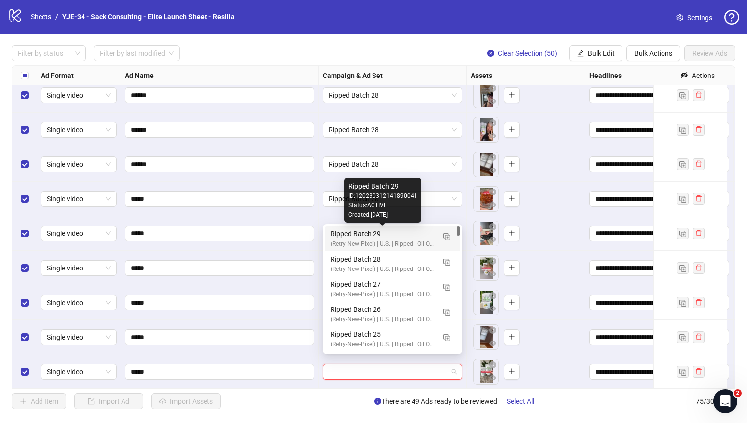
click at [345, 232] on div "Ripped Batch 29" at bounding box center [382, 234] width 104 height 11
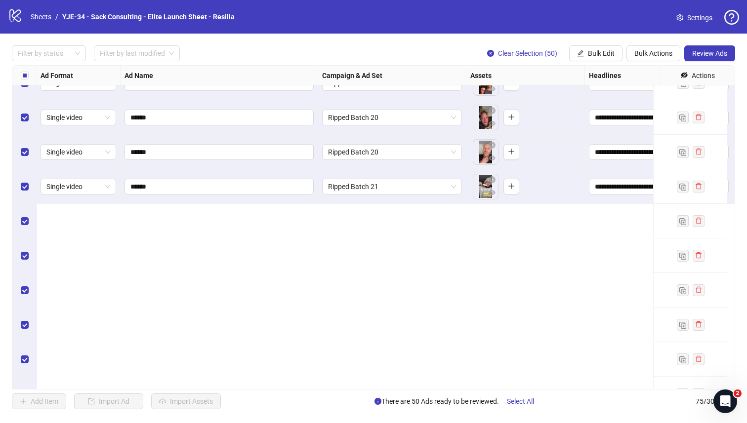
scroll to position [707, 0]
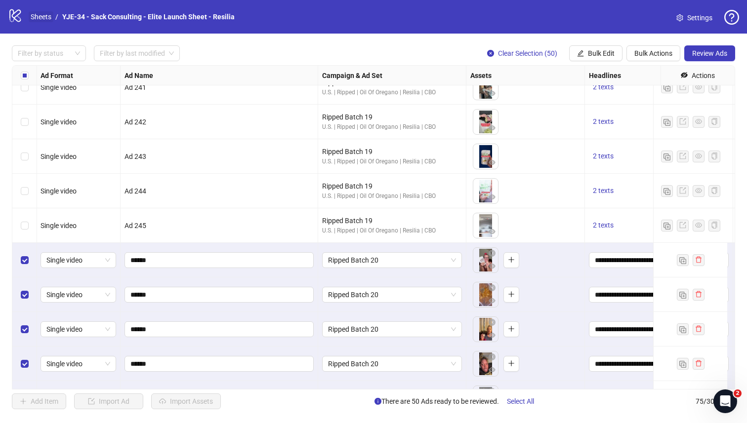
click at [40, 21] on link "Sheets" at bounding box center [41, 16] width 25 height 11
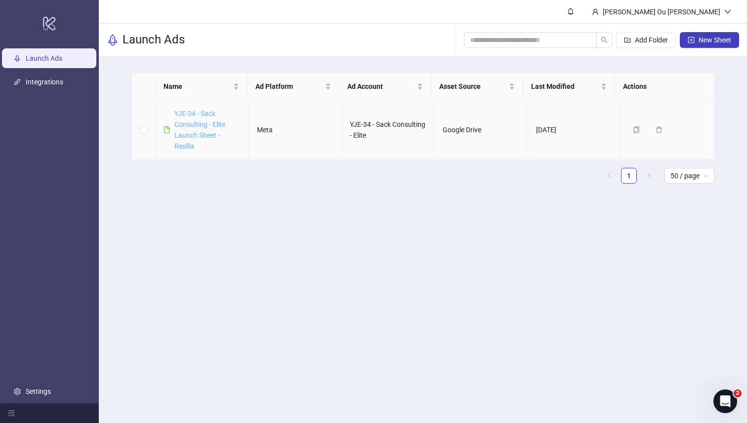
click at [198, 133] on link "YJE-34 - Sack Consulting - Elite Launch Sheet - Resilia" at bounding box center [199, 130] width 51 height 40
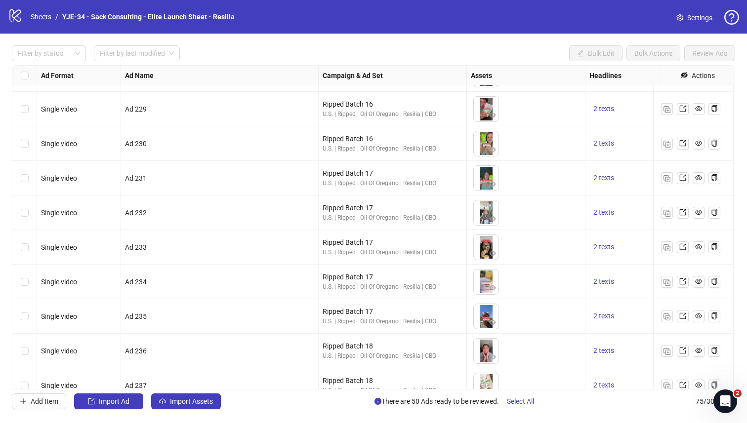
scroll to position [302, 0]
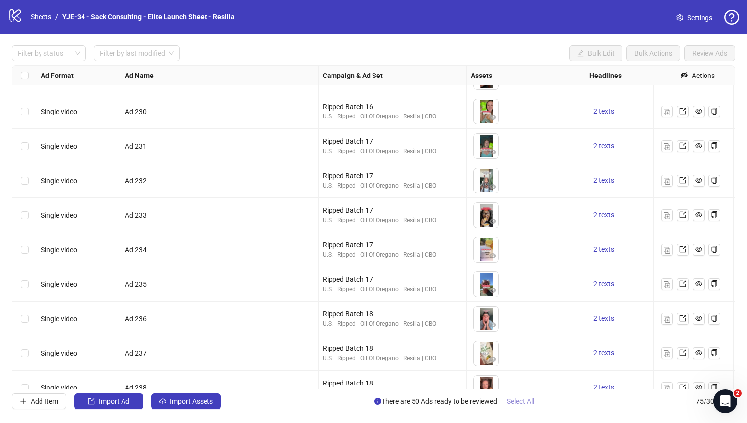
click at [521, 403] on span "Select All" at bounding box center [520, 401] width 27 height 8
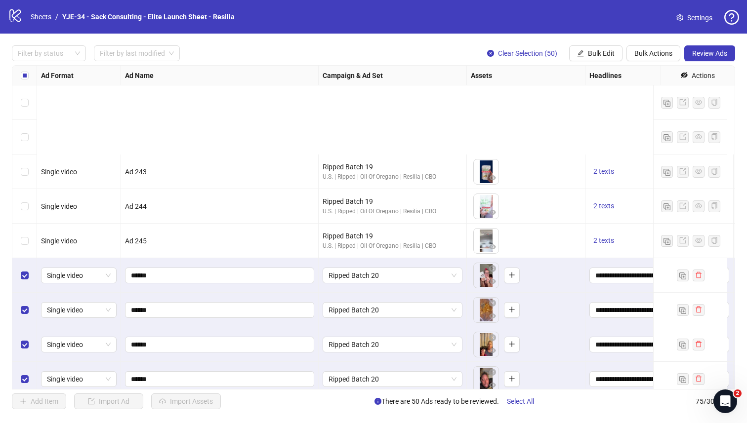
scroll to position [850, 0]
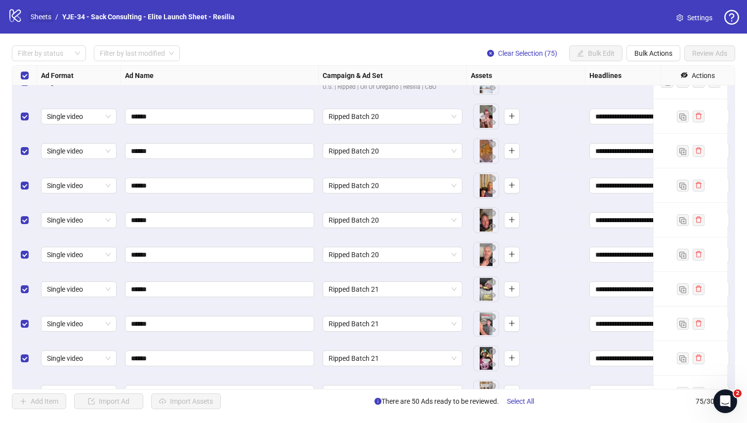
click at [43, 19] on link "Sheets" at bounding box center [41, 16] width 25 height 11
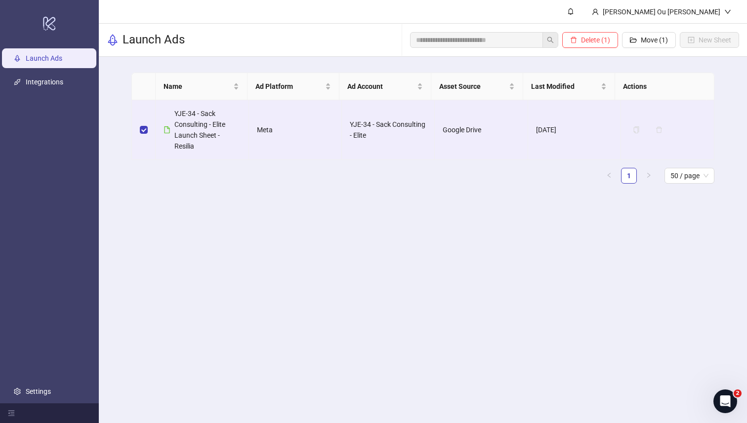
click at [62, 55] on link "Launch Ads" at bounding box center [44, 59] width 37 height 8
click at [63, 84] on link "Integrations" at bounding box center [45, 83] width 38 height 8
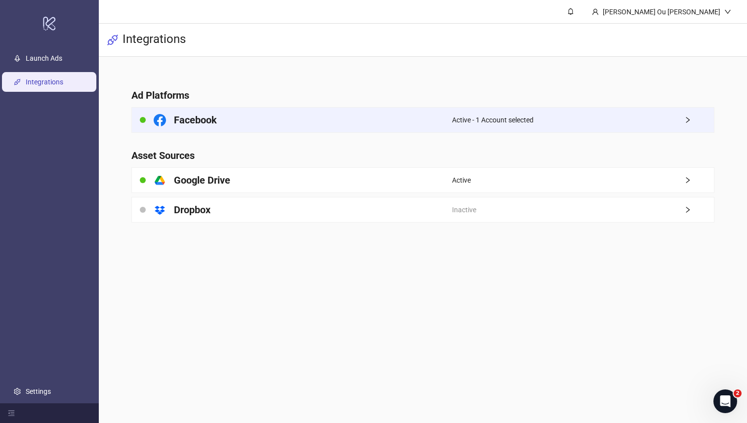
click at [367, 119] on div "Facebook" at bounding box center [291, 120] width 319 height 25
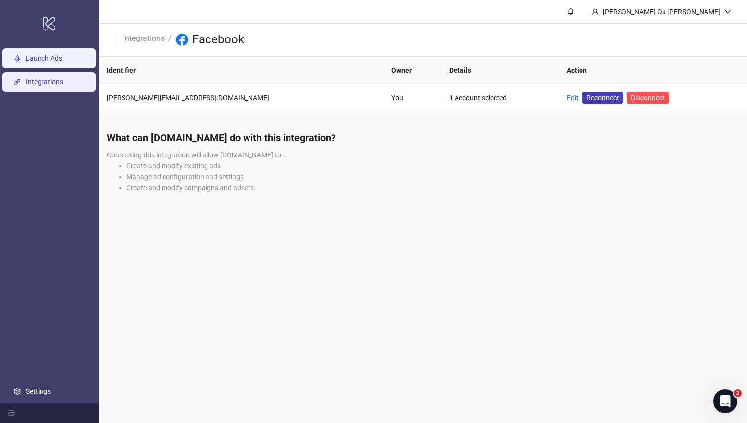
click at [52, 61] on link "Launch Ads" at bounding box center [44, 59] width 37 height 8
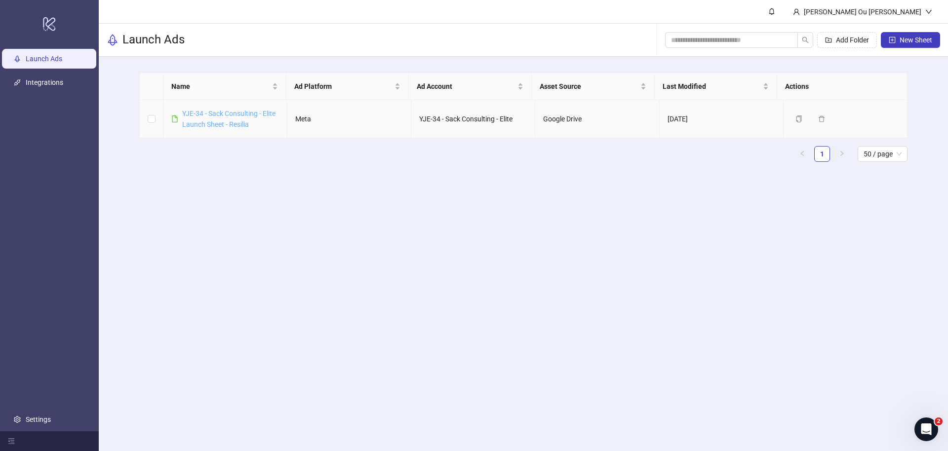
click at [210, 126] on link "YJE-34 - Sack Consulting - Elite Launch Sheet - Resilia" at bounding box center [228, 119] width 93 height 19
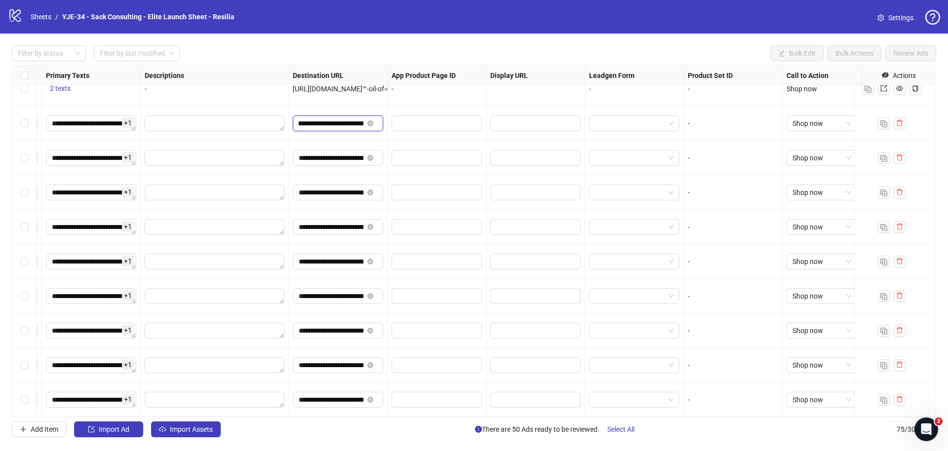
scroll to position [0, 120]
drag, startPoint x: 291, startPoint y: 122, endPoint x: 381, endPoint y: 121, distance: 89.4
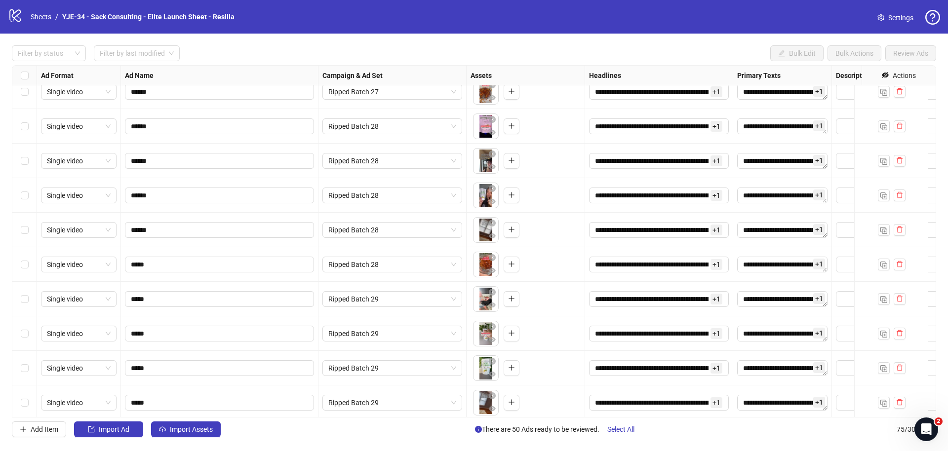
scroll to position [2268, 0]
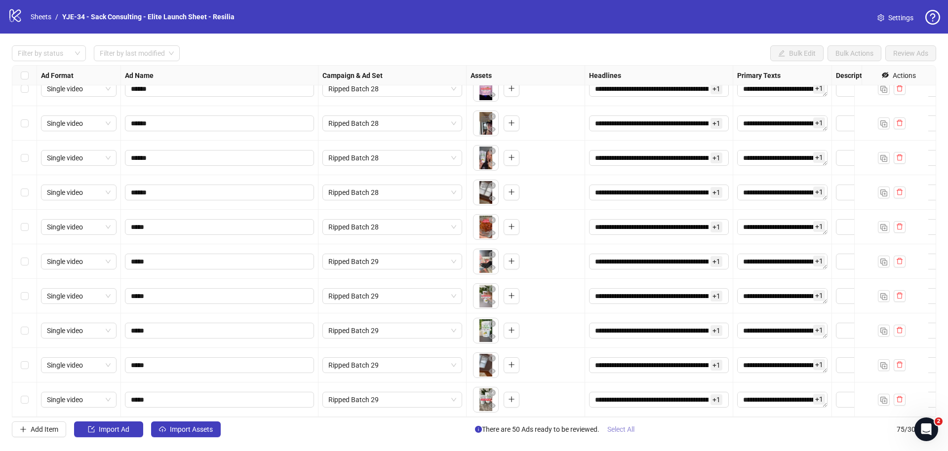
click at [621, 429] on span "Select All" at bounding box center [620, 430] width 27 height 8
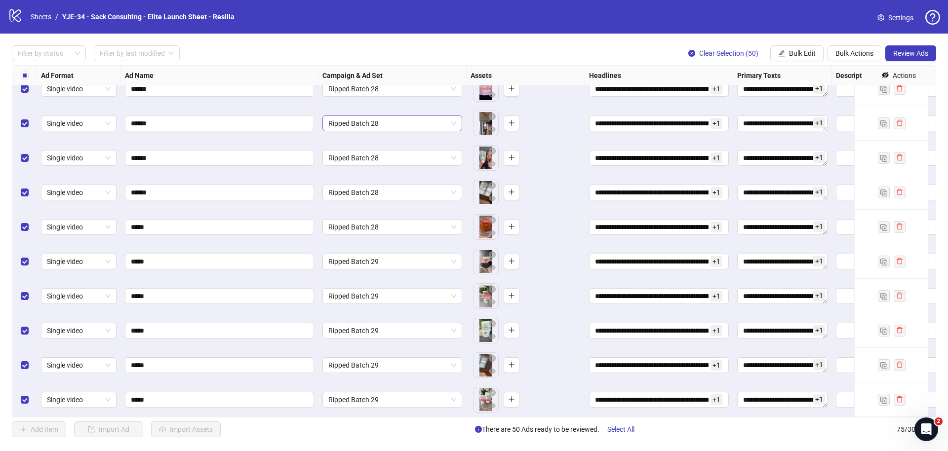
click at [414, 118] on span "Ripped Batch 28" at bounding box center [392, 123] width 128 height 15
click at [447, 116] on span "Ripped Batch 28" at bounding box center [392, 123] width 128 height 15
click at [452, 116] on span "Ripped Batch 28" at bounding box center [392, 123] width 128 height 15
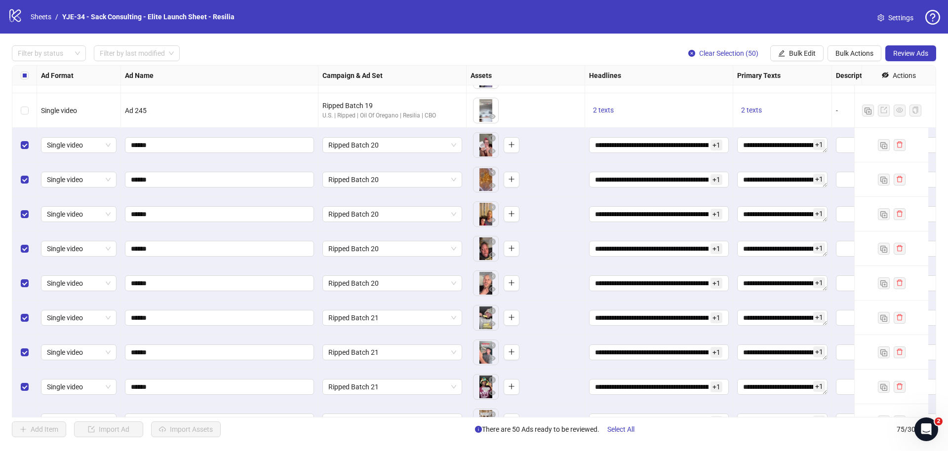
scroll to position [609, 0]
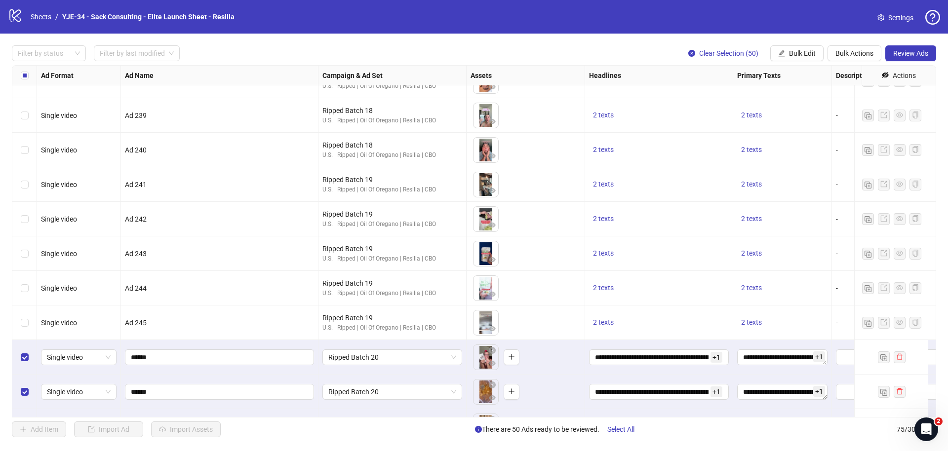
click at [897, 15] on span "Settings" at bounding box center [900, 17] width 25 height 11
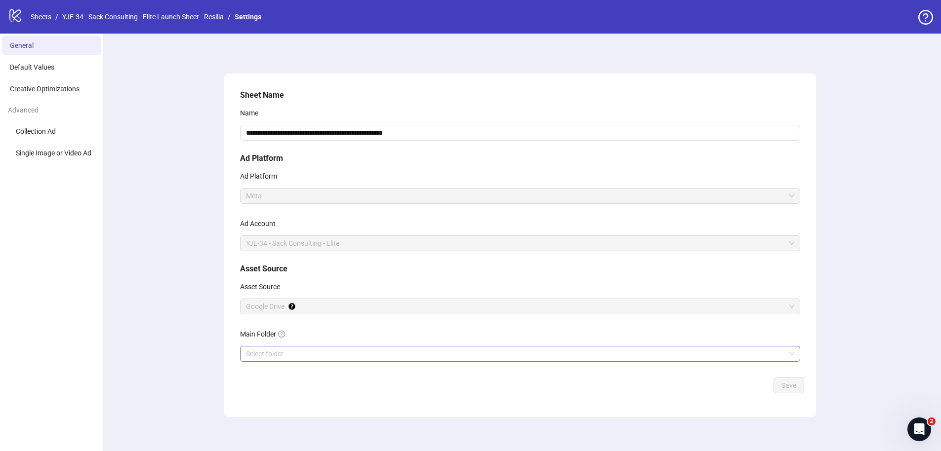
click at [276, 352] on input "Main Folder" at bounding box center [515, 354] width 539 height 15
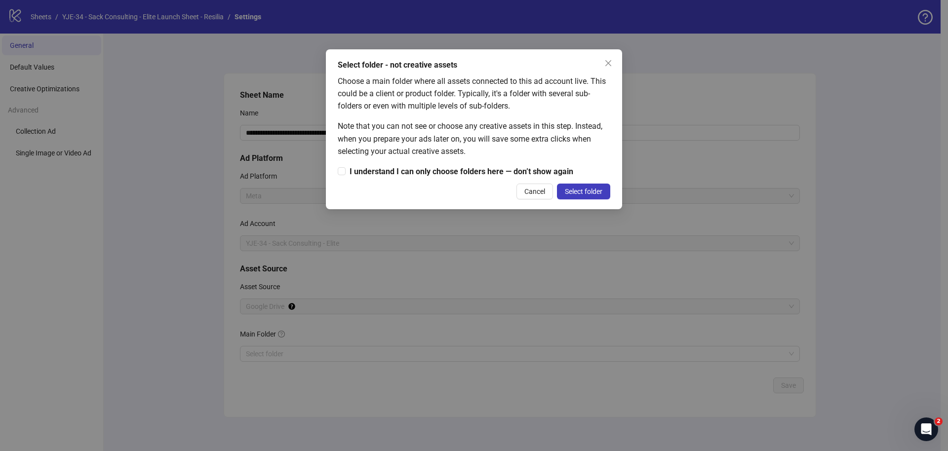
click at [277, 352] on div "Select folder - not creative assets Choose a main folder where all assets conne…" at bounding box center [474, 225] width 948 height 451
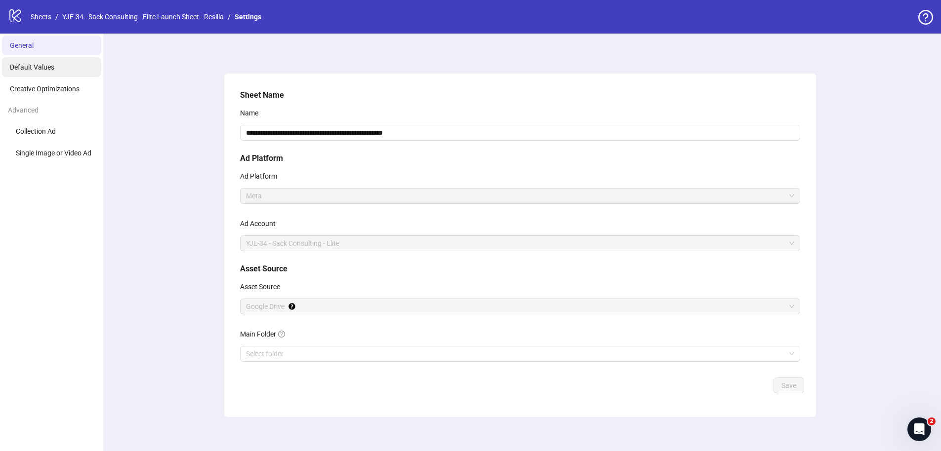
click at [64, 59] on li "Default Values" at bounding box center [51, 67] width 99 height 20
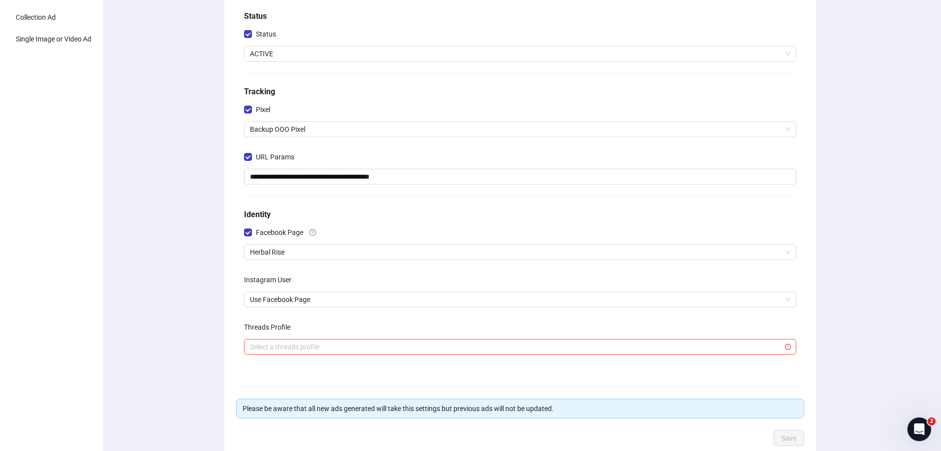
scroll to position [115, 0]
click at [344, 255] on span "Herbal Rise" at bounding box center [520, 251] width 540 height 15
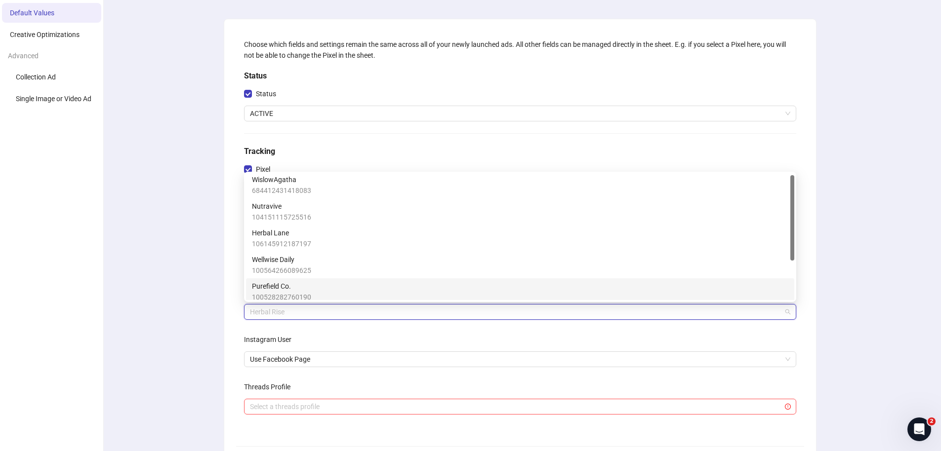
scroll to position [60, 0]
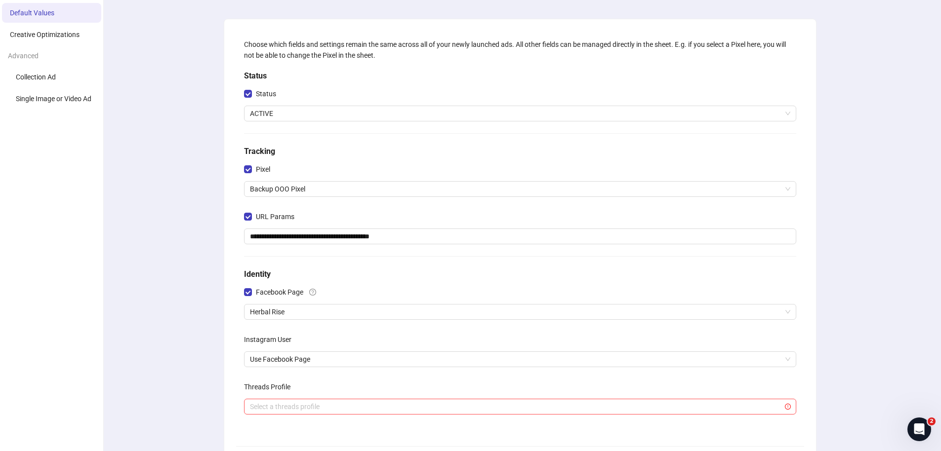
click at [121, 298] on div "**********" at bounding box center [520, 274] width 842 height 591
click at [315, 315] on span "Herbal Rise" at bounding box center [520, 312] width 540 height 15
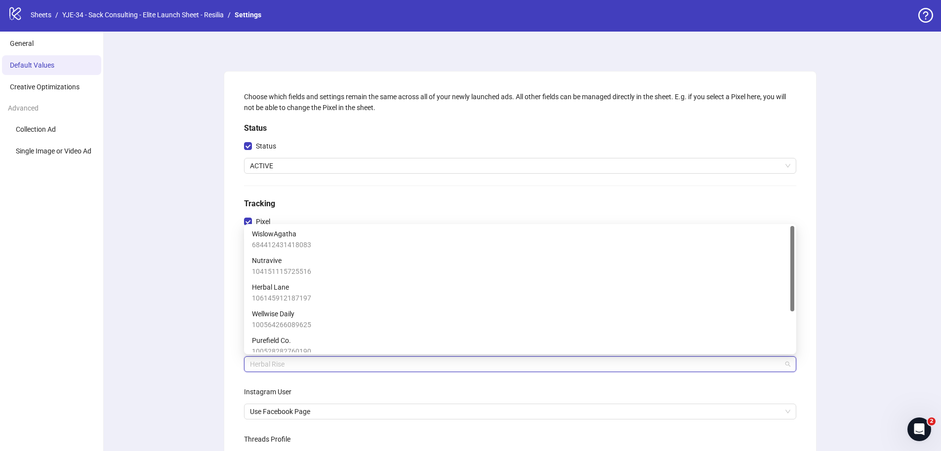
scroll to position [0, 0]
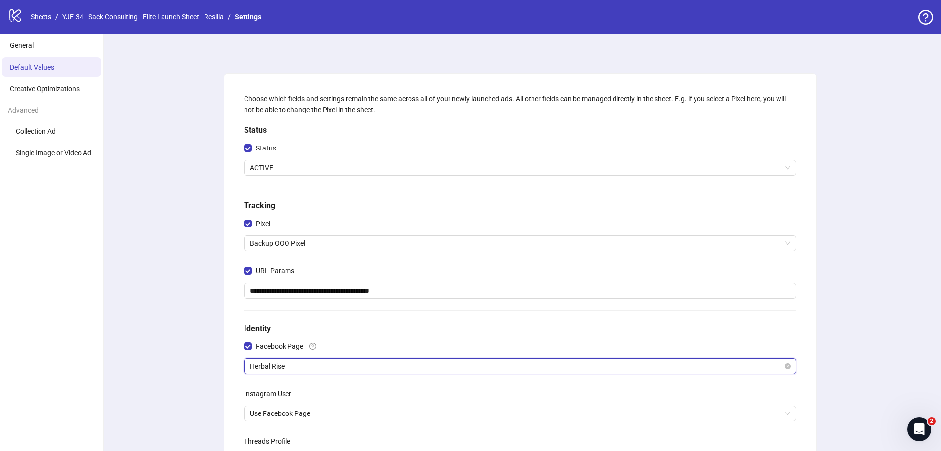
click at [303, 366] on span "Herbal Rise" at bounding box center [520, 366] width 540 height 15
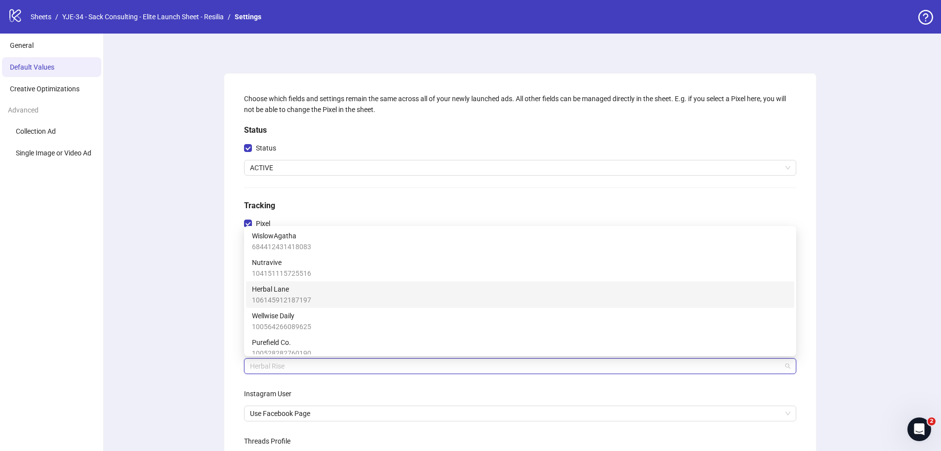
click at [321, 295] on div "Herbal Lane 106145912187197" at bounding box center [520, 295] width 536 height 22
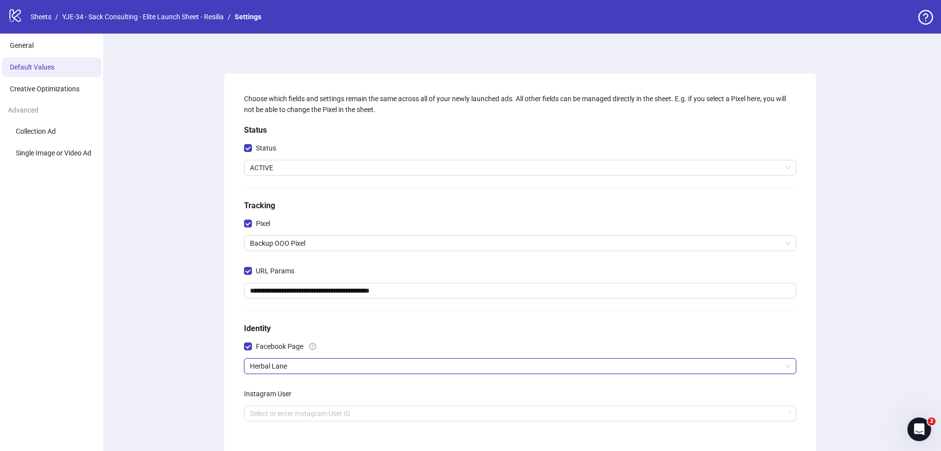
scroll to position [105, 0]
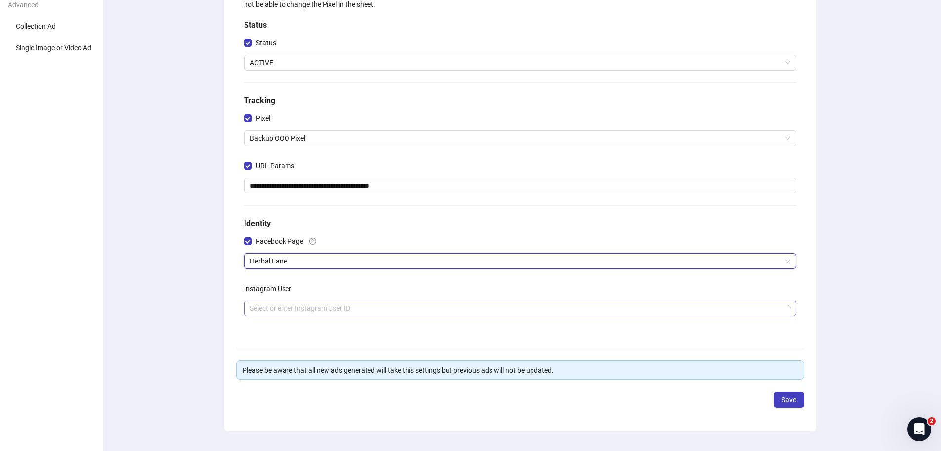
click at [287, 312] on input "search" at bounding box center [515, 308] width 531 height 15
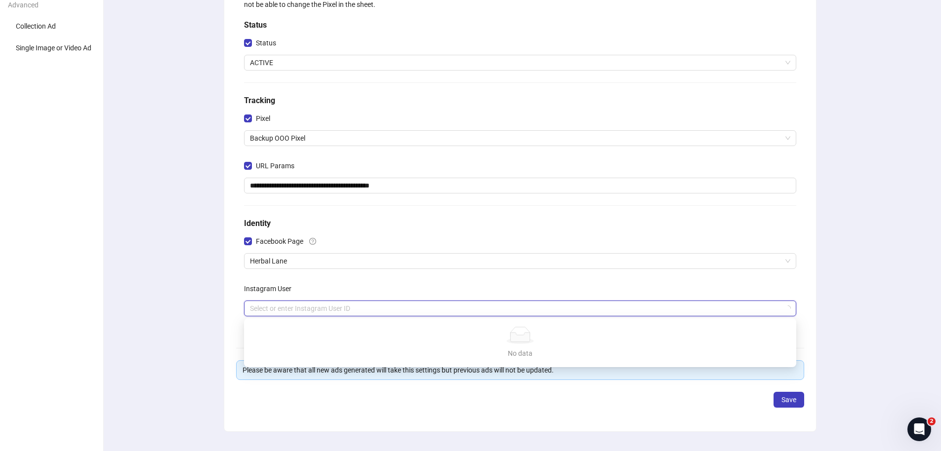
click at [209, 312] on div "**********" at bounding box center [520, 199] width 842 height 543
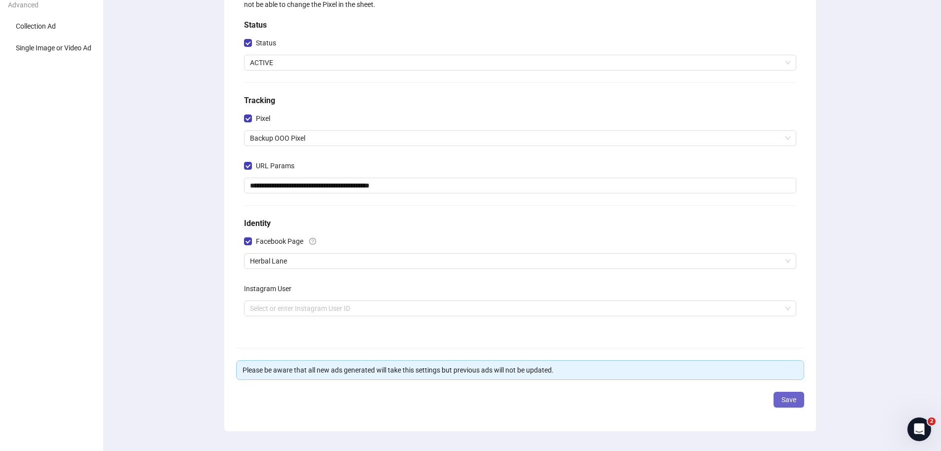
click at [788, 401] on span "Save" at bounding box center [788, 400] width 15 height 8
click at [795, 399] on span "Save" at bounding box center [788, 400] width 15 height 8
click at [592, 323] on div "Please select a instagram user id" at bounding box center [520, 322] width 552 height 11
click at [586, 310] on input "search" at bounding box center [515, 308] width 531 height 15
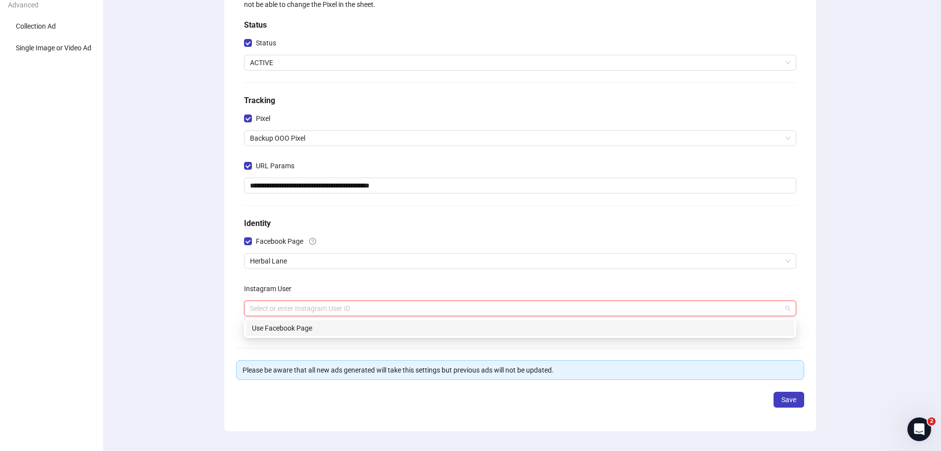
click at [542, 329] on div "Use Facebook Page" at bounding box center [520, 328] width 536 height 11
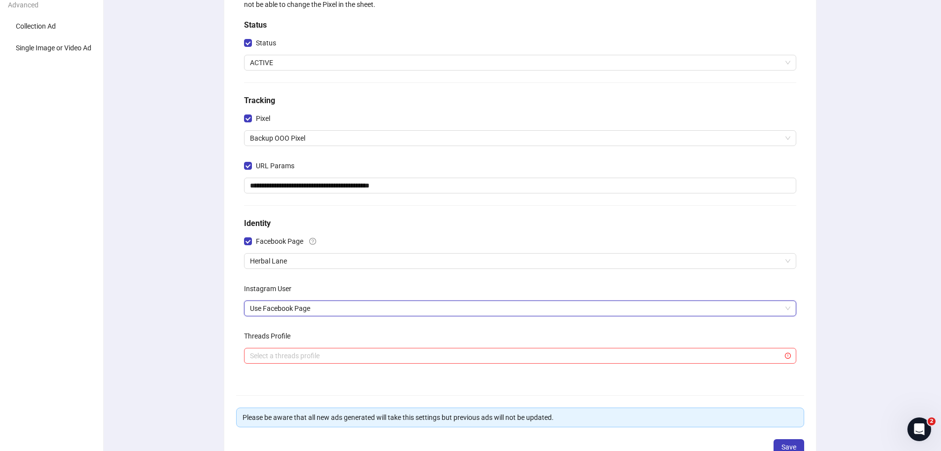
click at [167, 360] on div "**********" at bounding box center [520, 223] width 842 height 591
click at [308, 362] on input "search" at bounding box center [515, 356] width 531 height 15
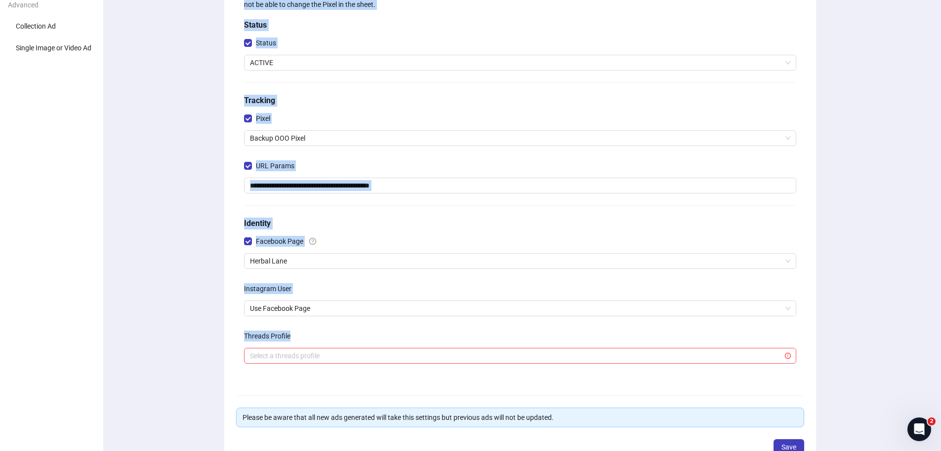
click at [104, 347] on div "**********" at bounding box center [470, 223] width 941 height 591
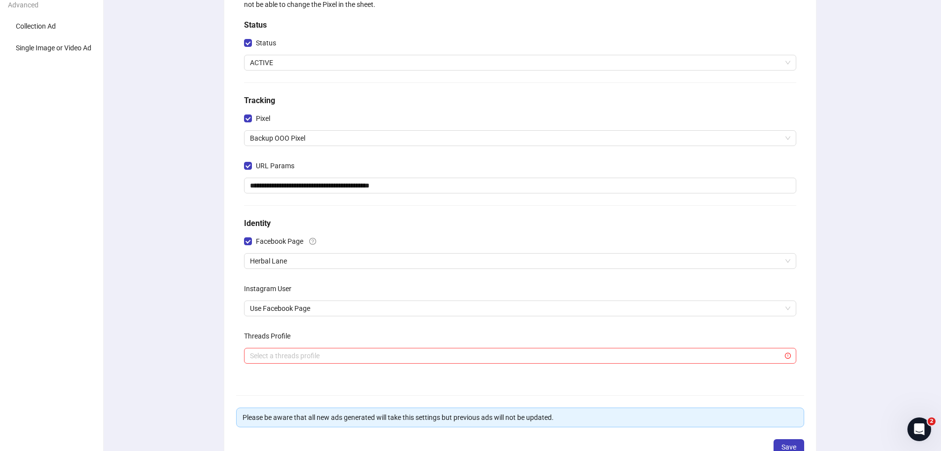
click at [129, 350] on div "**********" at bounding box center [520, 223] width 842 height 591
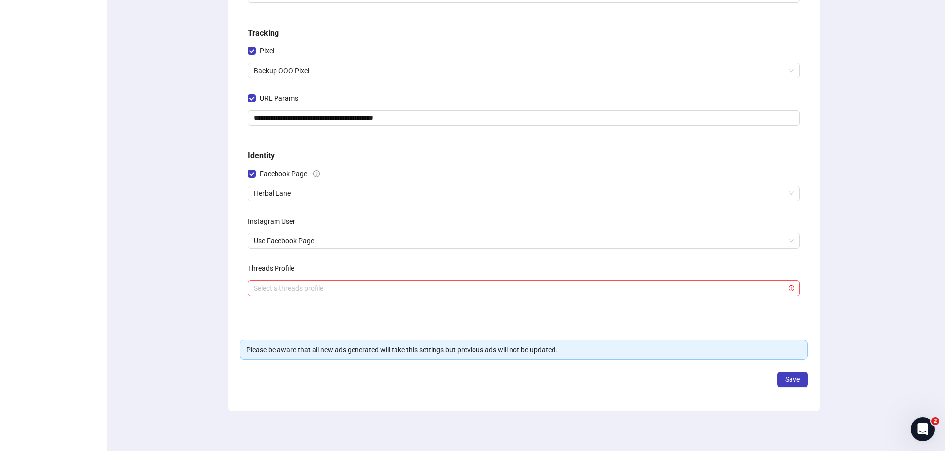
scroll to position [0, 0]
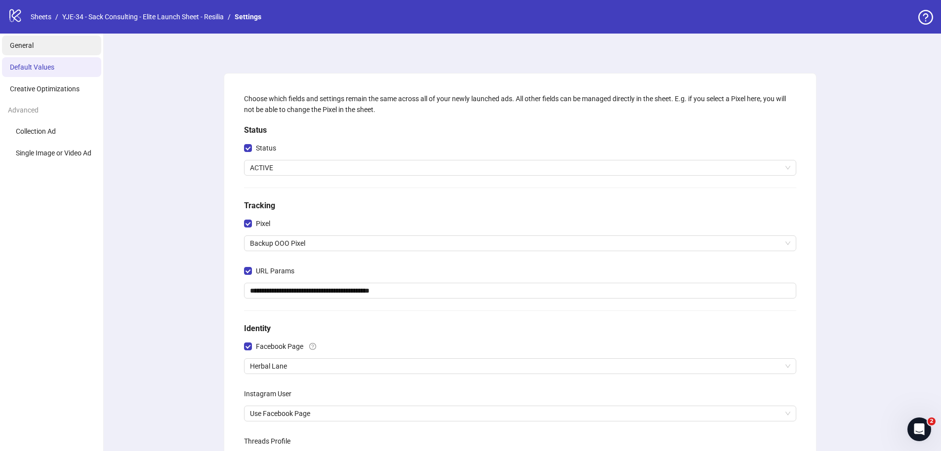
click at [29, 41] on span "General" at bounding box center [22, 45] width 24 height 8
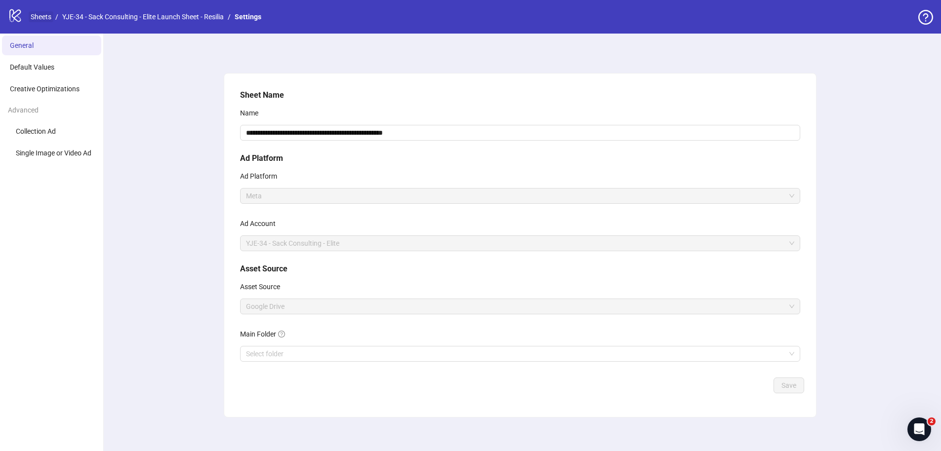
click at [40, 20] on link "Sheets" at bounding box center [41, 16] width 25 height 11
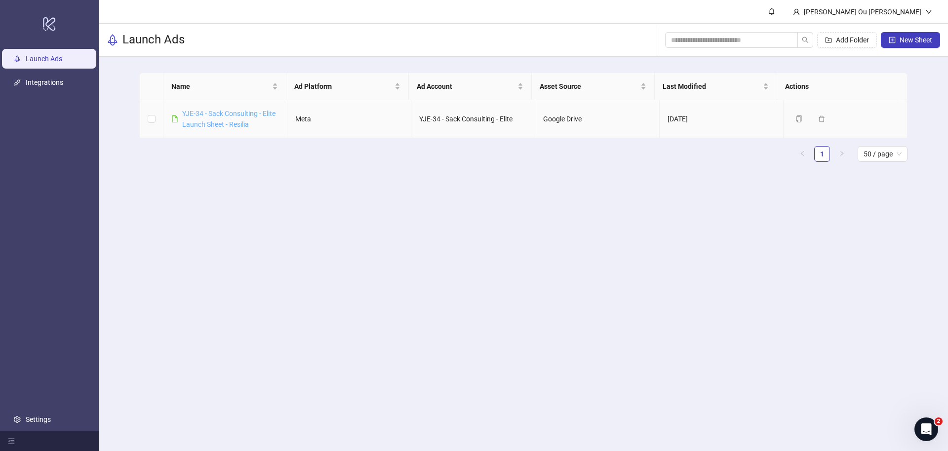
click at [235, 117] on link "YJE-34 - Sack Consulting - Elite Launch Sheet - Resilia" at bounding box center [228, 119] width 93 height 19
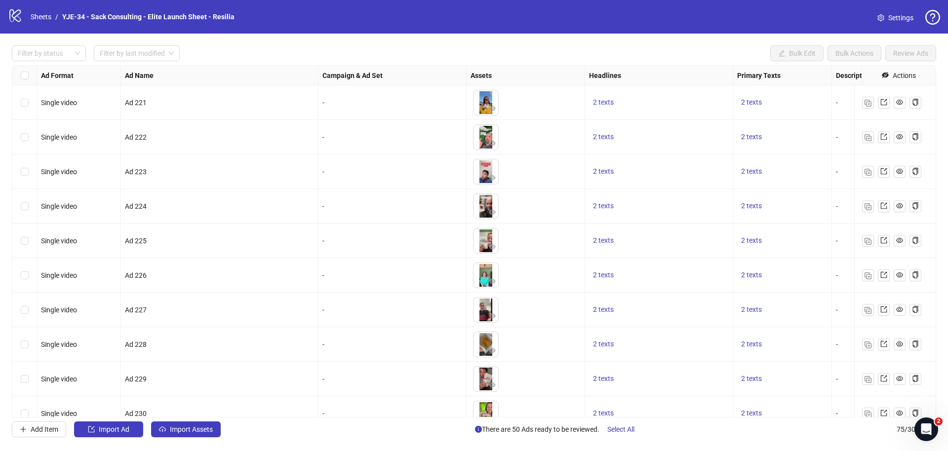
click at [896, 19] on span "Settings" at bounding box center [900, 17] width 25 height 11
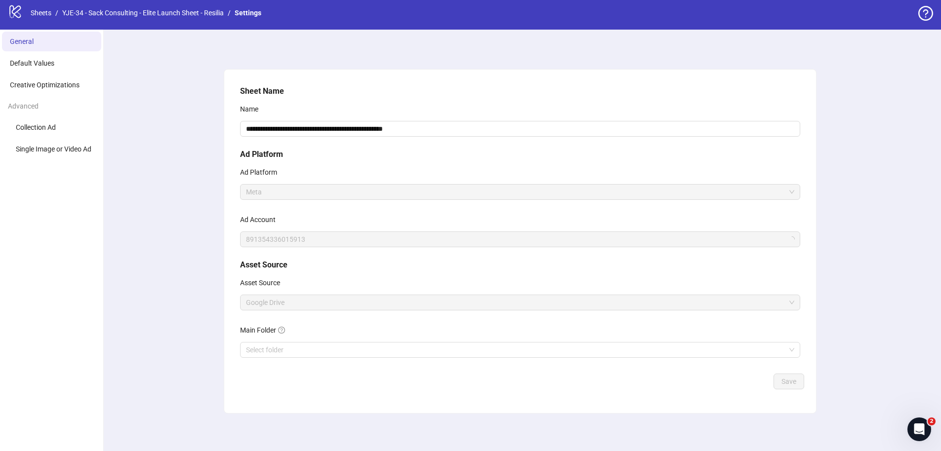
scroll to position [6, 0]
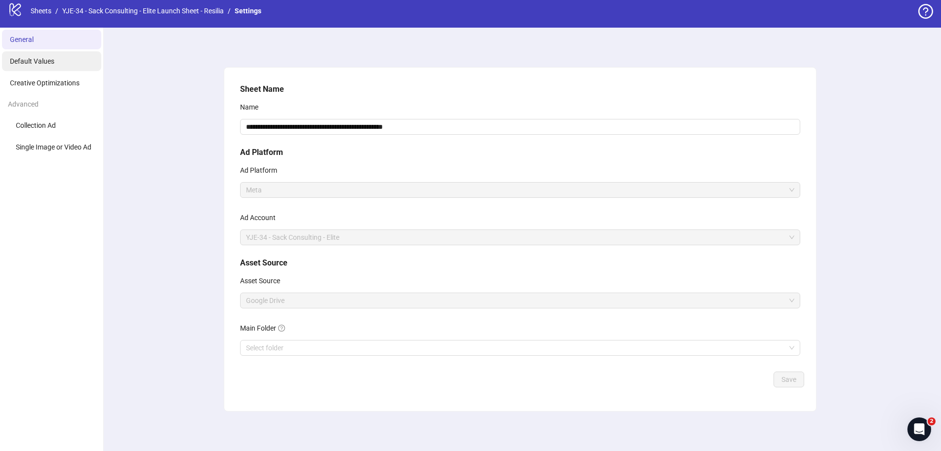
click at [53, 63] on span "Default Values" at bounding box center [32, 61] width 44 height 8
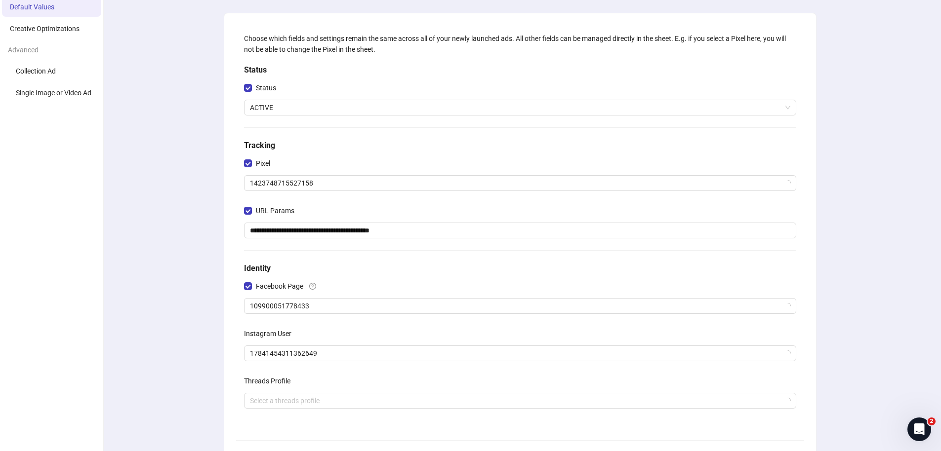
scroll to position [173, 0]
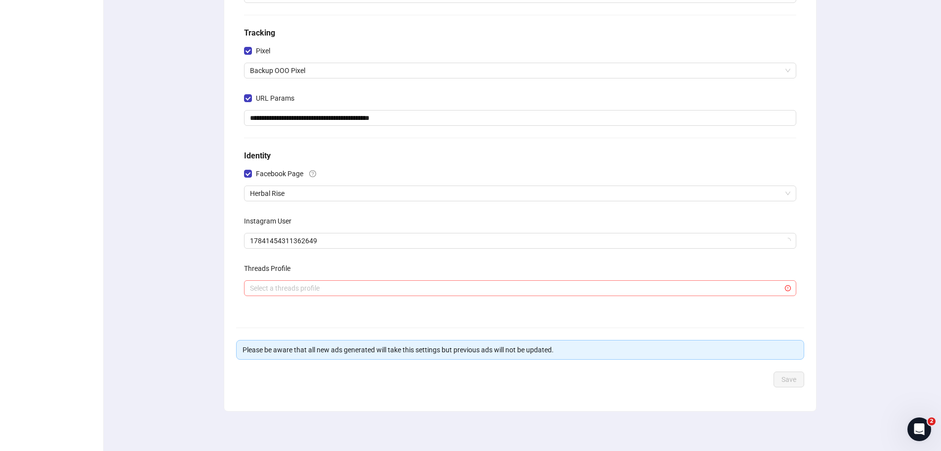
click at [315, 288] on input "search" at bounding box center [515, 288] width 531 height 15
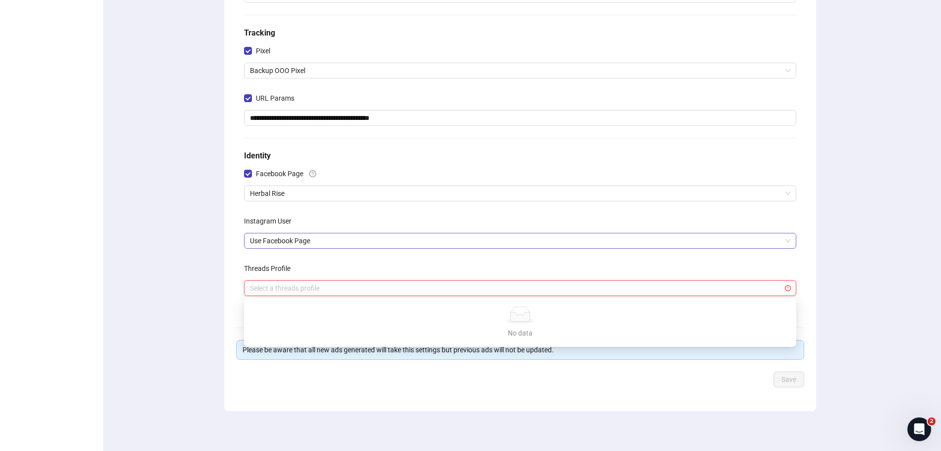
click at [325, 243] on span "Use Facebook Page" at bounding box center [520, 241] width 540 height 15
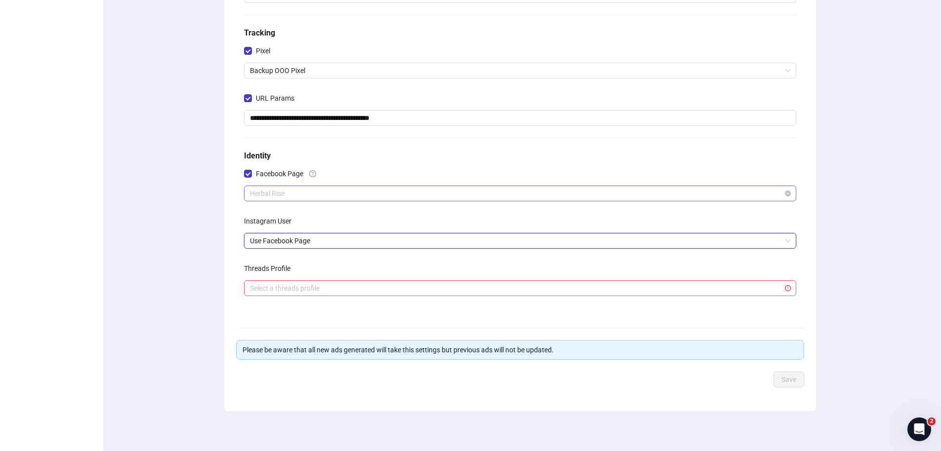
click at [333, 190] on span "Herbal Rise" at bounding box center [520, 193] width 540 height 15
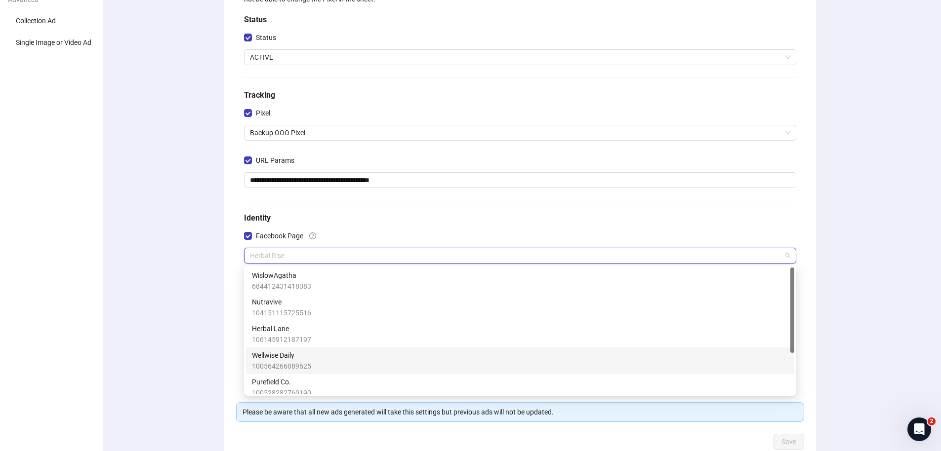
scroll to position [84, 0]
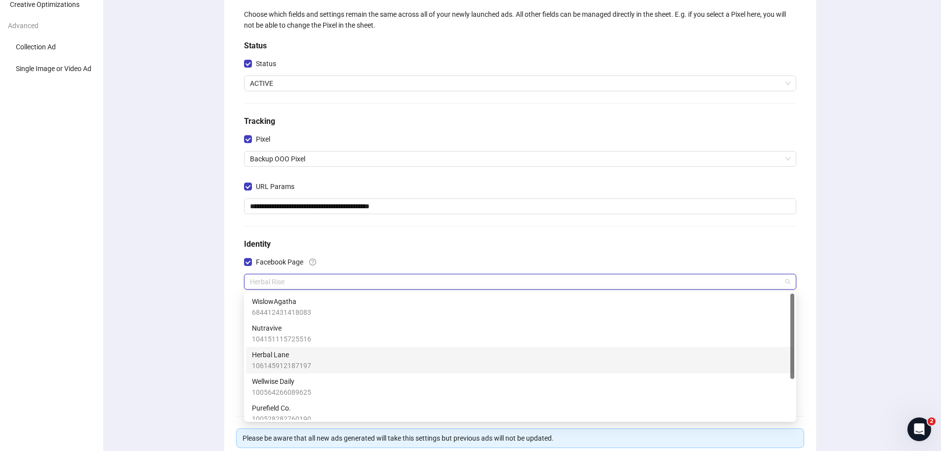
click at [306, 352] on span "Herbal Lane" at bounding box center [281, 355] width 59 height 11
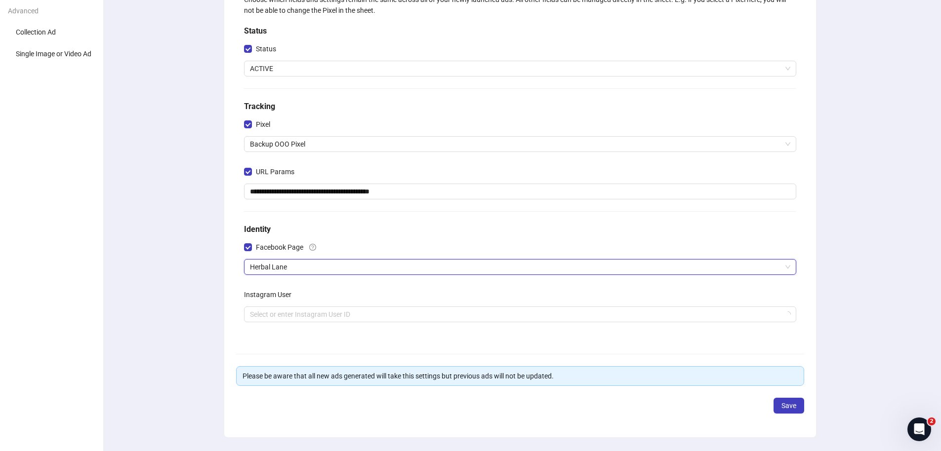
scroll to position [125, 0]
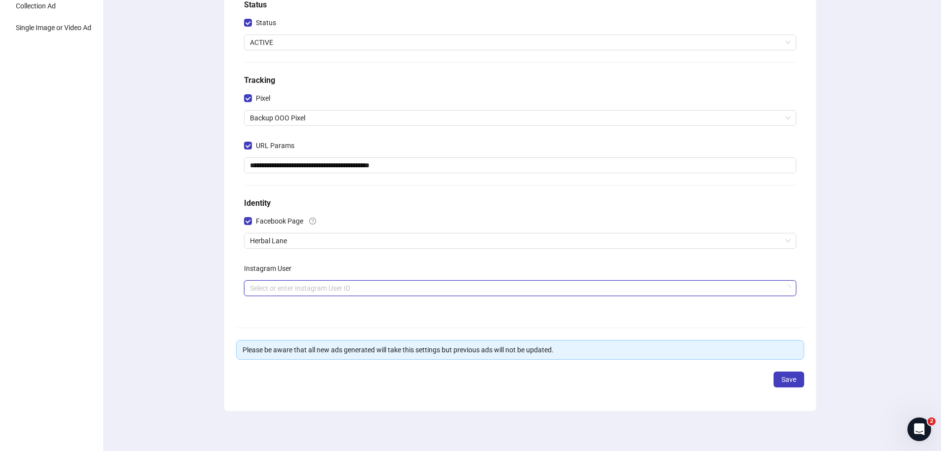
click at [298, 288] on input "search" at bounding box center [515, 288] width 531 height 15
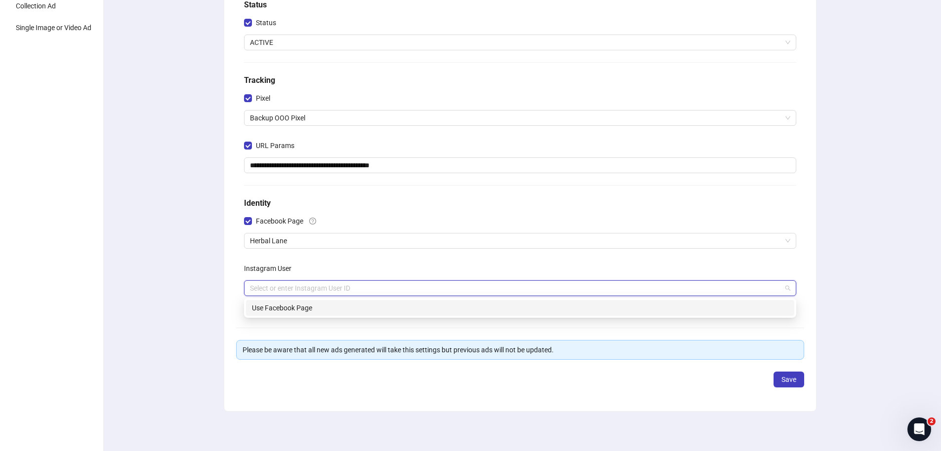
click at [171, 280] on div "**********" at bounding box center [520, 179] width 842 height 543
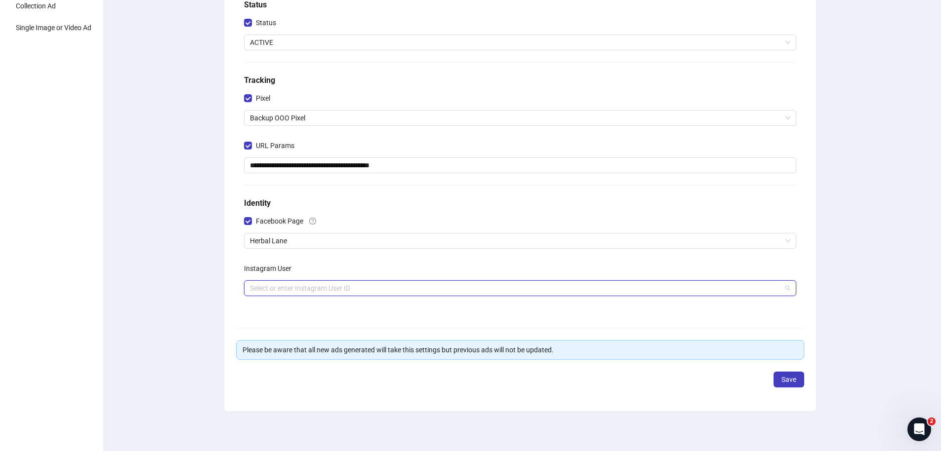
click at [301, 288] on input "search" at bounding box center [515, 288] width 531 height 15
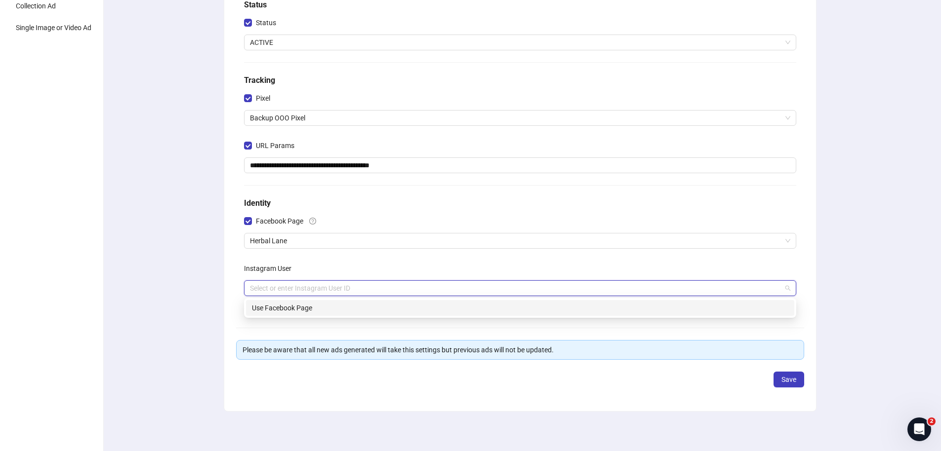
click at [296, 312] on div "Use Facebook Page" at bounding box center [520, 308] width 536 height 11
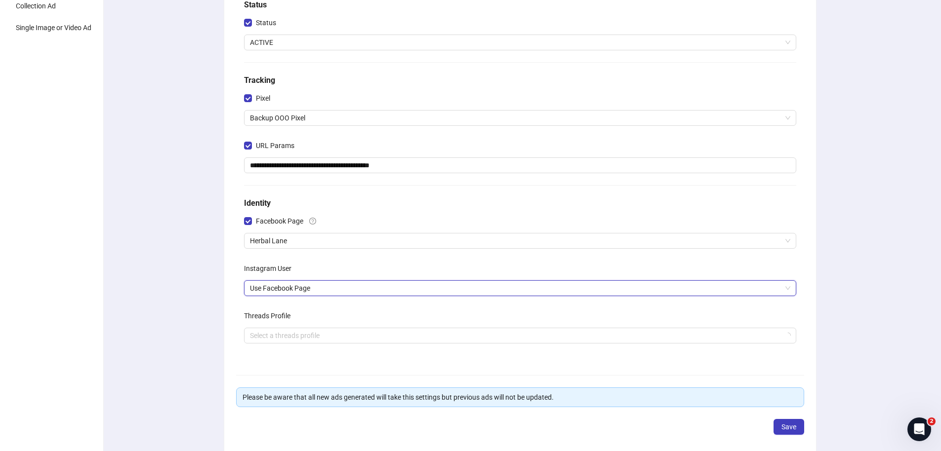
click at [213, 311] on div "**********" at bounding box center [520, 203] width 842 height 591
click at [274, 334] on input "search" at bounding box center [515, 335] width 531 height 15
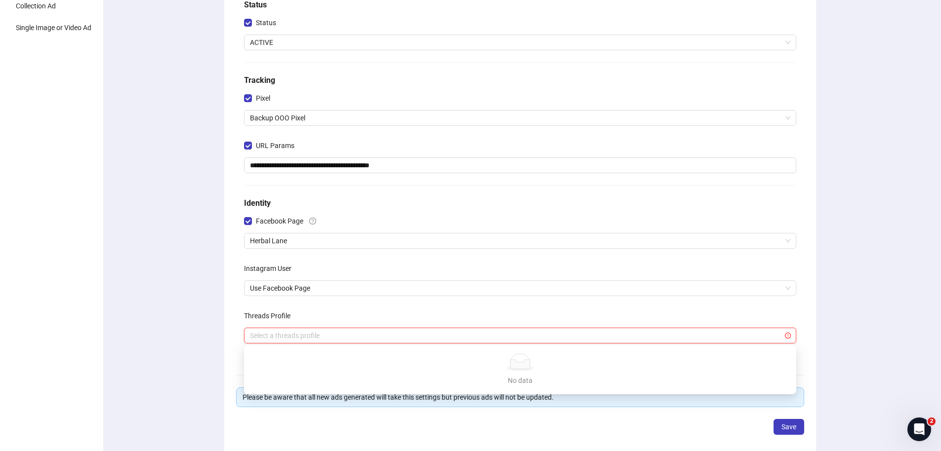
click at [224, 320] on div "**********" at bounding box center [520, 203] width 592 height 511
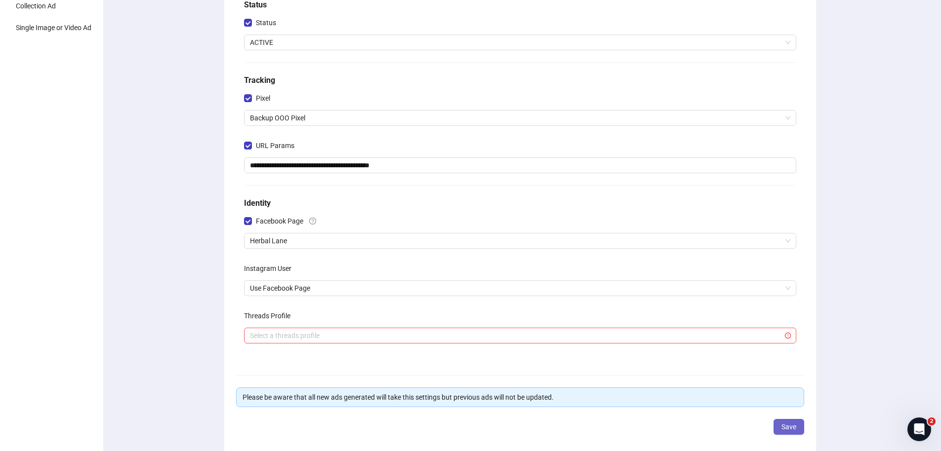
click at [791, 429] on span "Save" at bounding box center [788, 427] width 15 height 8
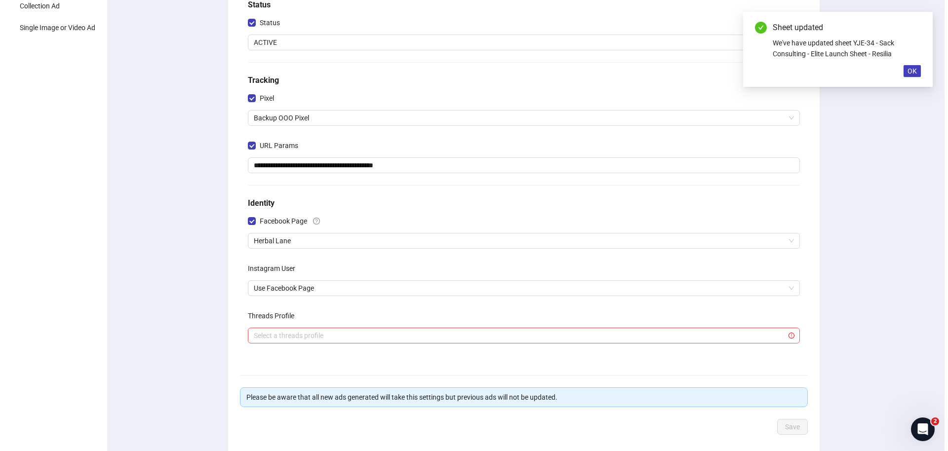
scroll to position [0, 0]
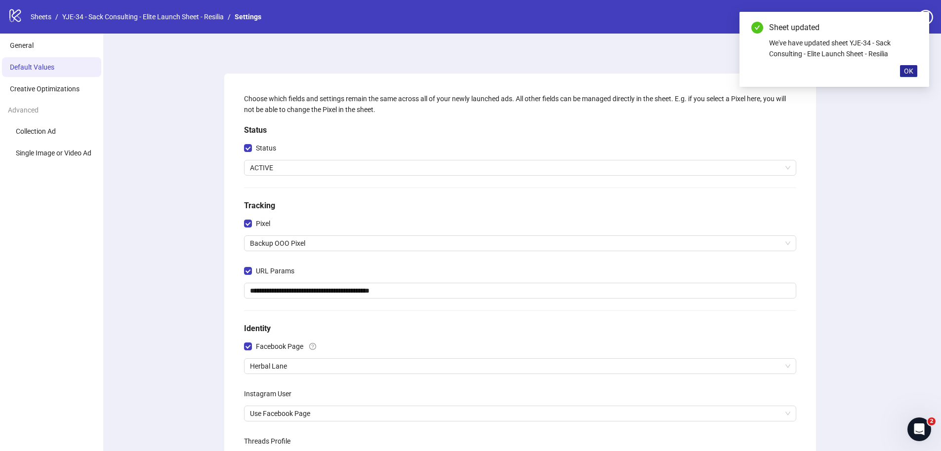
click at [901, 72] on button "OK" at bounding box center [908, 71] width 17 height 12
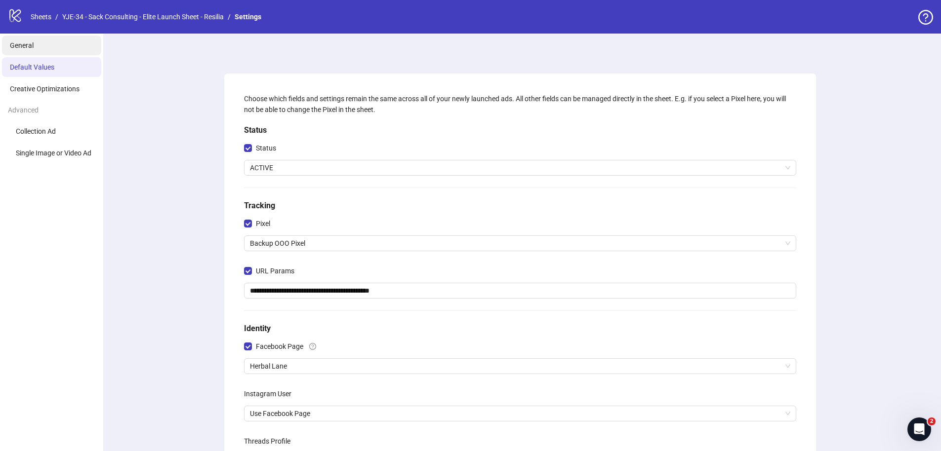
click at [38, 39] on li "General" at bounding box center [51, 46] width 99 height 20
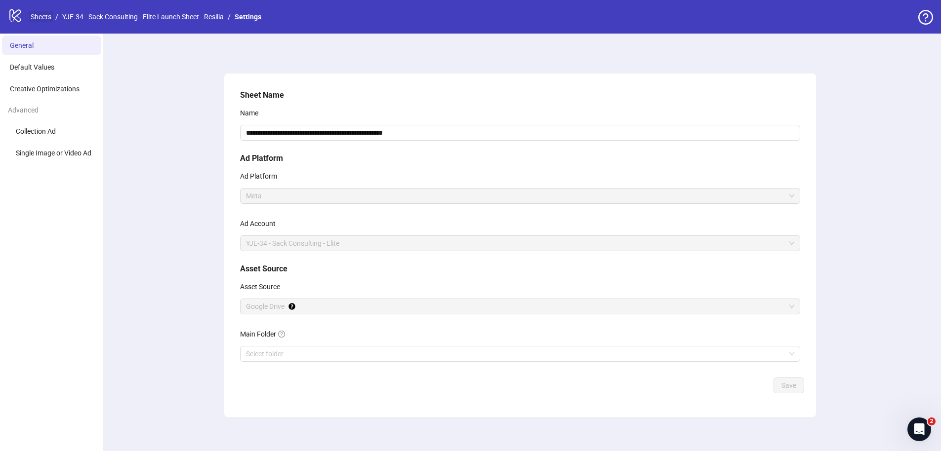
click at [41, 16] on link "Sheets" at bounding box center [41, 16] width 25 height 11
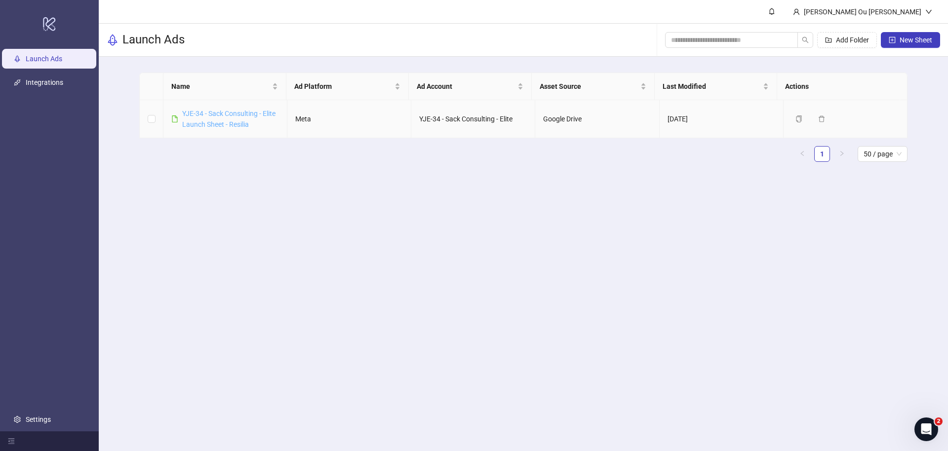
click at [259, 112] on link "YJE-34 - Sack Consulting - Elite Launch Sheet - Resilia" at bounding box center [228, 119] width 93 height 19
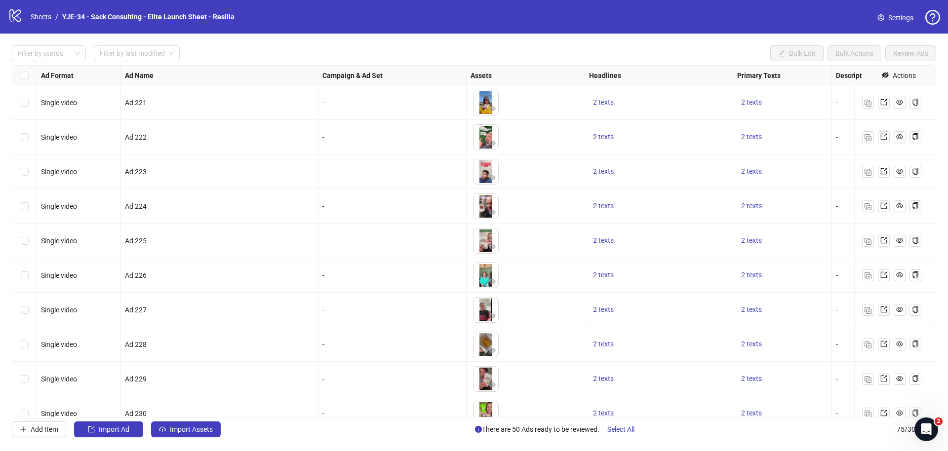
click at [898, 22] on span "Settings" at bounding box center [900, 17] width 25 height 11
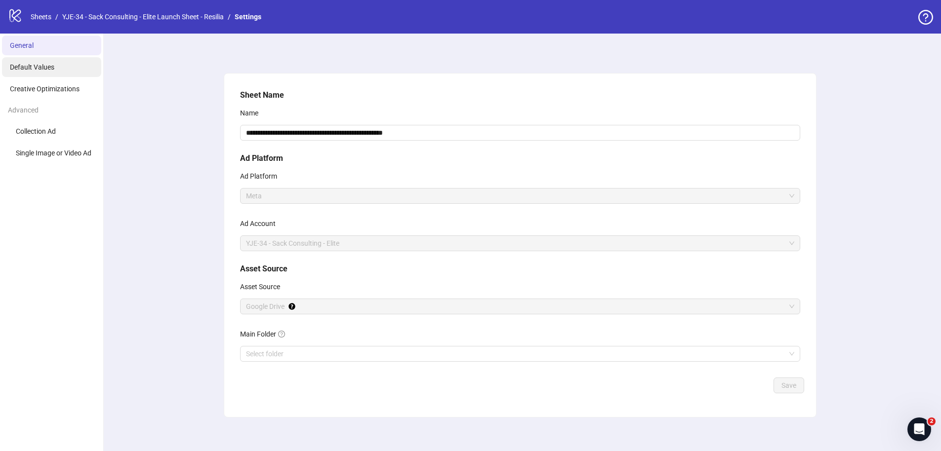
click at [67, 71] on li "Default Values" at bounding box center [51, 67] width 99 height 20
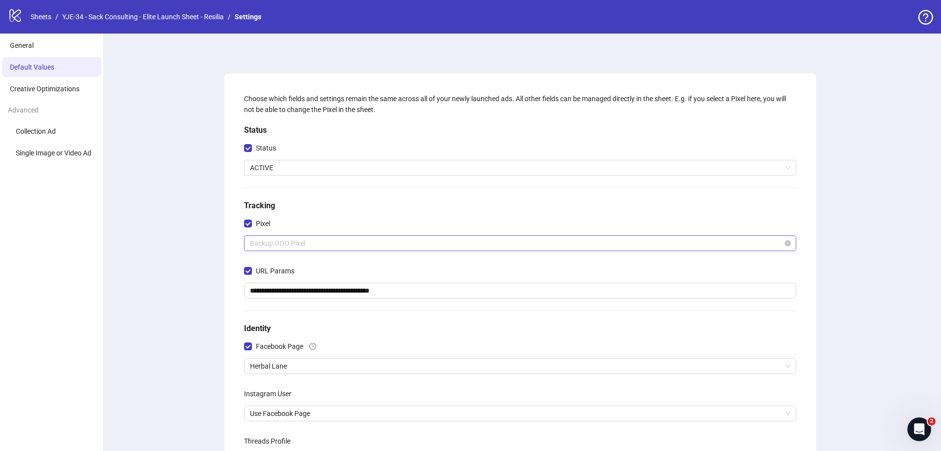
click at [351, 247] on span "Backup OOO Pixel" at bounding box center [520, 243] width 540 height 15
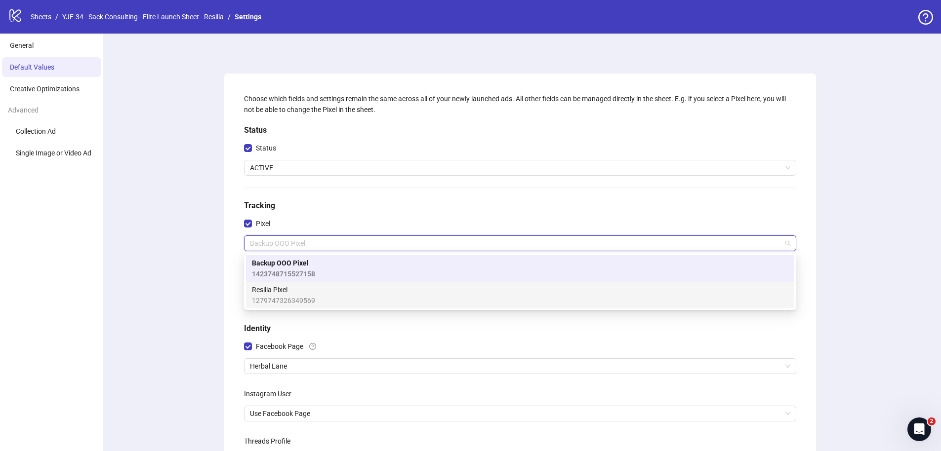
click at [162, 283] on div "**********" at bounding box center [520, 329] width 842 height 591
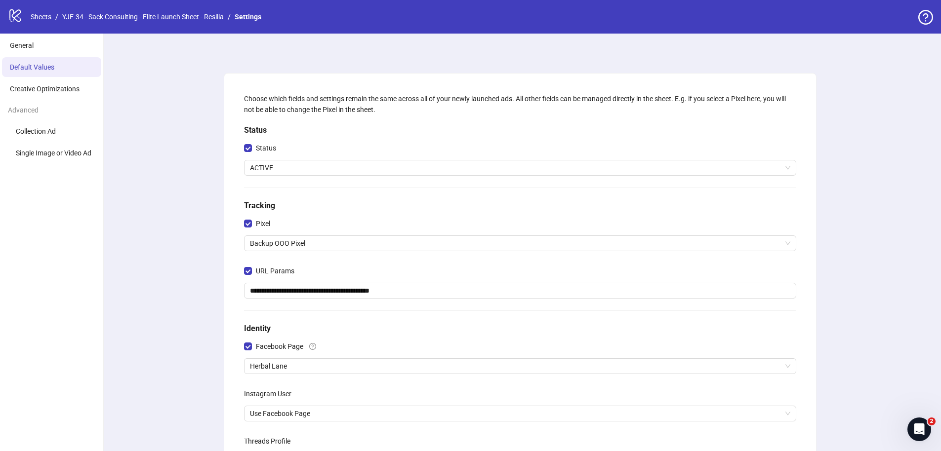
scroll to position [173, 0]
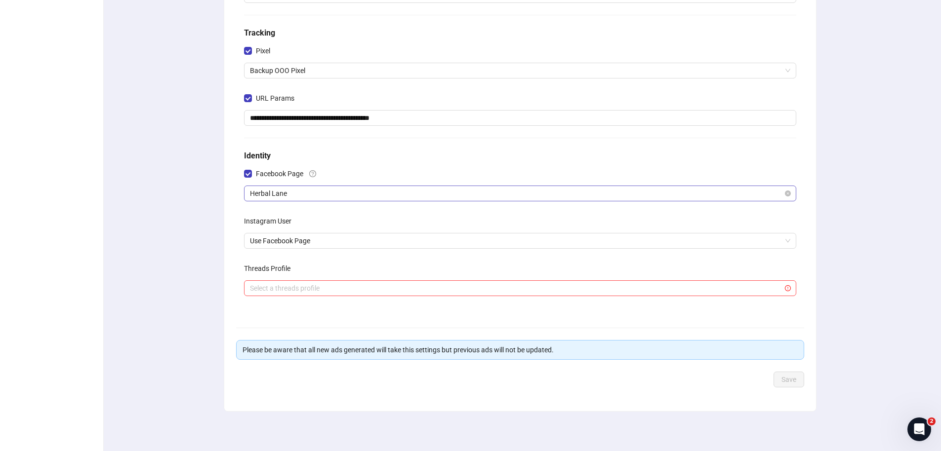
click at [356, 194] on span "Herbal Lane" at bounding box center [520, 193] width 540 height 15
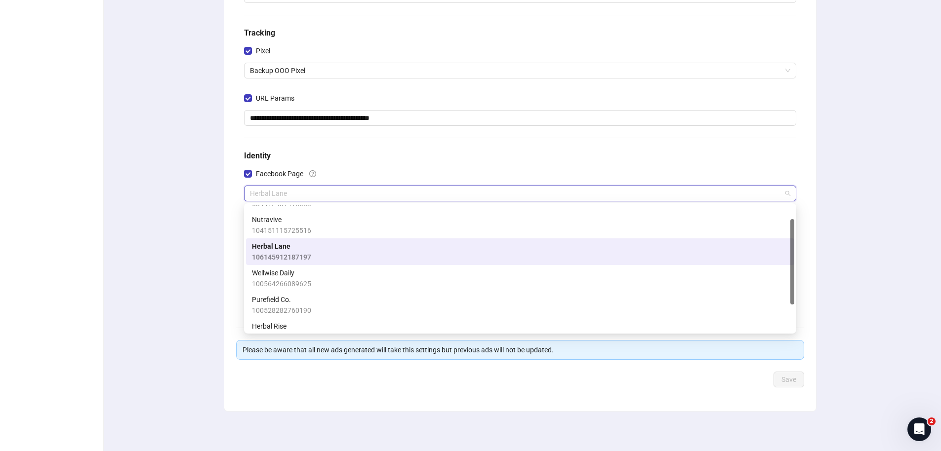
scroll to position [0, 0]
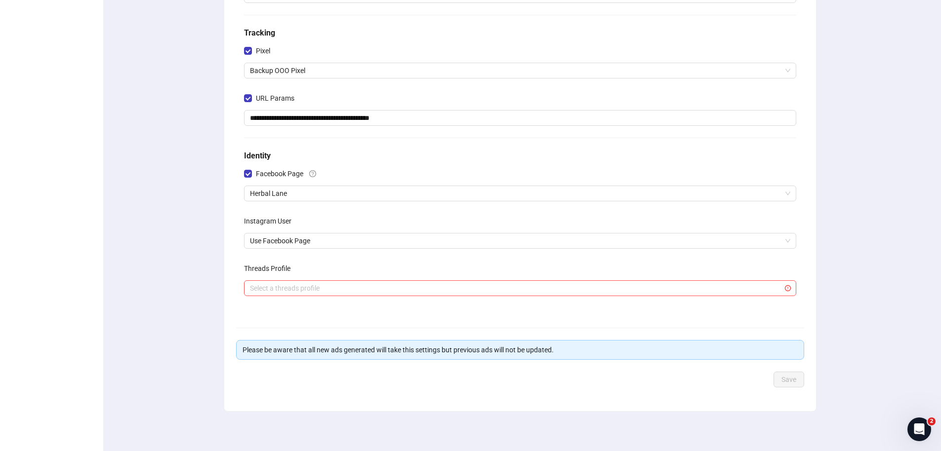
click at [212, 256] on div "**********" at bounding box center [520, 156] width 842 height 591
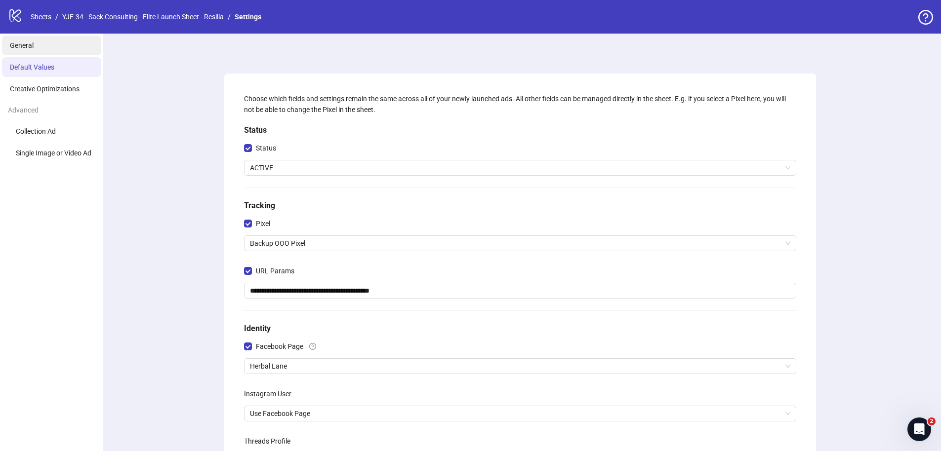
click at [45, 44] on li "General" at bounding box center [51, 46] width 99 height 20
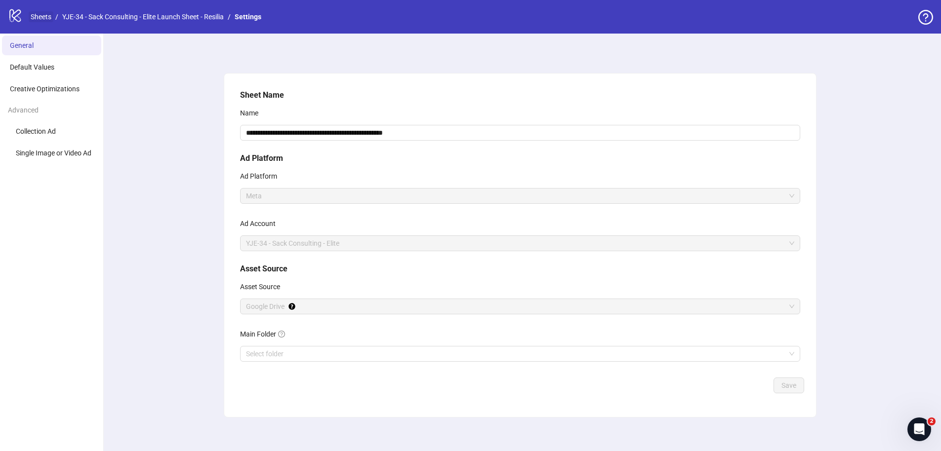
click at [45, 17] on link "Sheets" at bounding box center [41, 16] width 25 height 11
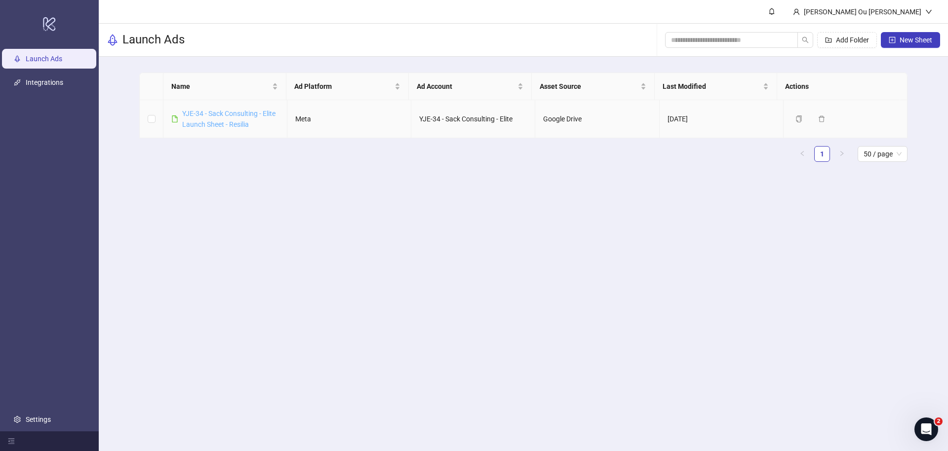
click at [223, 116] on link "YJE-34 - Sack Consulting - Elite Launch Sheet - Resilia" at bounding box center [228, 119] width 93 height 19
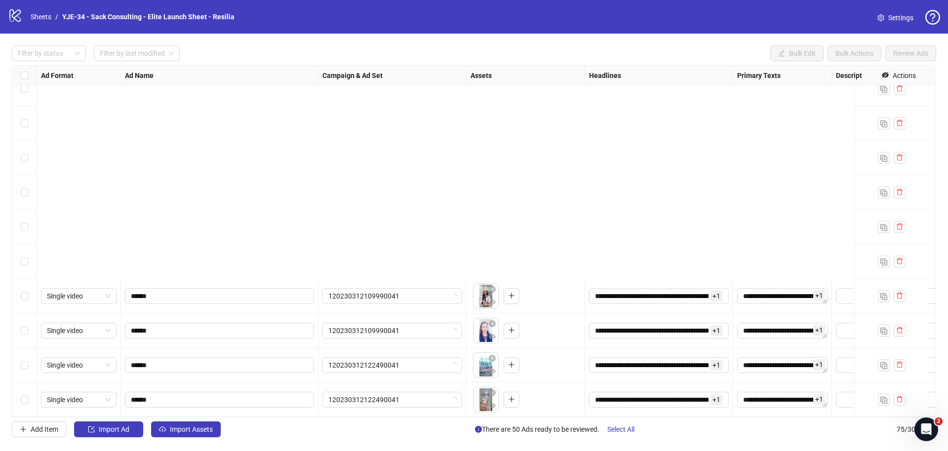
scroll to position [2268, 0]
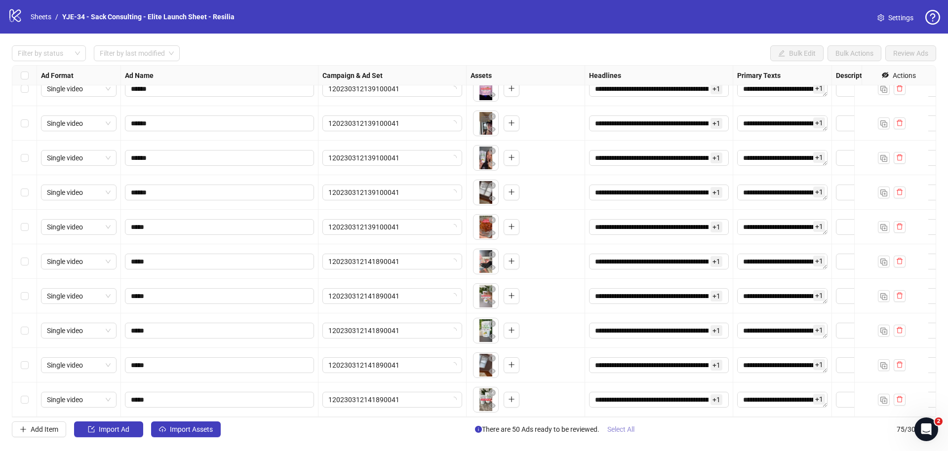
click at [618, 431] on span "Select All" at bounding box center [620, 430] width 27 height 8
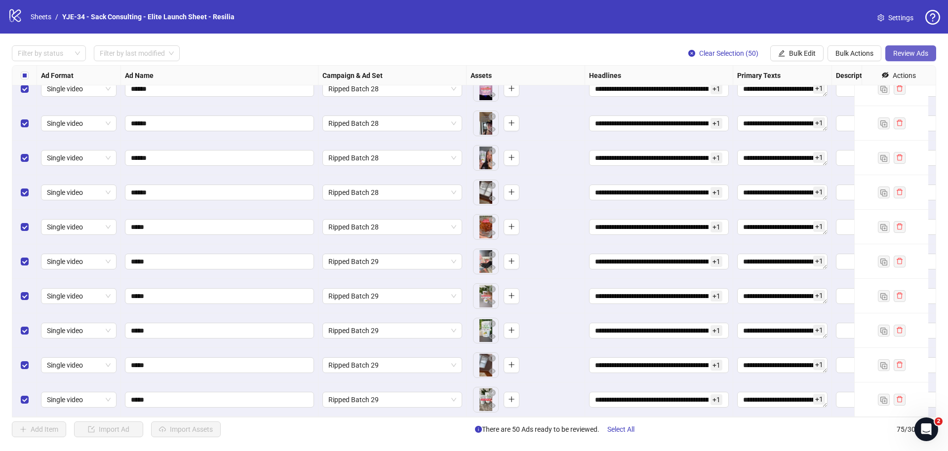
click at [922, 48] on button "Review Ads" at bounding box center [910, 53] width 51 height 16
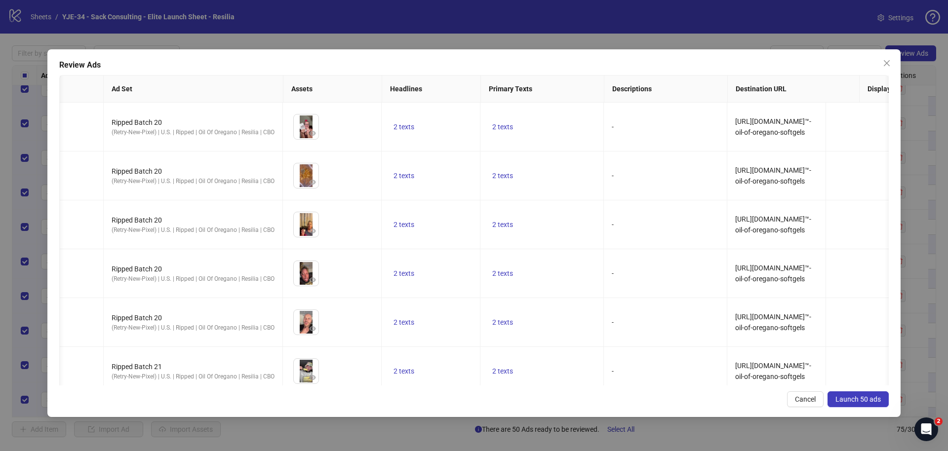
scroll to position [0, 85]
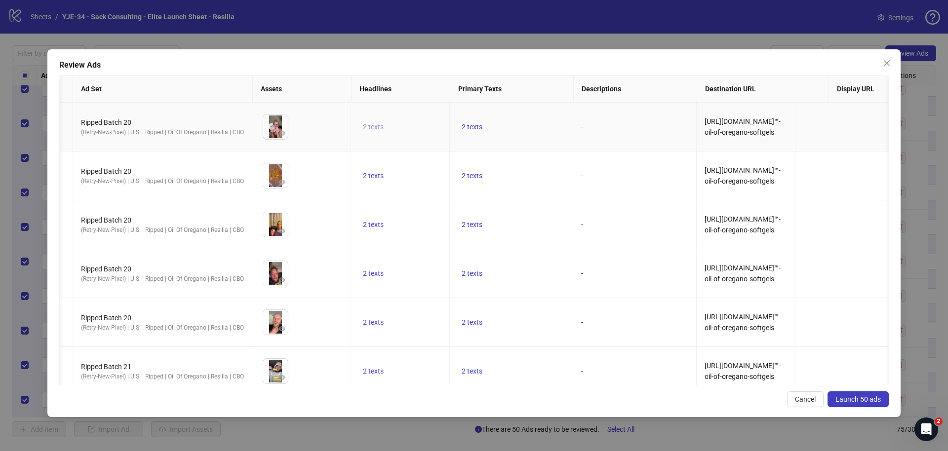
click at [379, 126] on span "2 texts" at bounding box center [373, 127] width 21 height 8
click at [527, 115] on icon "caret-right" at bounding box center [527, 113] width 7 height 7
click at [567, 121] on td "2 texts" at bounding box center [511, 127] width 123 height 49
click at [465, 131] on button "2 texts" at bounding box center [472, 127] width 29 height 12
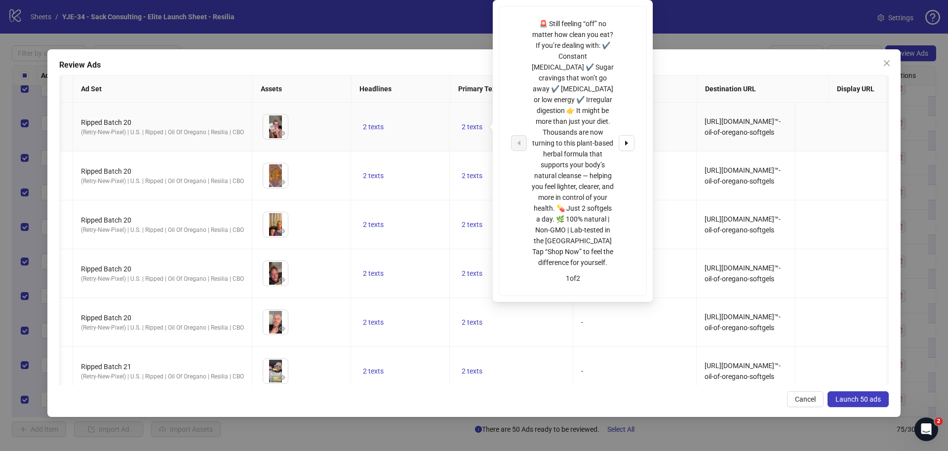
click at [626, 141] on span "button" at bounding box center [626, 143] width 7 height 8
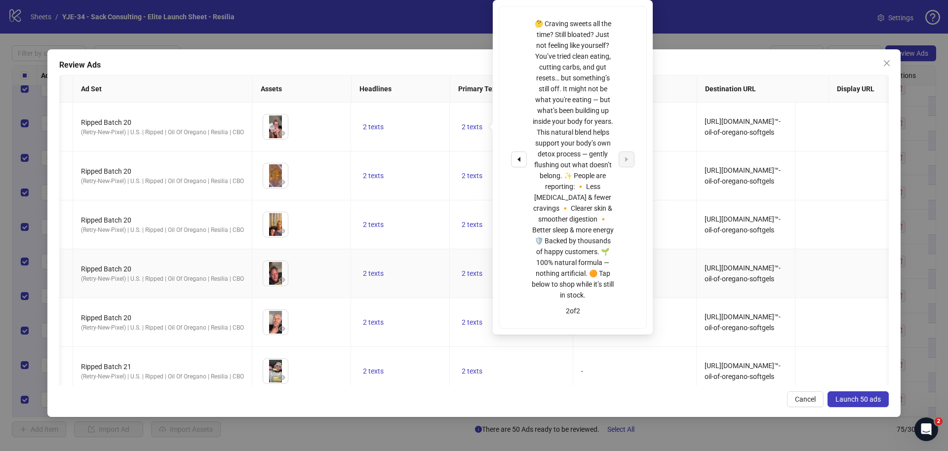
drag, startPoint x: 658, startPoint y: 281, endPoint x: 570, endPoint y: 349, distance: 110.9
click at [658, 281] on td "-" at bounding box center [634, 273] width 123 height 49
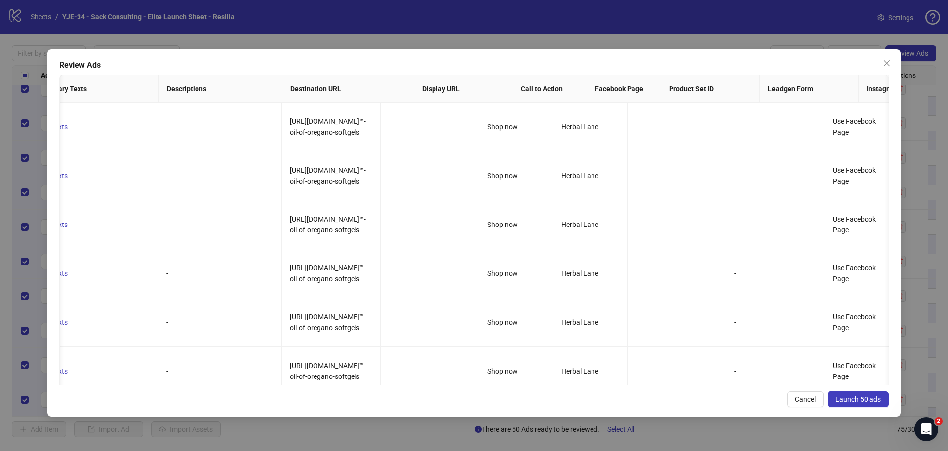
scroll to position [0, 0]
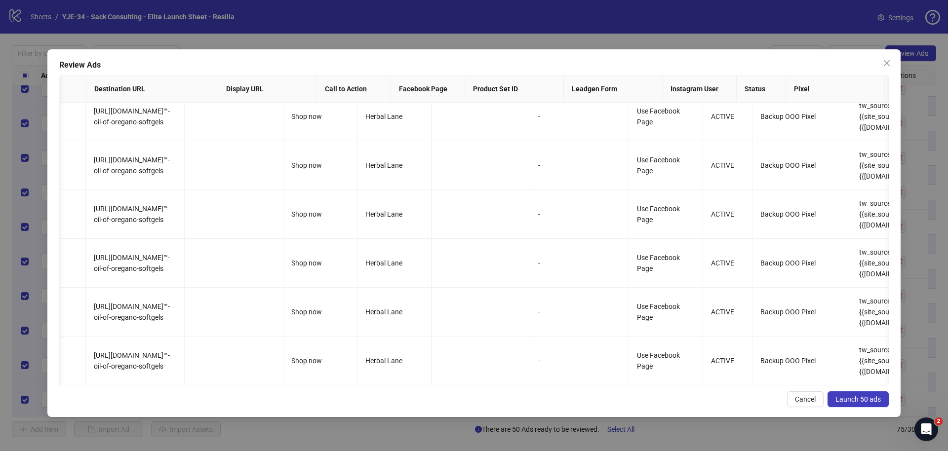
click at [690, 384] on div "Review Ads Ad Name Ad Set Assets Headlines Primary Texts Descriptions Destinati…" at bounding box center [473, 233] width 853 height 368
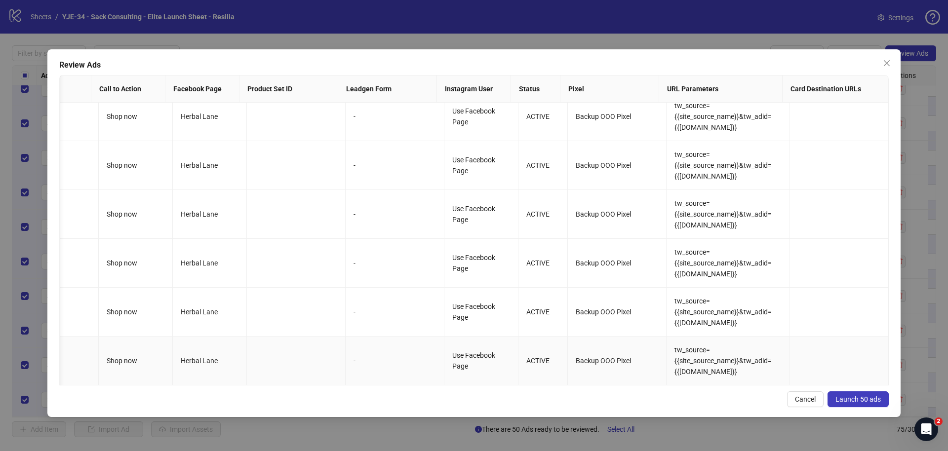
drag, startPoint x: 656, startPoint y: 381, endPoint x: 722, endPoint y: 373, distance: 66.6
click at [722, 373] on td "tw_source={{site_source_name}}&tw_adid={{[DOMAIN_NAME]}}" at bounding box center [728, 361] width 123 height 49
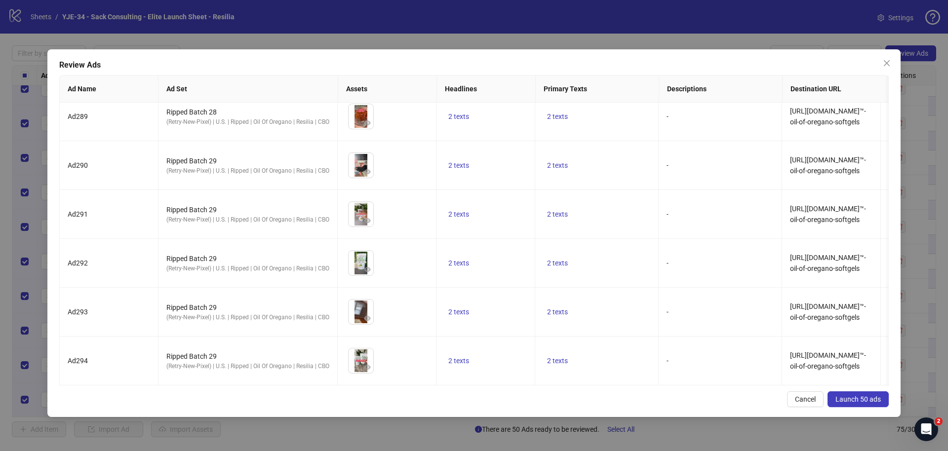
click at [862, 402] on span "Launch 50 ads" at bounding box center [857, 400] width 45 height 8
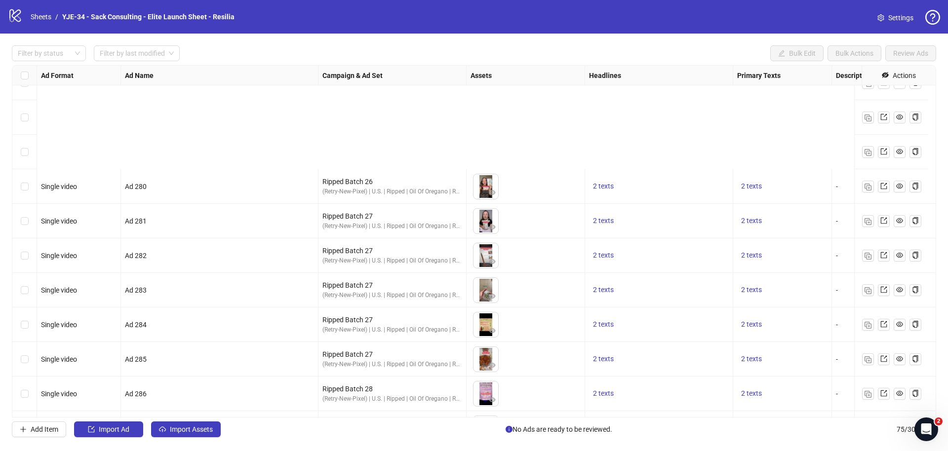
scroll to position [2268, 0]
